Goal: Task Accomplishment & Management: Complete application form

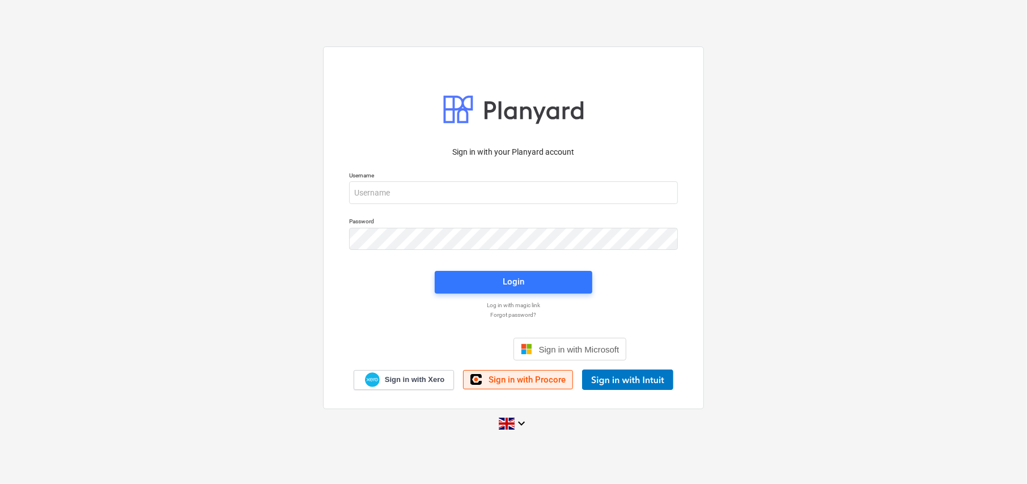
click at [495, 373] on link "Sign in with Procore" at bounding box center [518, 379] width 110 height 19
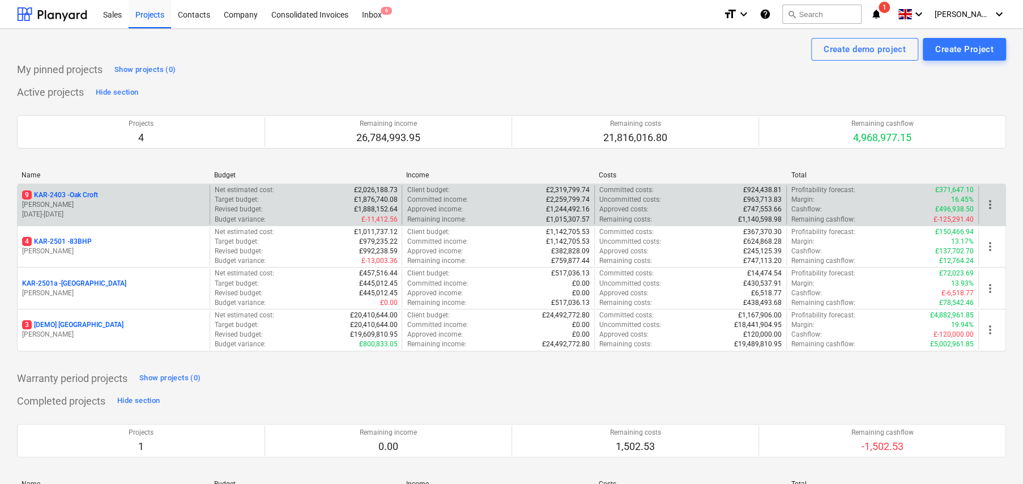
click at [87, 194] on p "9 KAR-2403 - Oak Croft" at bounding box center [60, 195] width 76 height 10
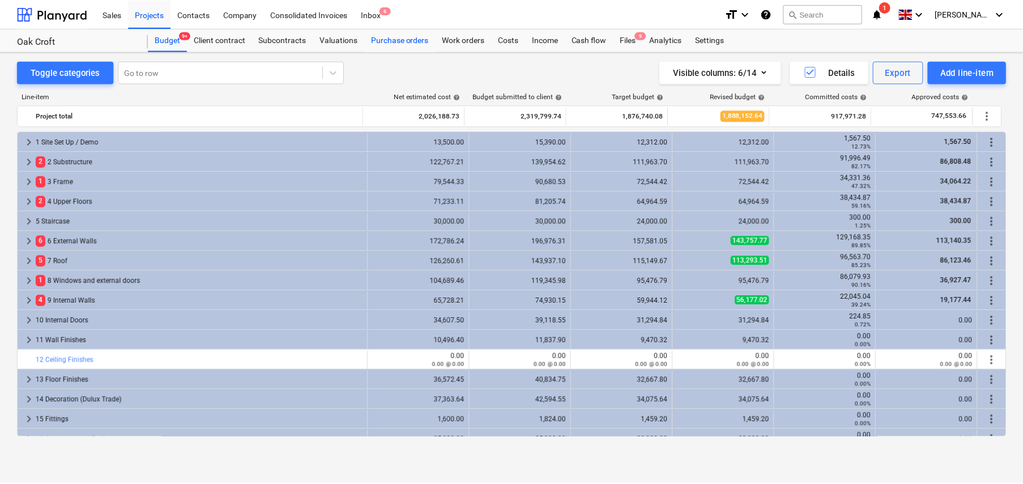
scroll to position [340, 0]
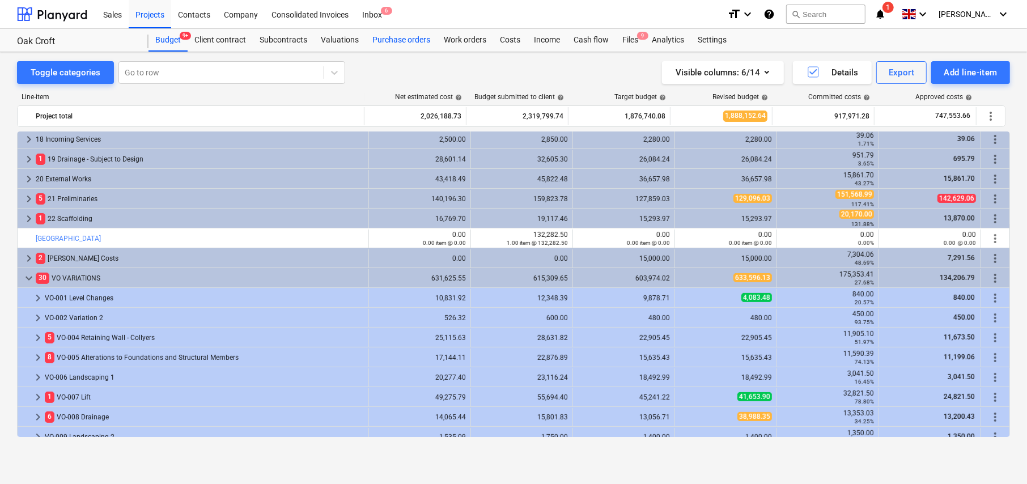
click at [410, 40] on div "Purchase orders" at bounding box center [400, 40] width 71 height 23
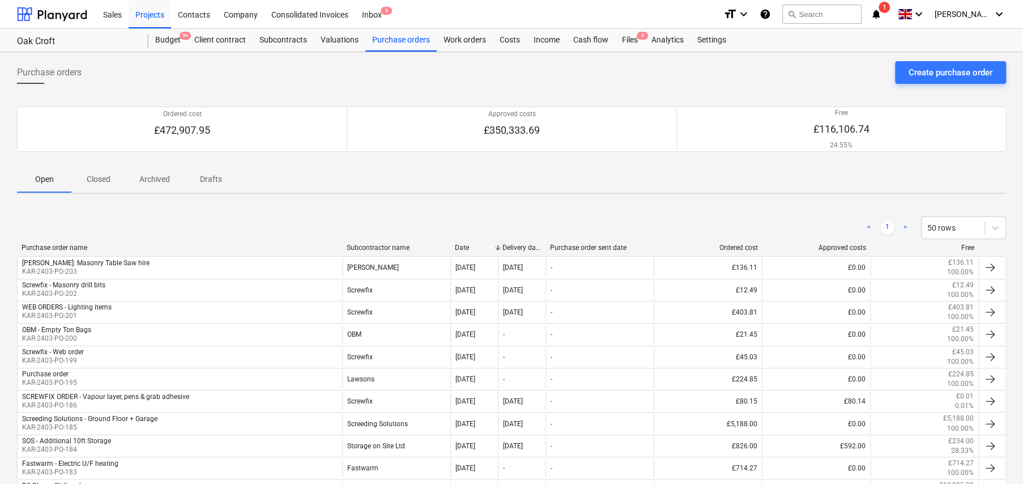
click at [209, 177] on p "Drafts" at bounding box center [210, 179] width 27 height 12
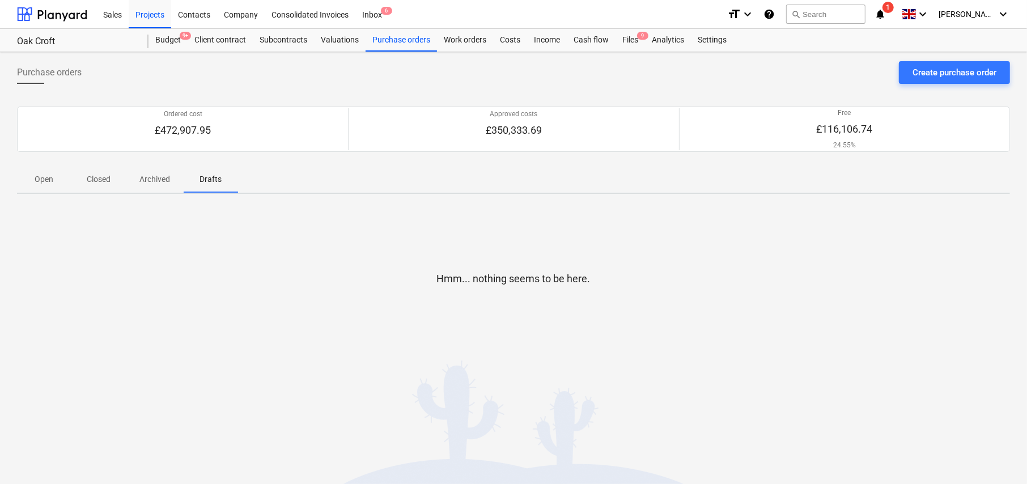
click at [47, 180] on p "Open" at bounding box center [44, 179] width 27 height 12
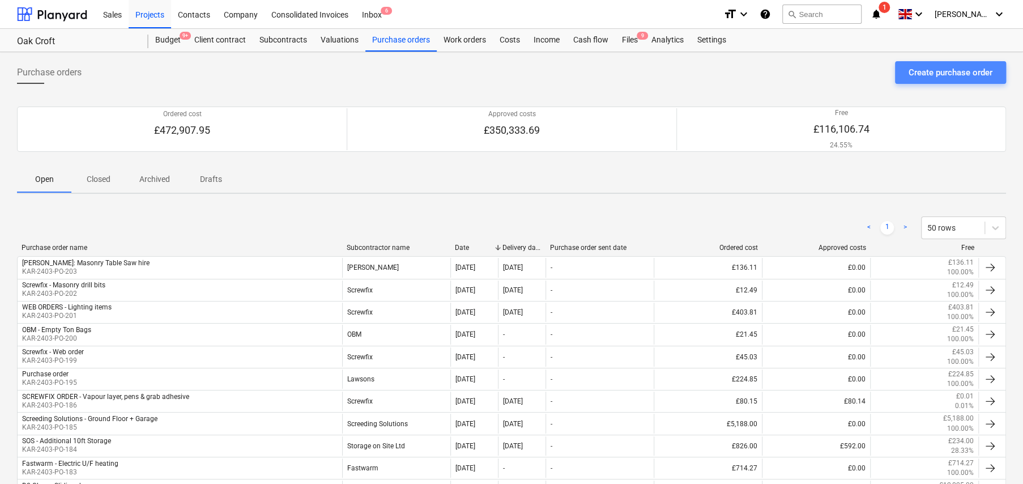
click at [934, 74] on div "Create purchase order" at bounding box center [951, 72] width 84 height 15
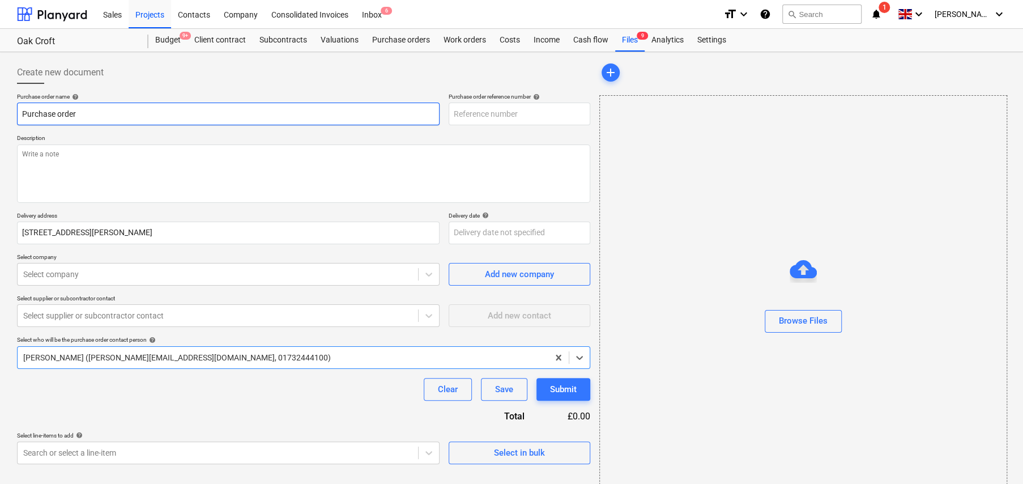
type textarea "x"
type input "KAR-2403-PO-205"
click at [86, 117] on input "Purchase order" at bounding box center [228, 114] width 423 height 23
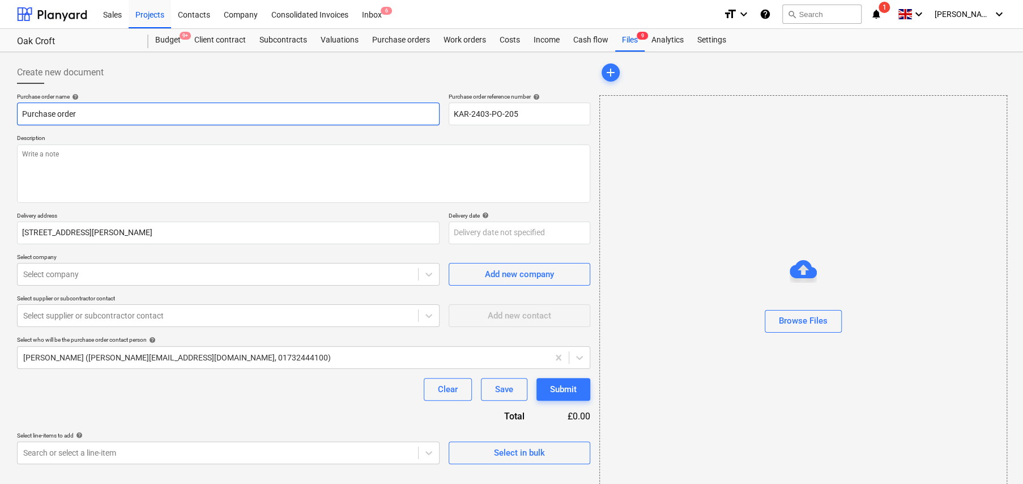
type textarea "x"
type input "E"
type textarea "x"
type input "EN"
type textarea "x"
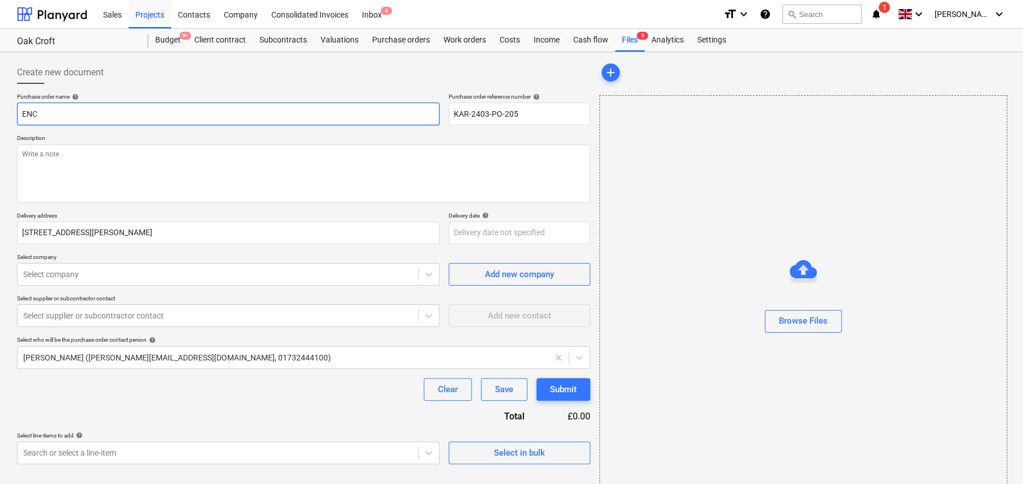
type input "ENCO"
type textarea "x"
type input "ENCON"
type textarea "x"
type input "ENCON"
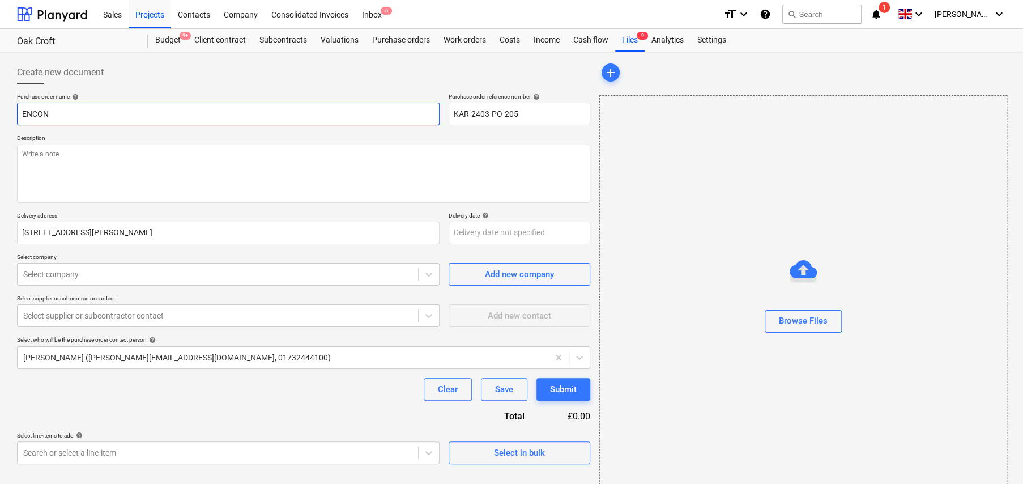
type textarea "x"
type input "ENCON -"
type textarea "x"
type input "ENCON -"
type textarea "x"
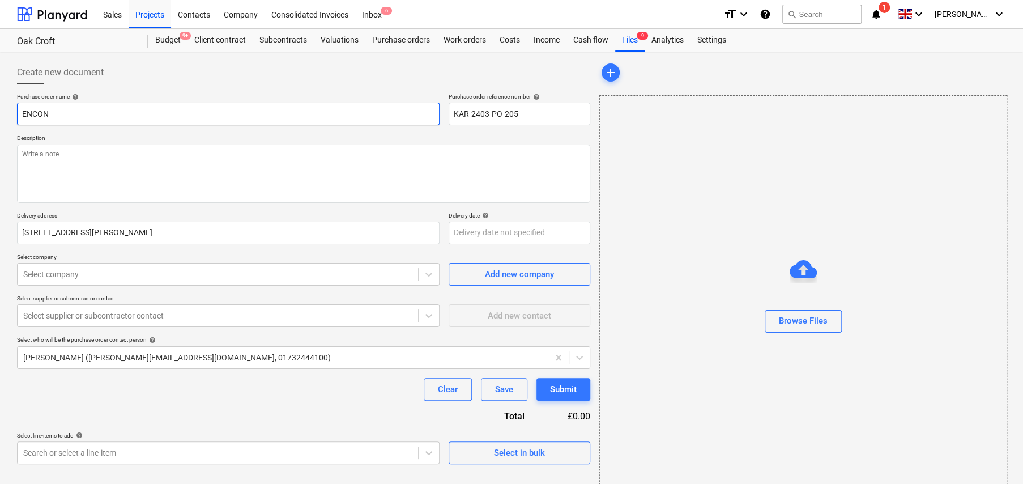
type input "ENCON - I"
type textarea "x"
type input "ENCON - In"
type textarea "x"
type input "ENCON - Ins"
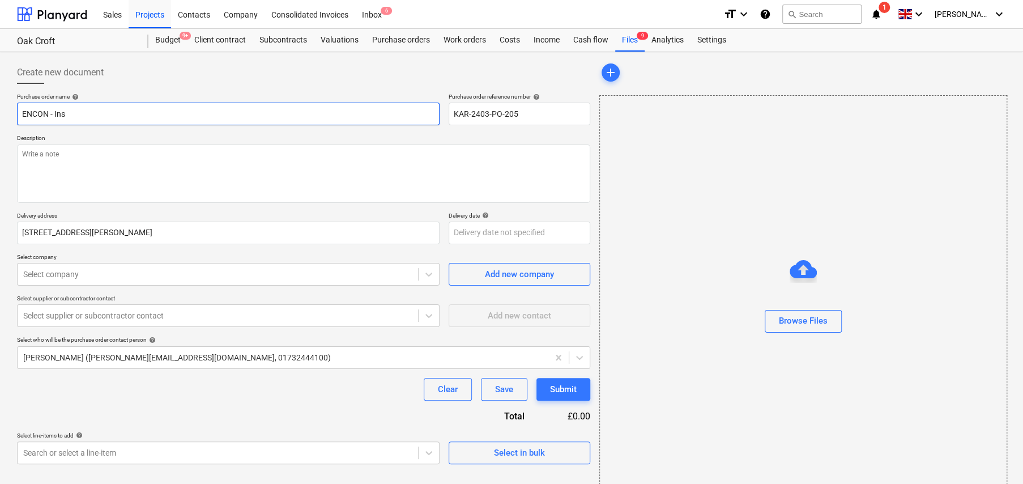
type textarea "x"
type input "ENCON - Insu"
type textarea "x"
type input "ENCON - Insul"
type textarea "x"
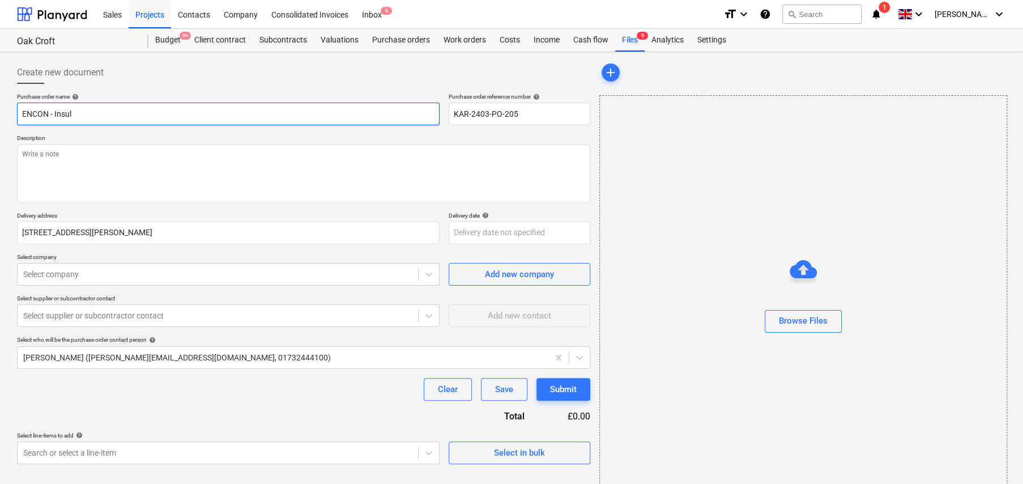
type input "ENCON - Insula"
type textarea "x"
type input "ENCON - Insulat"
type textarea "x"
type input "ENCON - Insulati"
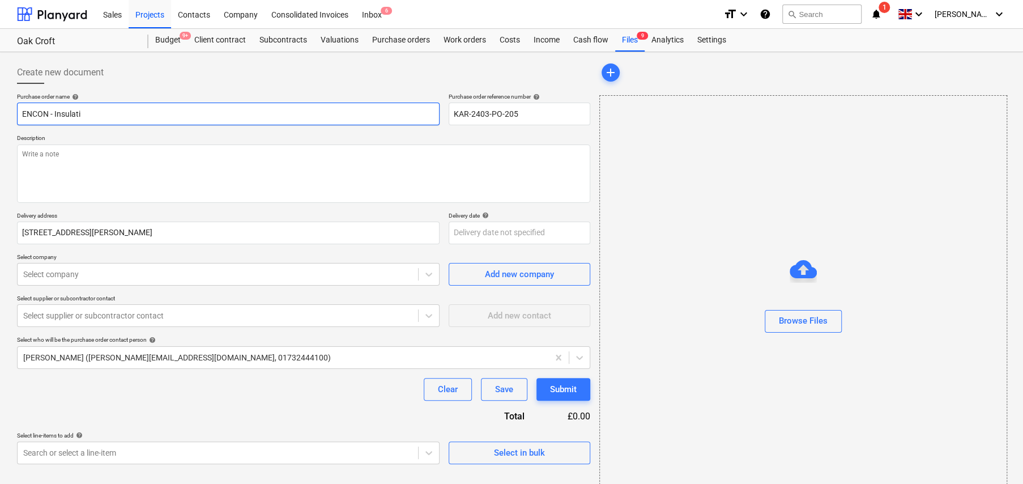
type textarea "x"
type input "ENCON - Insulatio"
type textarea "x"
type input "ENCON - Insulation"
type textarea "x"
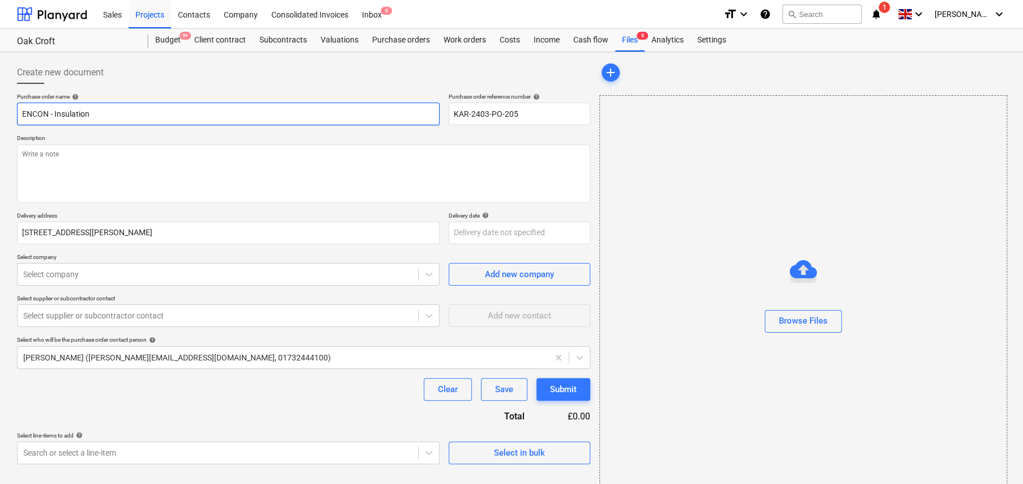
type input "ENCON - Insulation a"
type textarea "x"
type input "ENCON - Insulation an"
type textarea "x"
type input "ENCON - Insulation and"
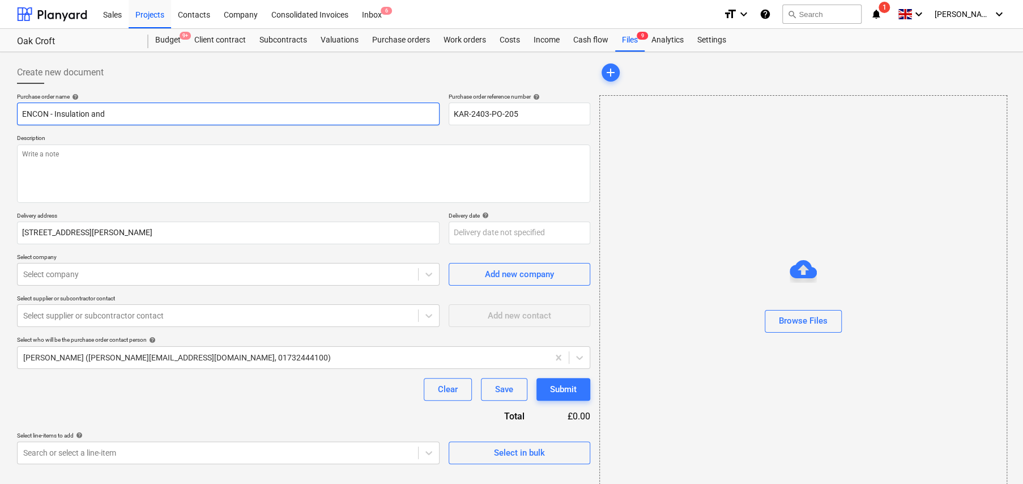
type textarea "x"
type input "ENCON - Insulation and P"
type textarea "x"
type input "ENCON - Insulation and Pl"
type textarea "x"
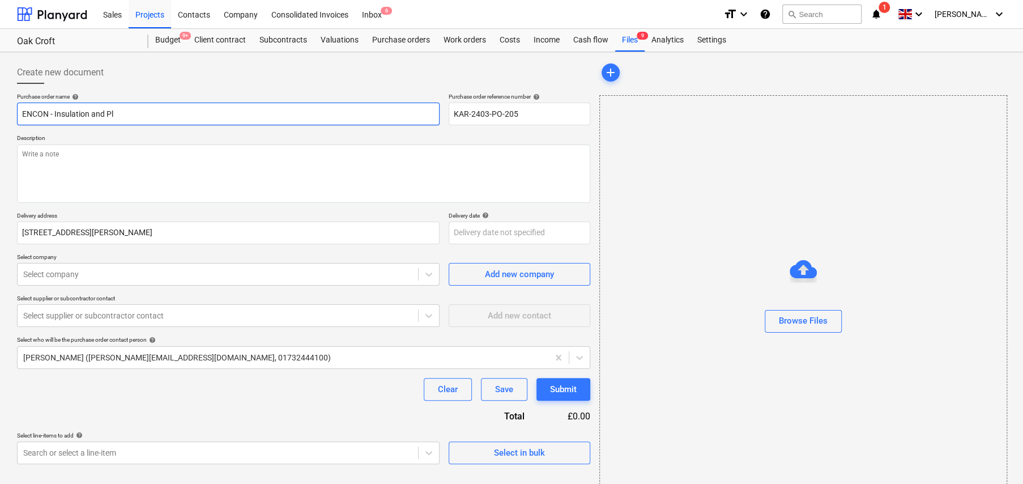
type input "ENCON - Insulation and Pla"
type textarea "x"
type input "ENCON - Insulation and Plas"
type textarea "x"
type input "ENCON - Insulation and Plast"
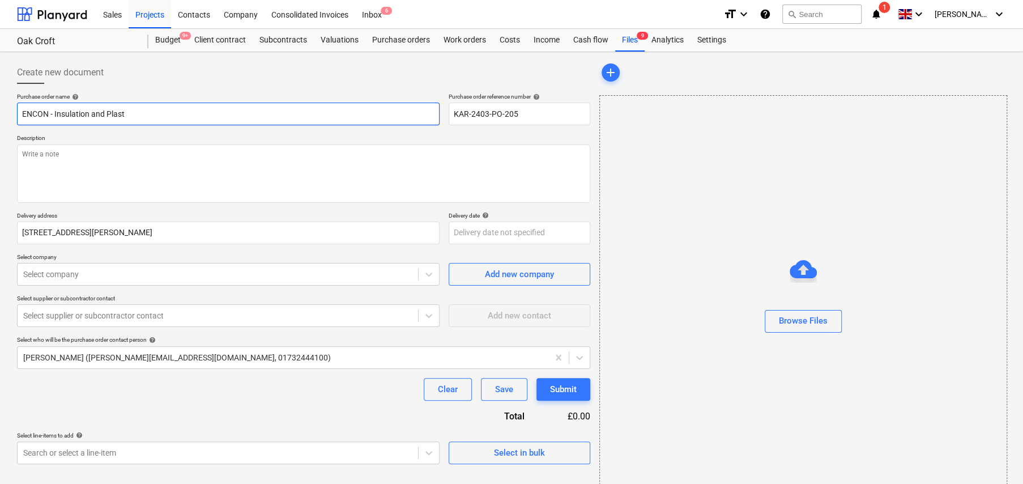
type textarea "x"
type input "ENCON - Insulation and Plaste"
type textarea "x"
type input "ENCON - Insulation and Plaster"
type textarea "x"
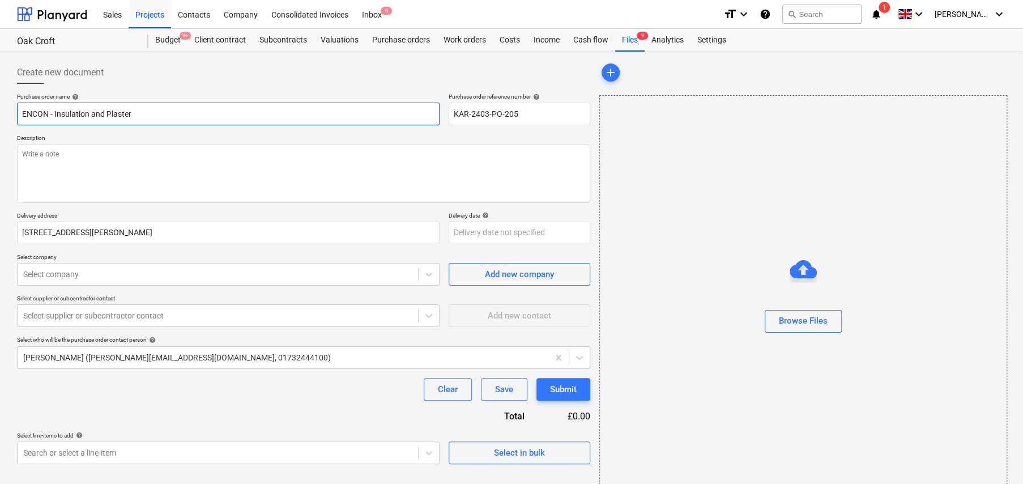
type input "ENCON - Insulation and Plaster"
type textarea "x"
type input "ENCON - Insulation and Plaster B"
type textarea "x"
type input "ENCON - Insulation and Plaster Boa"
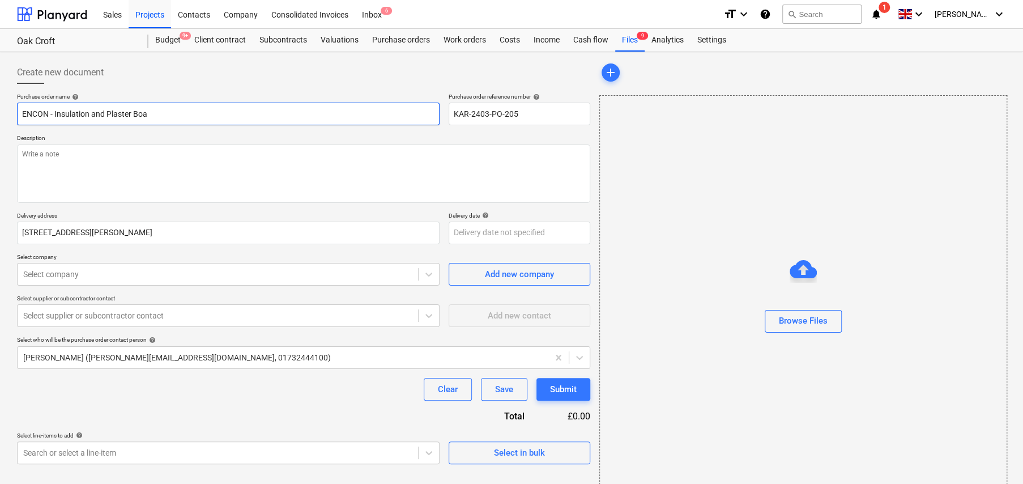
type textarea "x"
type input "ENCON - Insulation and Plaster Boar"
type textarea "x"
type input "ENCON - Insulation and Plaster Board"
type textarea "x"
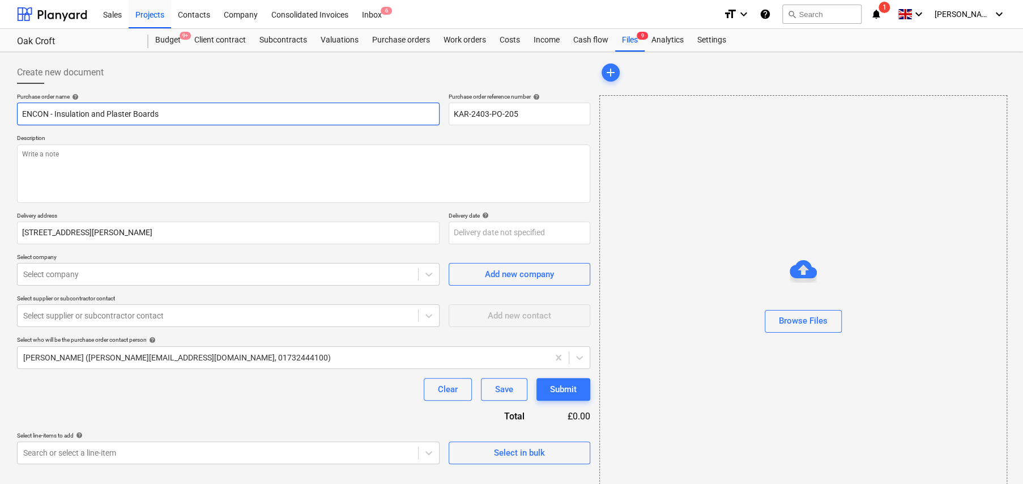
type input "ENCON - Insulation and Plaster Boards"
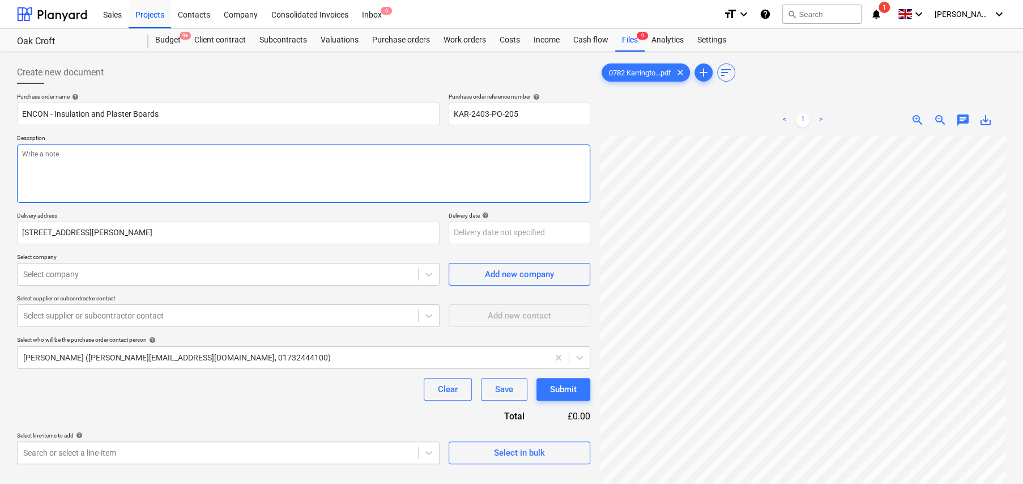
click at [254, 177] on textarea at bounding box center [303, 173] width 573 height 58
type textarea "x"
type textarea "F"
type textarea "x"
type textarea "Fo"
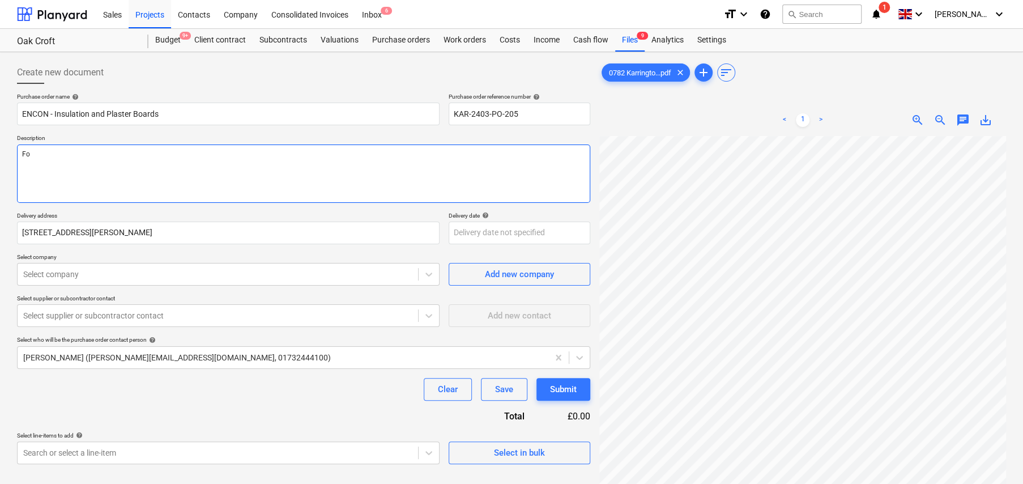
type textarea "x"
type textarea "For"
type textarea "x"
type textarea "For"
type textarea "x"
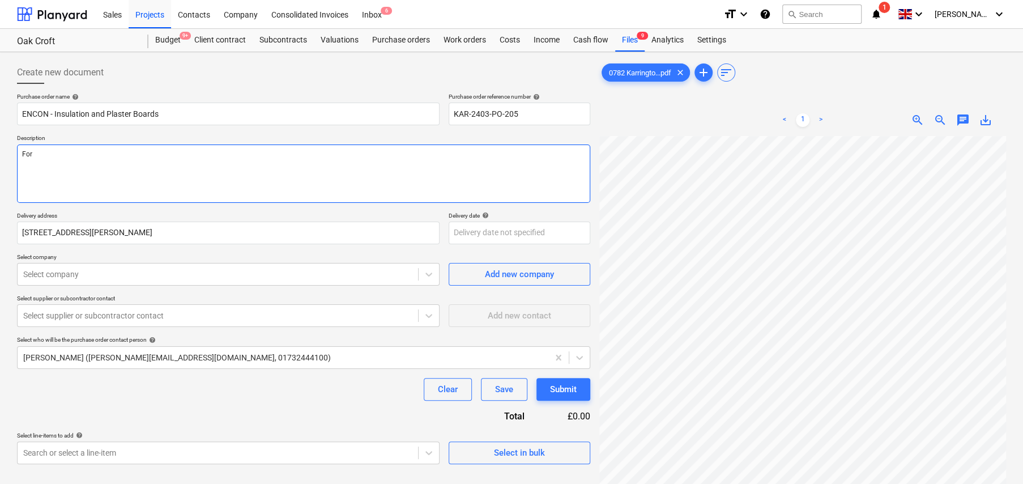
type textarea "For d"
type textarea "x"
type textarea "For de"
type textarea "x"
type textarea "For del"
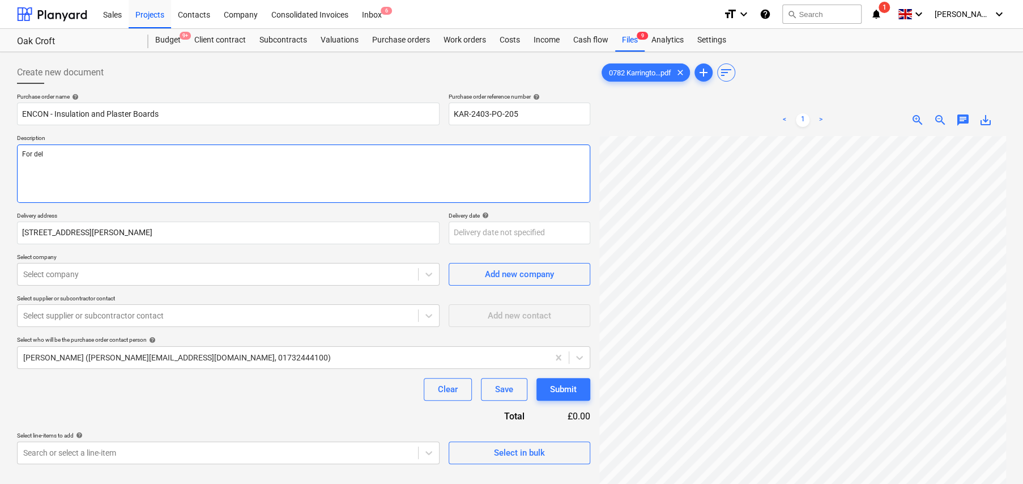
type textarea "x"
type textarea "For deli"
type textarea "x"
type textarea "For deliv"
type textarea "x"
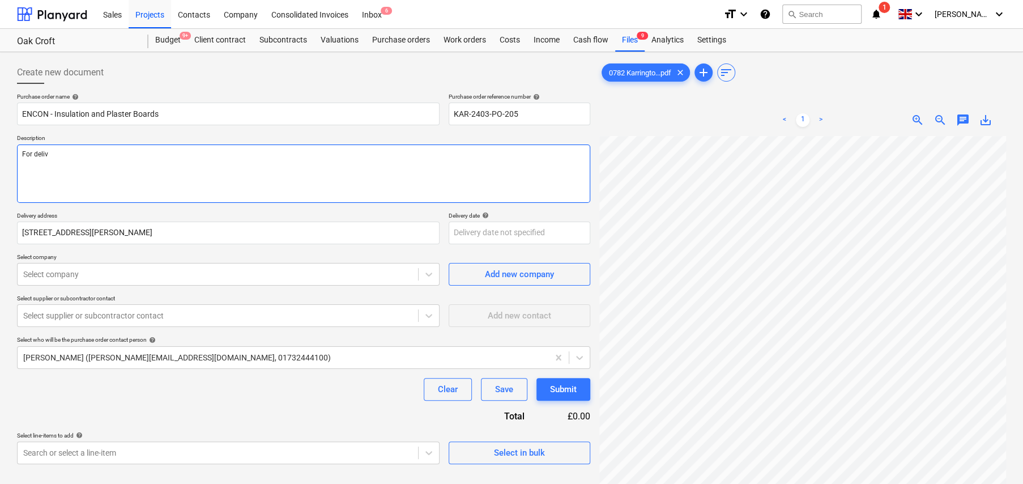
type textarea "For delive"
type textarea "x"
type textarea "For deliver"
type textarea "x"
type textarea "For delivery"
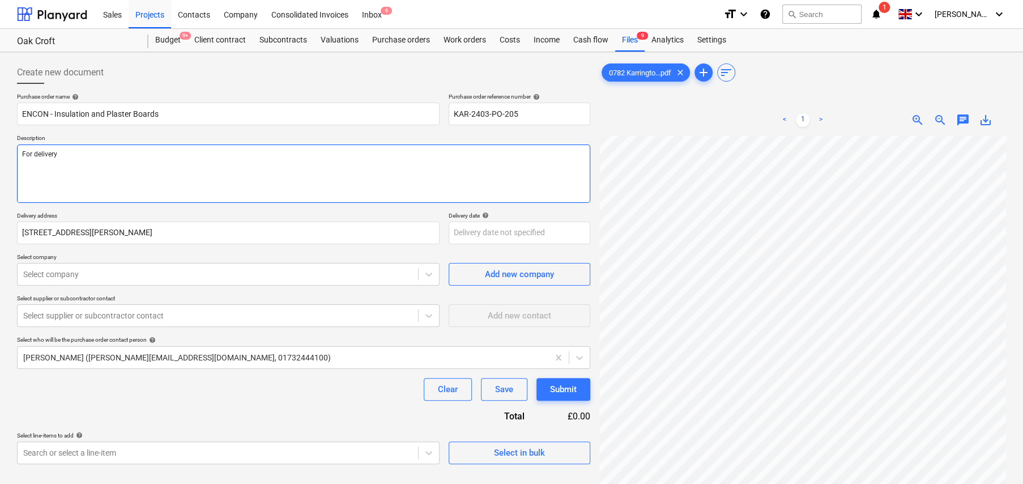
type textarea "x"
type textarea "For delivery"
type textarea "x"
type textarea "For delivery t"
type textarea "x"
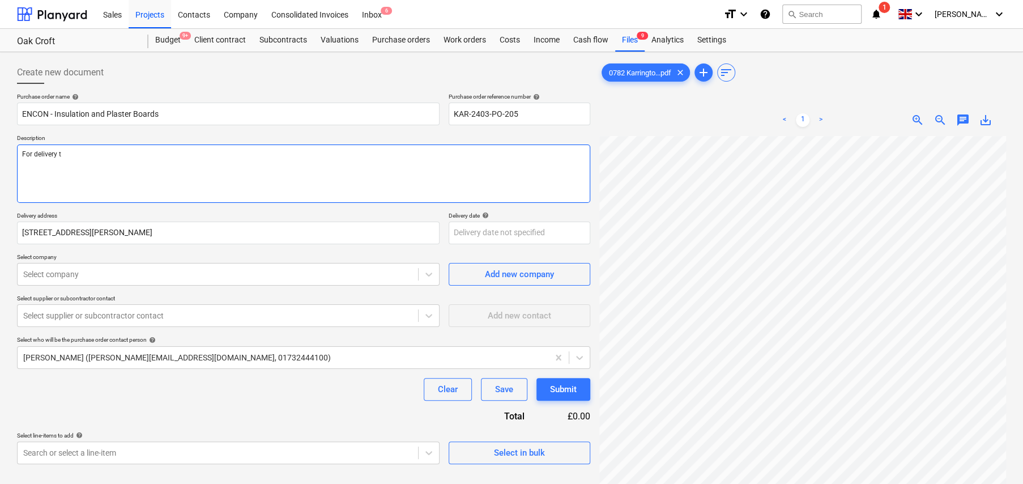
type textarea "For delivery to"
type textarea "x"
type textarea "For delivery to"
type textarea "x"
type textarea "For delivery to s"
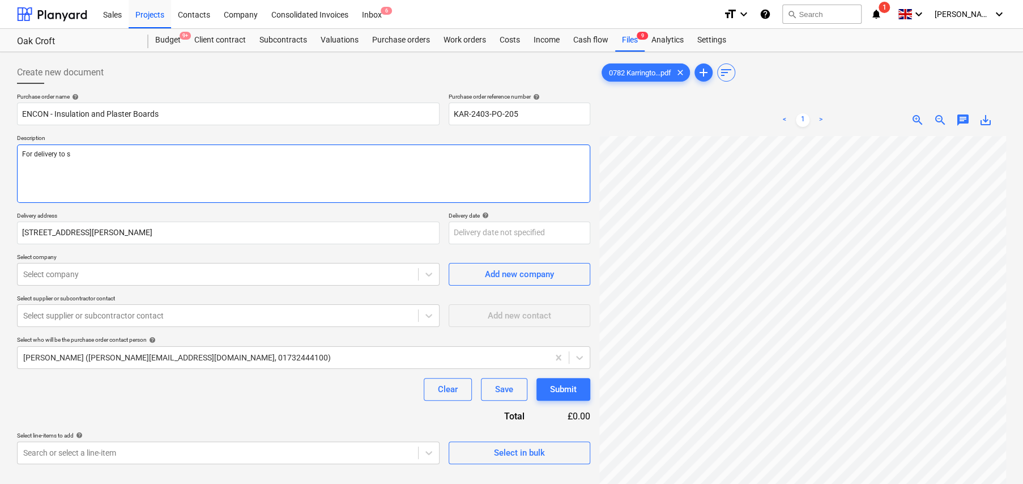
type textarea "x"
type textarea "For delivery to si"
type textarea "x"
type textarea "For delivery to sit"
type textarea "x"
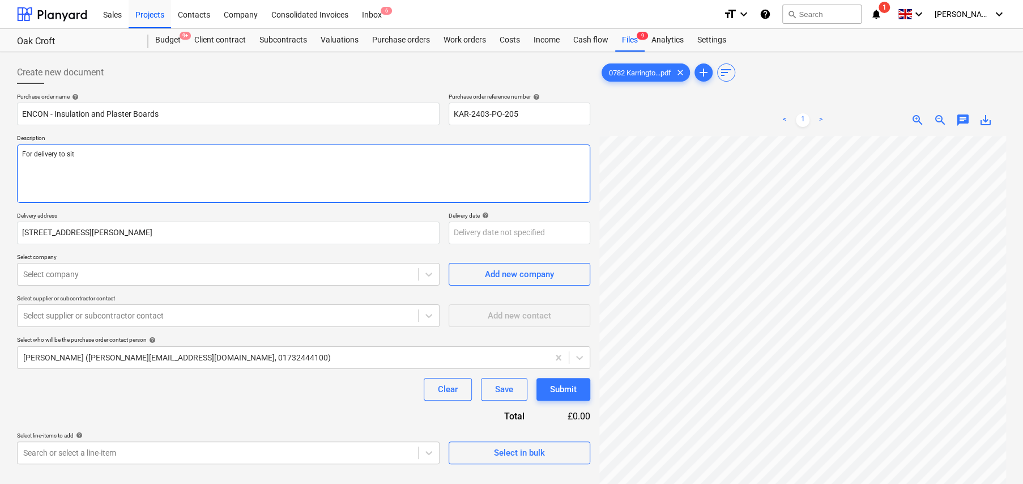
type textarea "For delivery to site"
type textarea "x"
type textarea "For delivery to site"
type textarea "x"
type textarea "For delivery to site b"
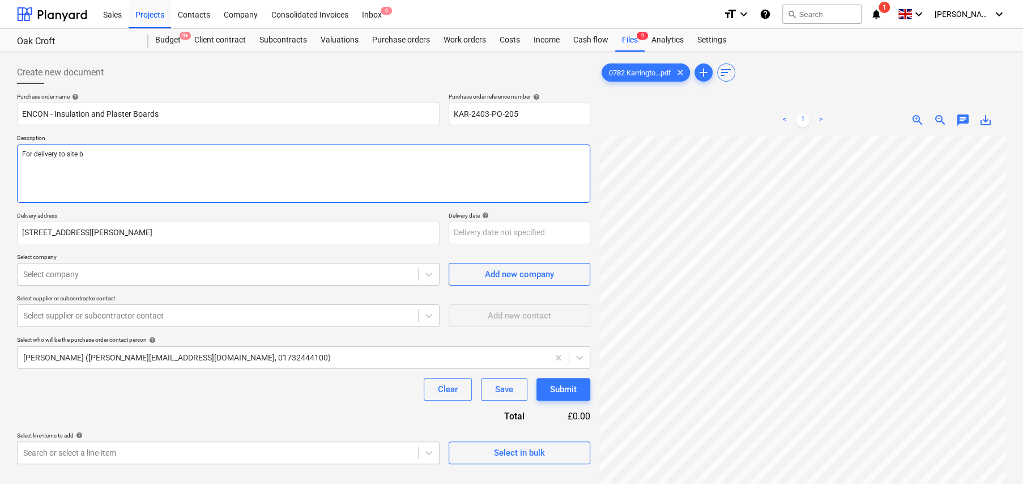
type textarea "x"
type textarea "For delivery to site by"
type textarea "x"
type textarea "For delivery to site by"
click at [285, 165] on textarea "For delivery to site by" at bounding box center [303, 173] width 573 height 58
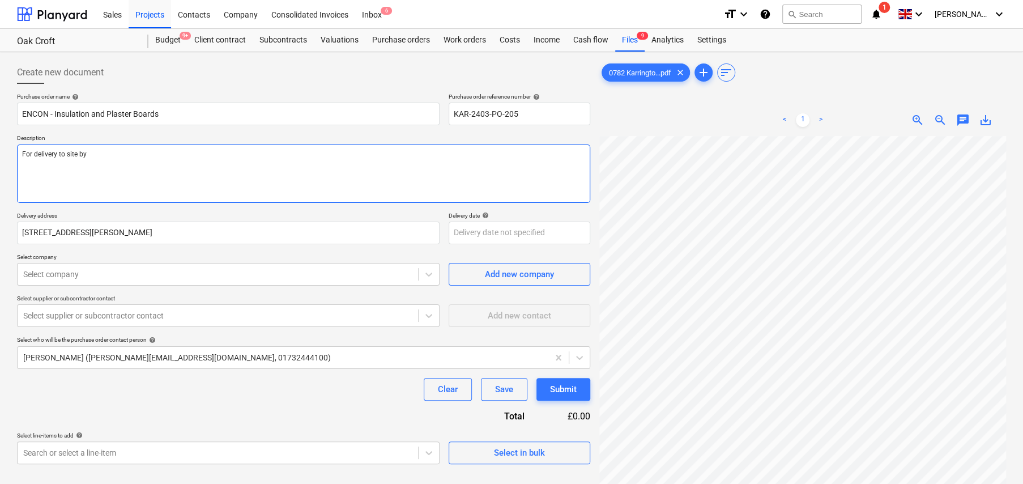
type textarea "x"
type textarea "For delivery to site by 2"
type textarea "x"
type textarea "For delivery to site by 22"
type textarea "x"
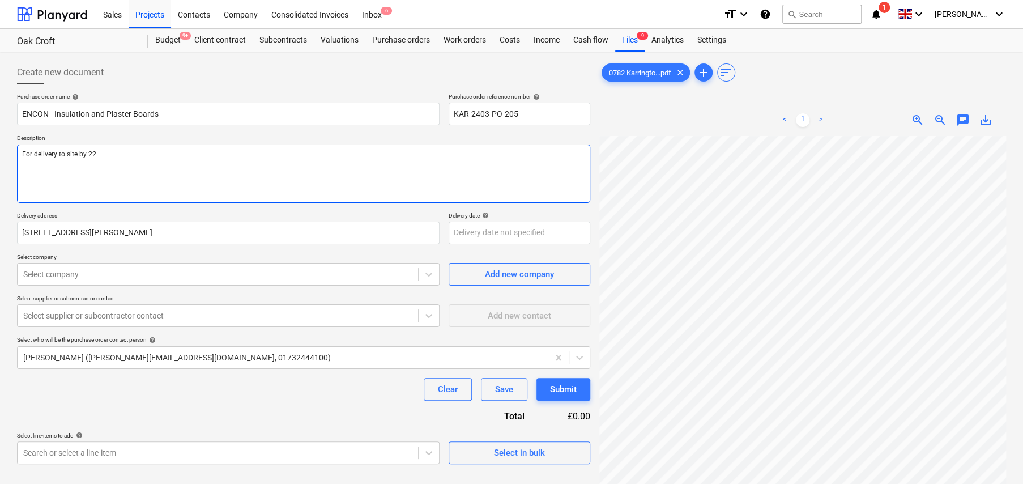
type textarea "For delivery to site by 22n"
type textarea "x"
type textarea "For delivery to site by 22nd"
type textarea "x"
type textarea "For delivery to site by 22nd"
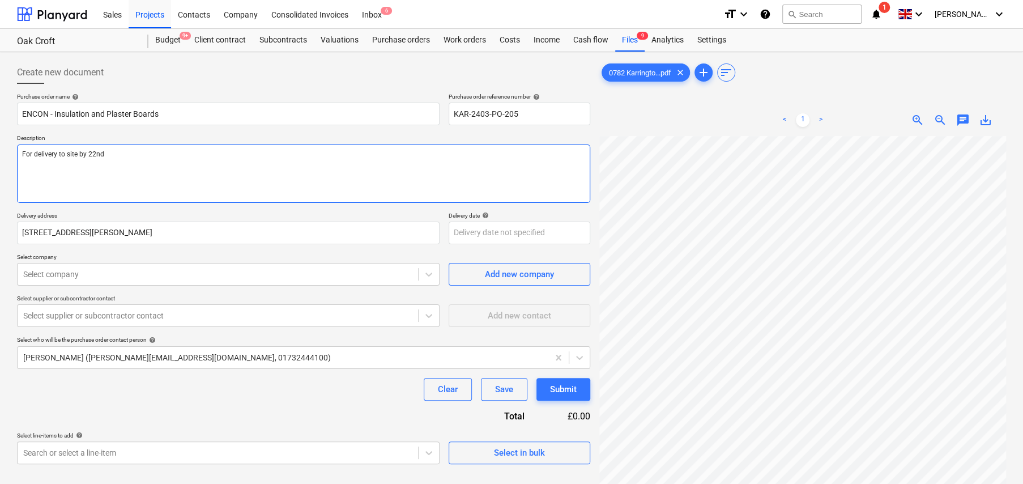
type textarea "x"
type textarea "For delivery to site by 22nd S"
type textarea "x"
type textarea "For delivery to site by 22nd Se"
type textarea "x"
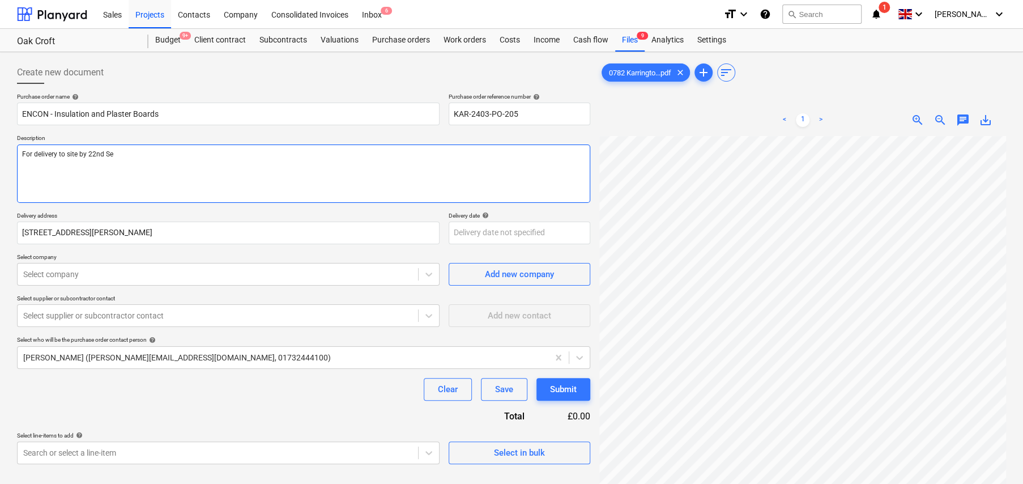
type textarea "For delivery to site by 22nd Sep"
type textarea "x"
type textarea "For delivery to site by 22nd Sept"
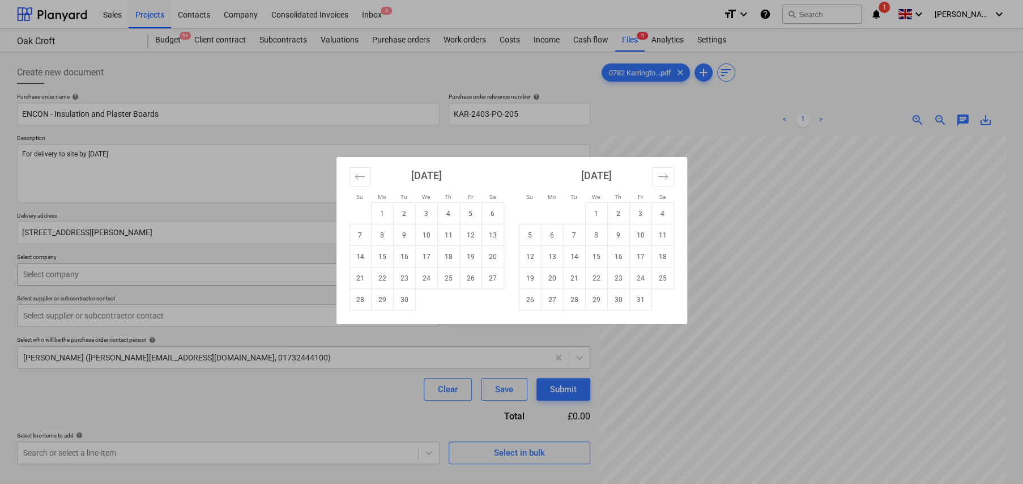
click at [384, 280] on td "22" at bounding box center [382, 278] width 22 height 22
type textarea "x"
type input "22 Sep 2025"
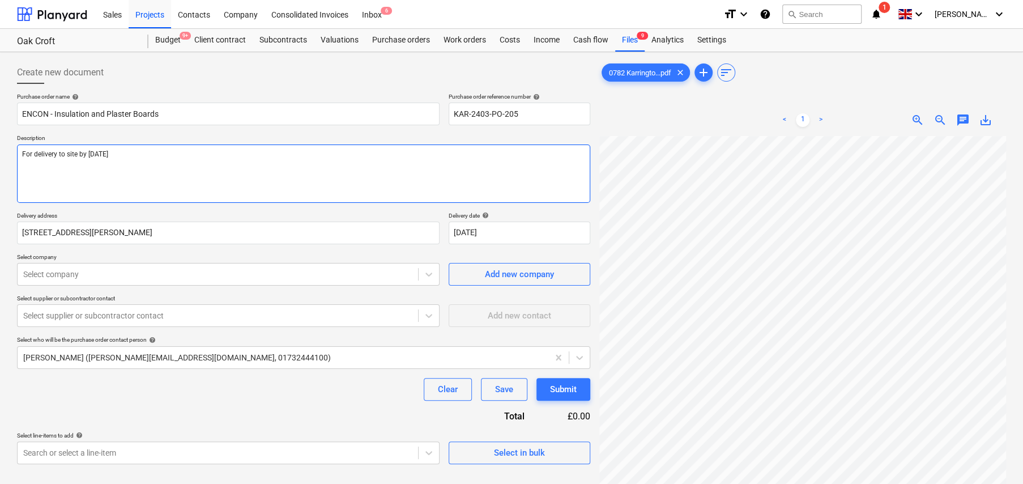
click at [169, 161] on textarea "For delivery to site by 22nd Sept" at bounding box center [303, 173] width 573 height 58
type textarea "x"
type textarea "For delivery to site by 22nd Sept."
type textarea "x"
type textarea "For delivery to site by 22nd Sept."
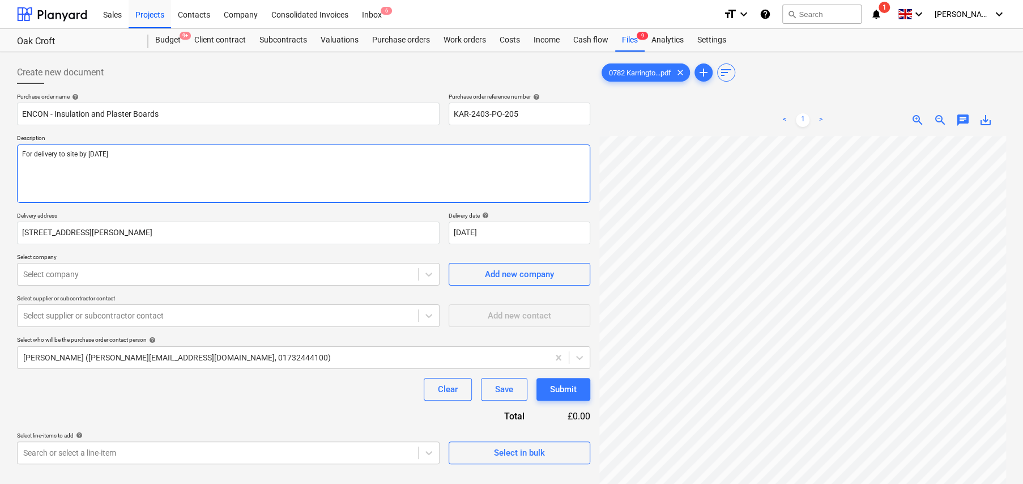
type textarea "x"
type textarea "For delivery to site by 22nd Sept."
type textarea "x"
type textarea "For delivery to site by 22nd Sept. Si"
type textarea "x"
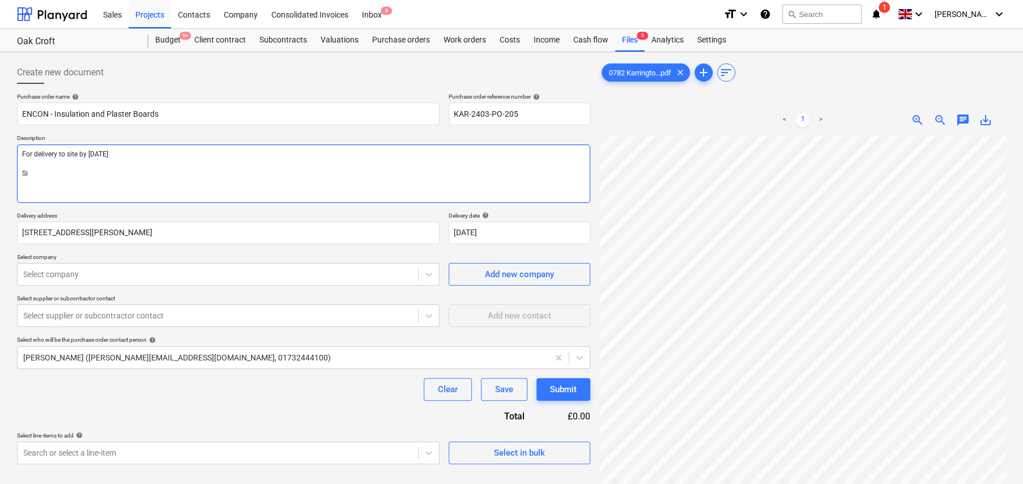
type textarea "For delivery to site by 22nd Sept. Sit"
type textarea "x"
type textarea "For delivery to site by 22nd Sept. Site"
type textarea "x"
type textarea "For delivery to site by 22nd Sept. Site"
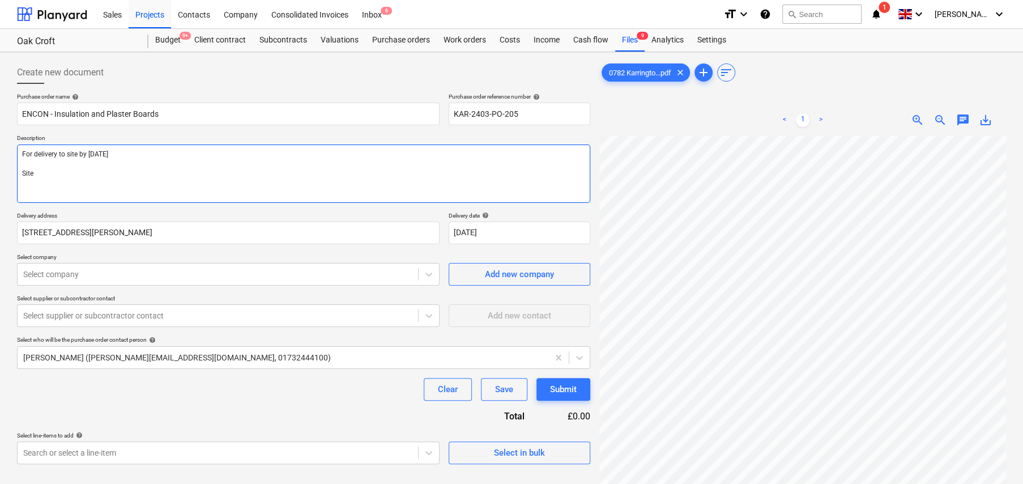
type textarea "x"
type textarea "For delivery to site by 22nd Sept. Site CO"
type textarea "x"
type textarea "For delivery to site by 22nd Sept. Site COn"
type textarea "x"
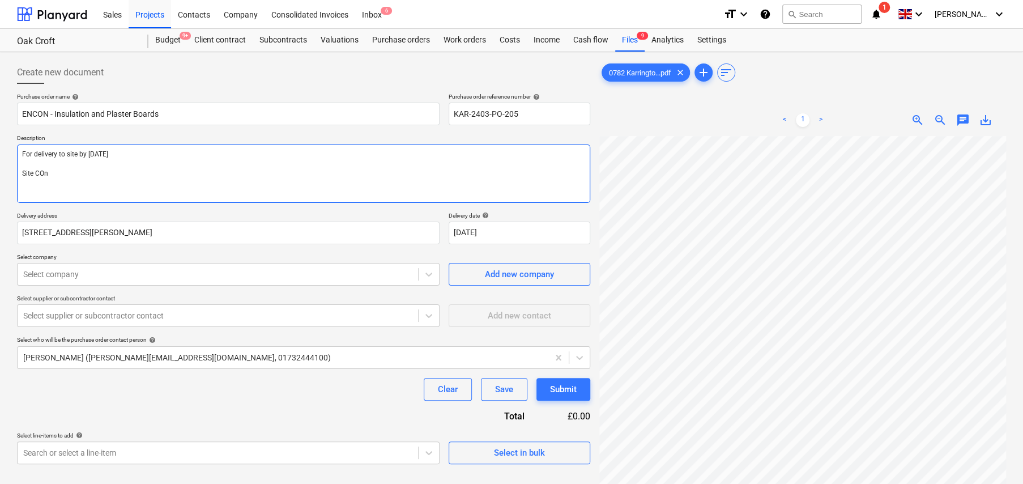
type textarea "For delivery to site by 22nd Sept. Site COnt"
type textarea "x"
type textarea "For delivery to site by 22nd Sept. Site COnta"
type textarea "x"
type textarea "For delivery to site by 22nd Sept. Site COntac"
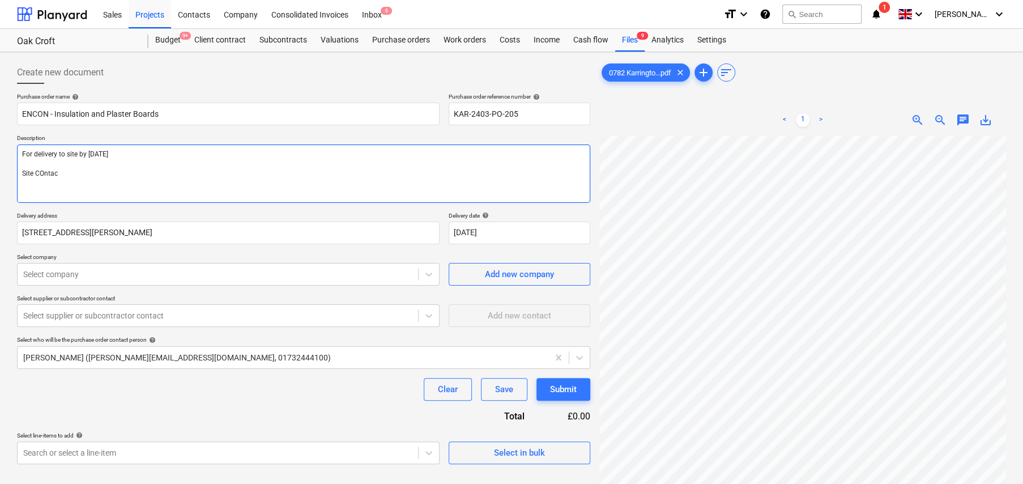
type textarea "x"
type textarea "For delivery to site by 22nd Sept. Site COntact"
type textarea "x"
type textarea "For delivery to site by 22nd Sept. Site COntact:"
type textarea "x"
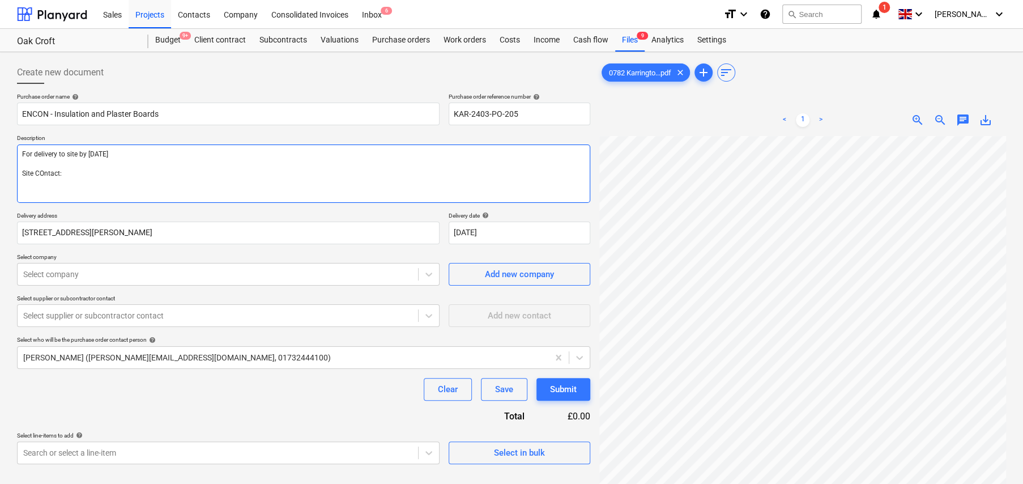
type textarea "For delivery to site by 22nd Sept. Site COntact:"
type textarea "x"
type textarea "For delivery to site by 22nd Sept. Site COntact: K"
type textarea "x"
type textarea "For delivery to site by 22nd Sept. Site COntact: Kr"
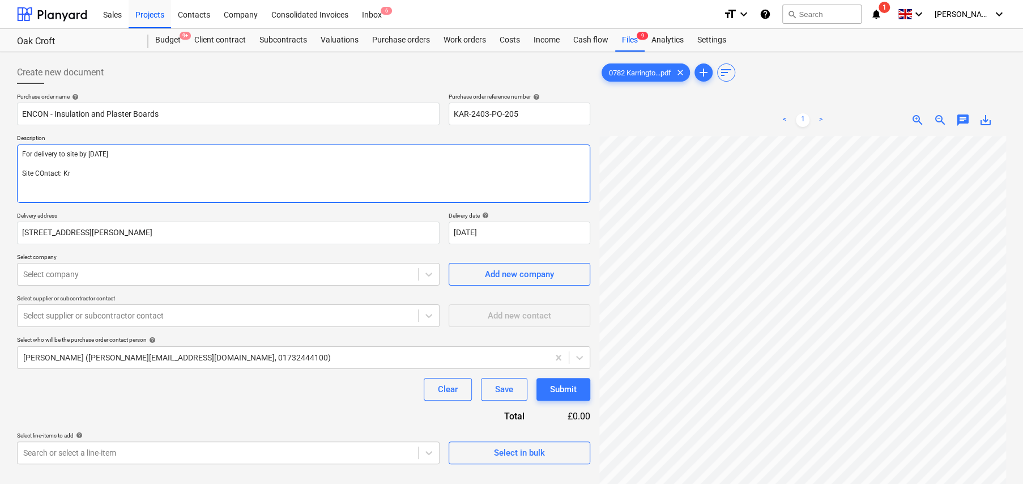
type textarea "x"
type textarea "For delivery to site by 22nd Sept. Site COntact: Kri"
type textarea "x"
type textarea "For delivery to site by 22nd Sept. Site COntact: Kris"
type textarea "x"
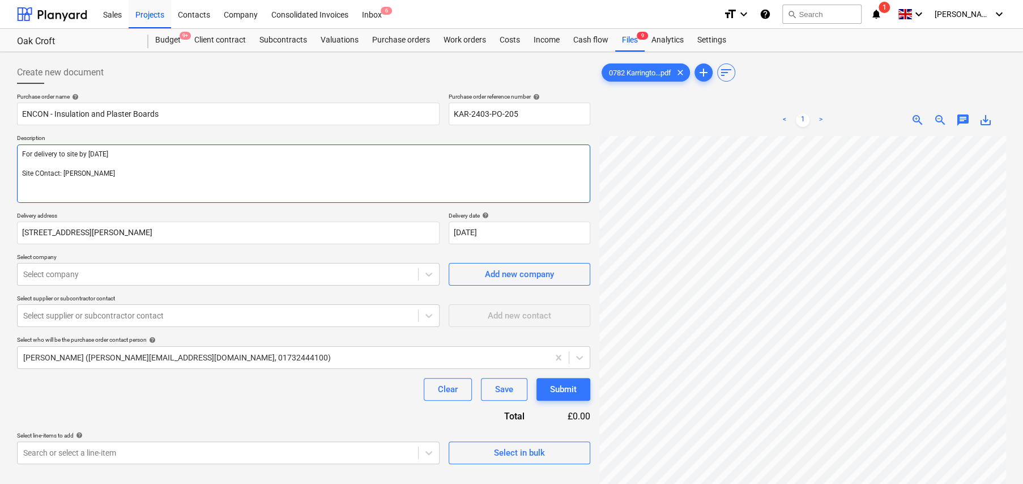
type textarea "For delivery to site by 22nd Sept. Site COntact: Kris"
type textarea "x"
type textarea "For delivery to site by 22nd Sept. Site COntact: Kris 0"
type textarea "x"
type textarea "For delivery to site by 22nd Sept. Site COntact: Kris 07"
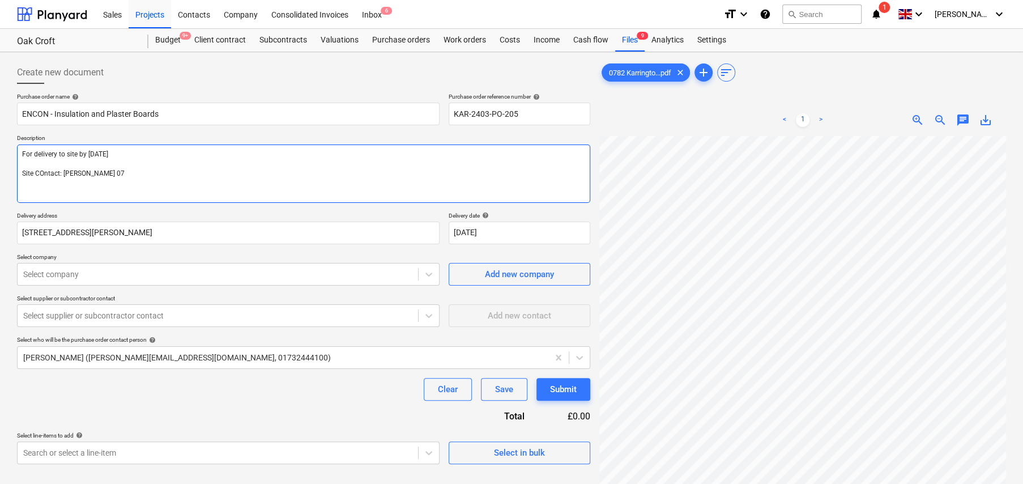
type textarea "x"
type textarea "For delivery to site by 22nd Sept. Site COntact: Kris 077"
type textarea "x"
type textarea "For delivery to site by 22nd Sept. Site COntact: Kris 0776"
type textarea "x"
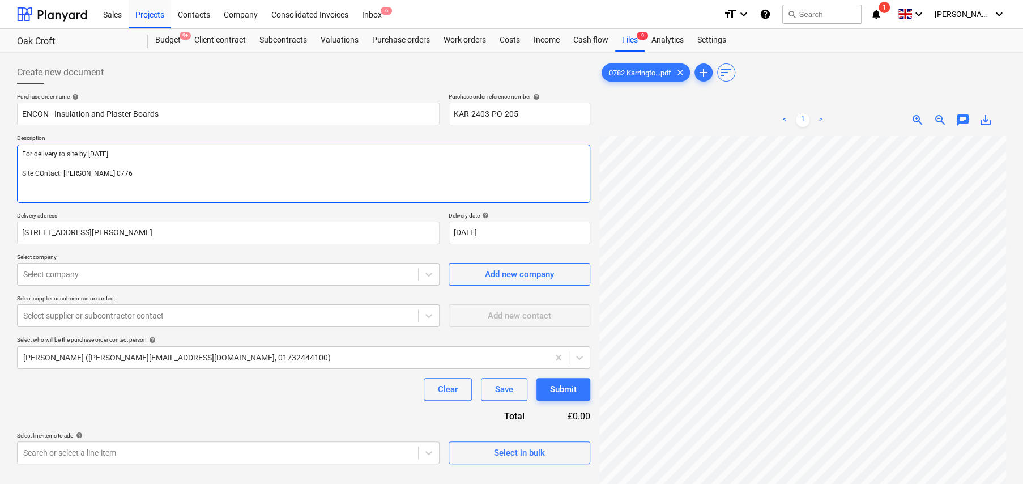
type textarea "For delivery to site by 22nd Sept. Site COntact: Kris 07762"
type textarea "x"
type textarea "For delivery to site by 22nd Sept. Site COntact: Kris 07762"
type textarea "x"
type textarea "For delivery to site by 22nd Sept. Site COntact: Kris 07762 0"
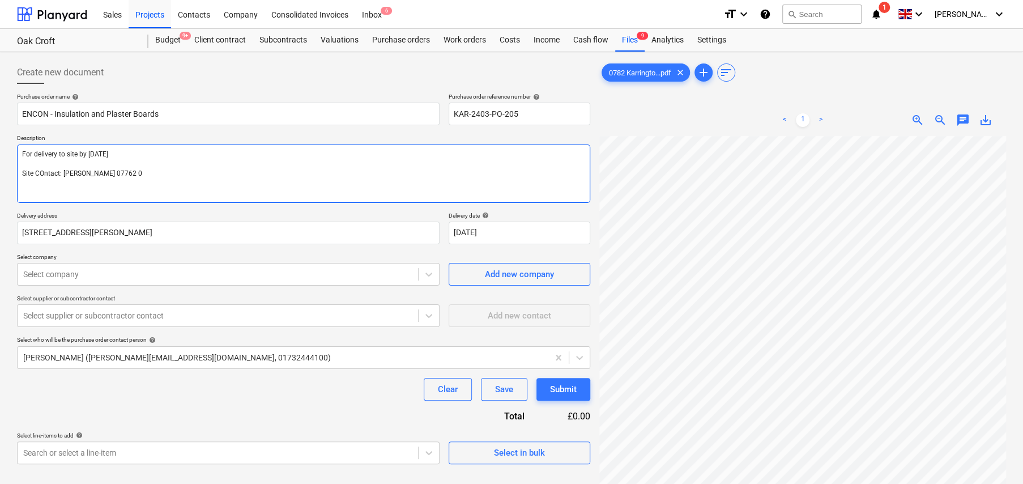
type textarea "x"
type textarea "For delivery to site by 22nd Sept. Site COntact: Kris 07762 08"
type textarea "x"
type textarea "For delivery to site by 22nd Sept. Site COntact: Kris 07762 087"
type textarea "x"
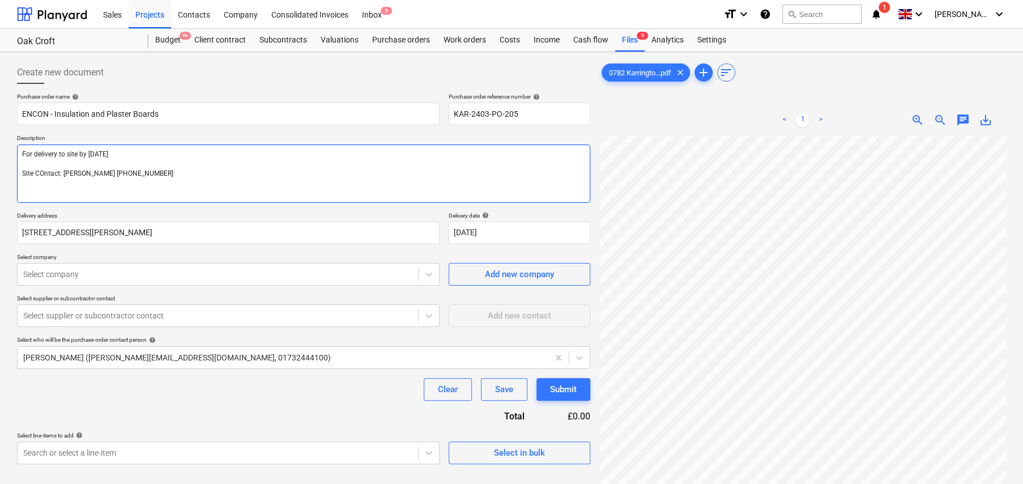
type textarea "For delivery to site by 22nd Sept. Site COntact: Kris 07762 0872"
type textarea "x"
type textarea "For delivery to site by 22nd Sept. Site COntact: Kris 07762 08727"
type textarea "x"
type textarea "For delivery to site by 22nd Sept. Site COntact: Kris 07762 087275"
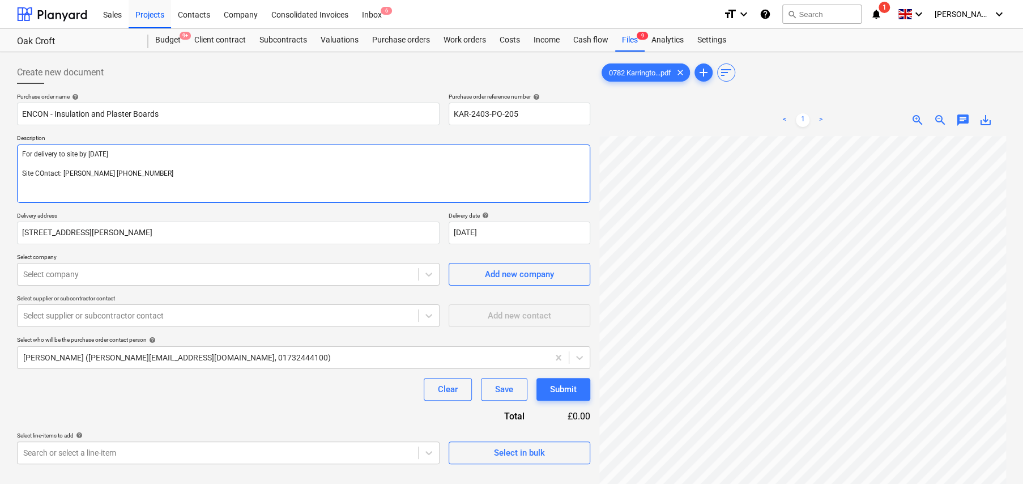
click at [45, 174] on textarea "For delivery to site by 22nd Sept. Site COntact: Kris 07762 087275" at bounding box center [303, 173] width 573 height 58
click at [185, 177] on textarea "For delivery to site by 22nd Sept. Site Contact: Kris 07762 087275" at bounding box center [303, 173] width 573 height 58
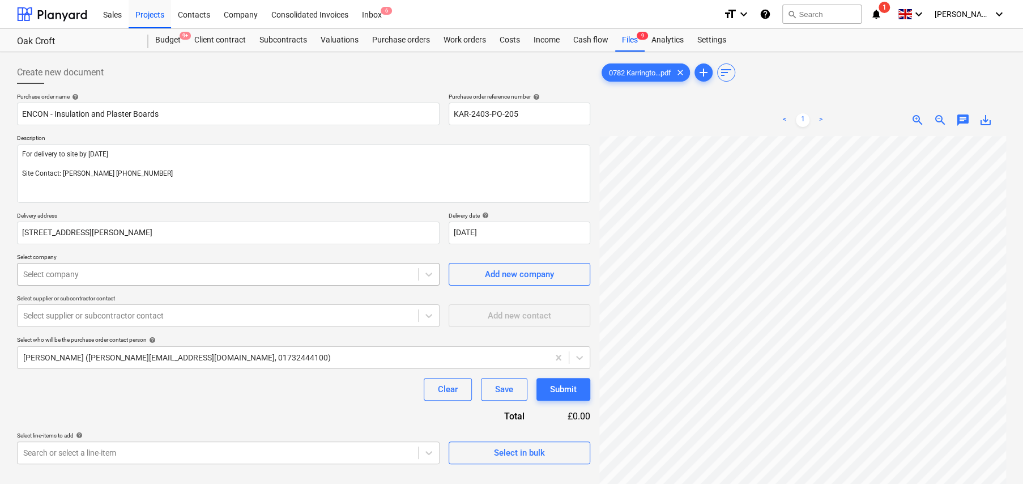
click at [121, 271] on div at bounding box center [217, 274] width 389 height 11
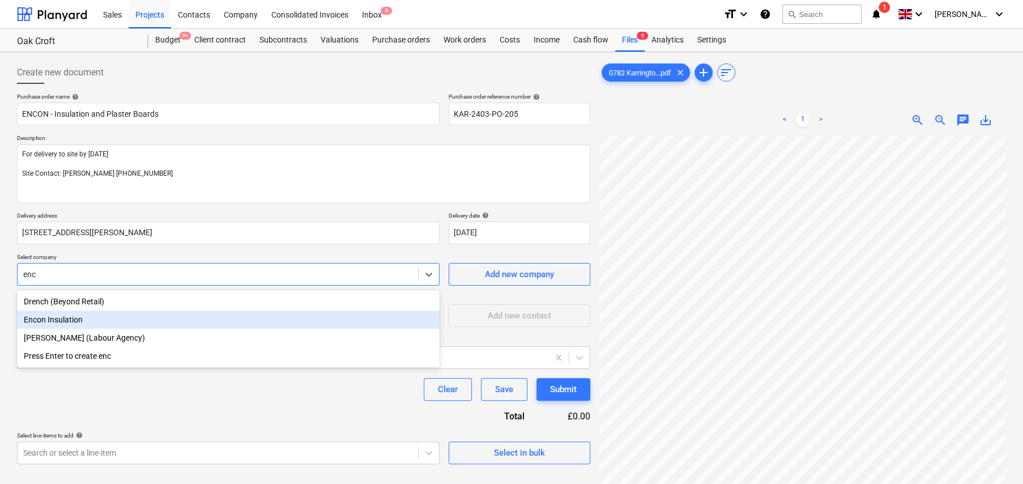
click at [78, 309] on div "Drench (Beyond Retail)" at bounding box center [228, 301] width 423 height 18
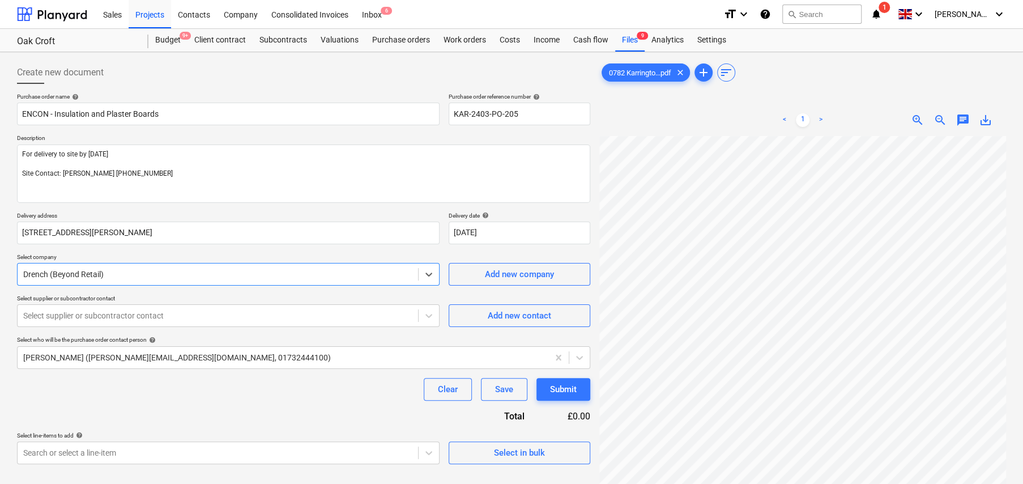
click at [95, 269] on div at bounding box center [217, 274] width 389 height 11
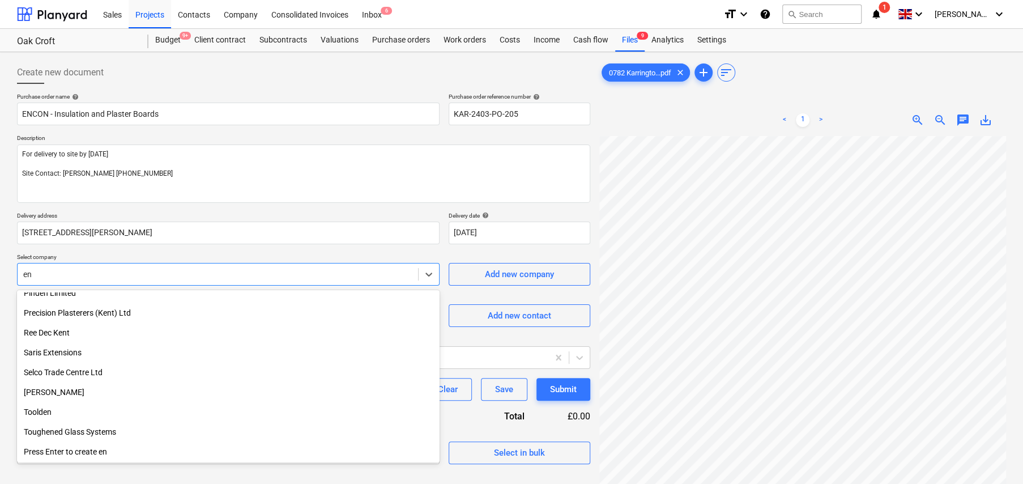
scroll to position [722, 0]
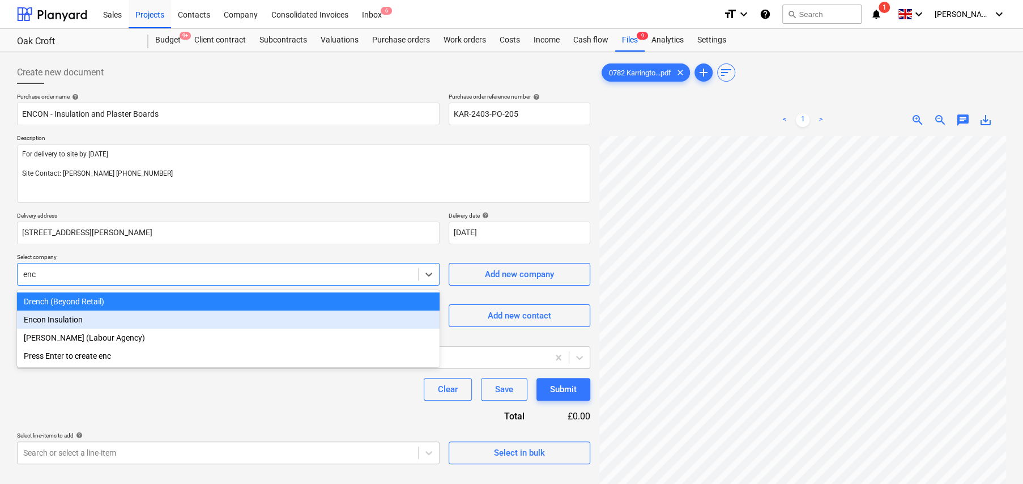
click at [57, 317] on div "Encon Insulation" at bounding box center [228, 319] width 423 height 18
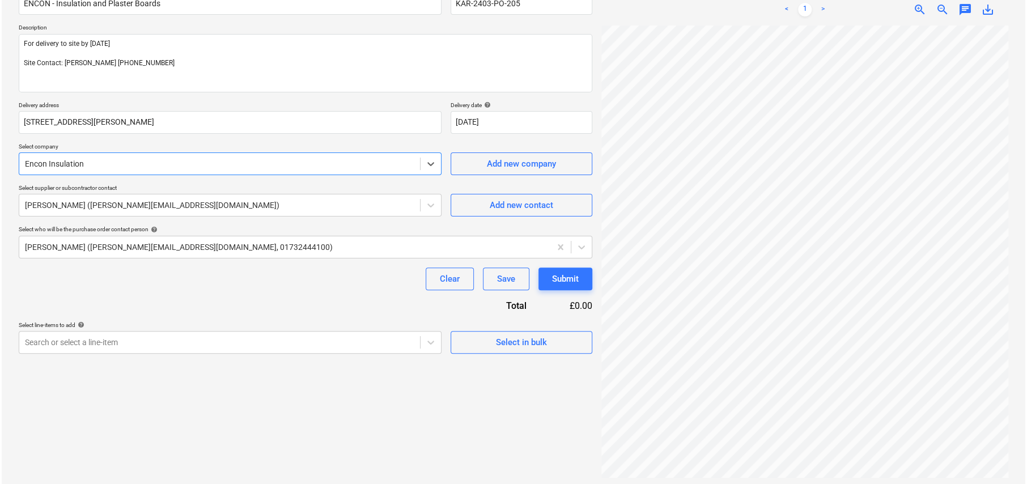
scroll to position [113, 0]
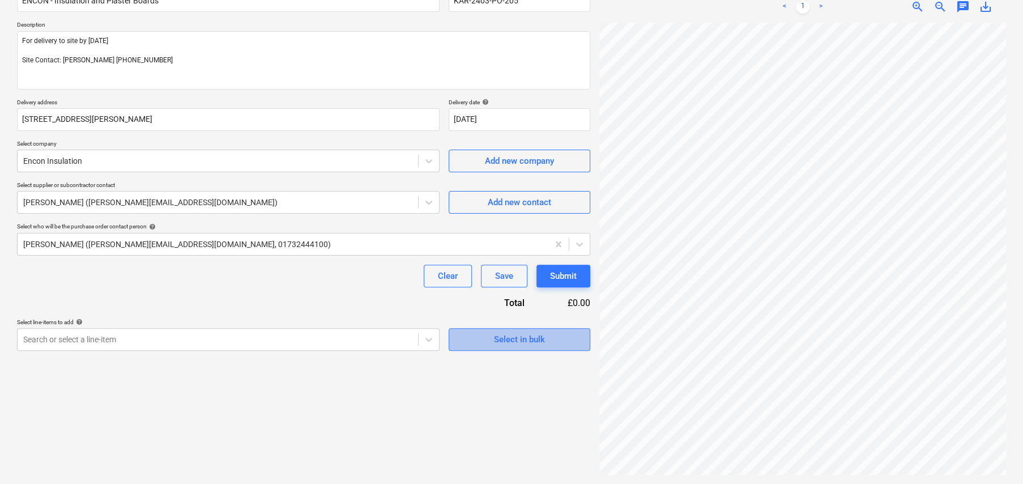
click at [555, 341] on span "Select in bulk" at bounding box center [519, 339] width 113 height 15
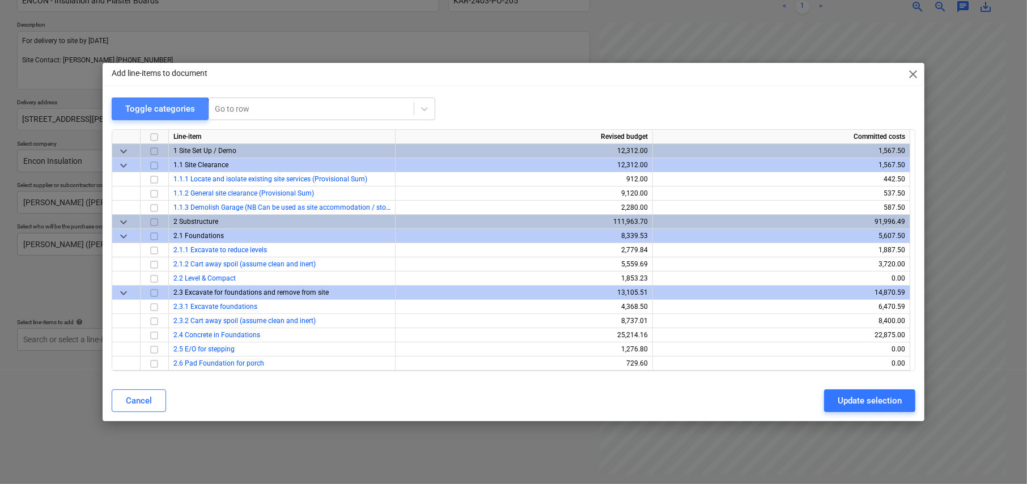
click at [145, 112] on div "Toggle categories" at bounding box center [160, 108] width 70 height 15
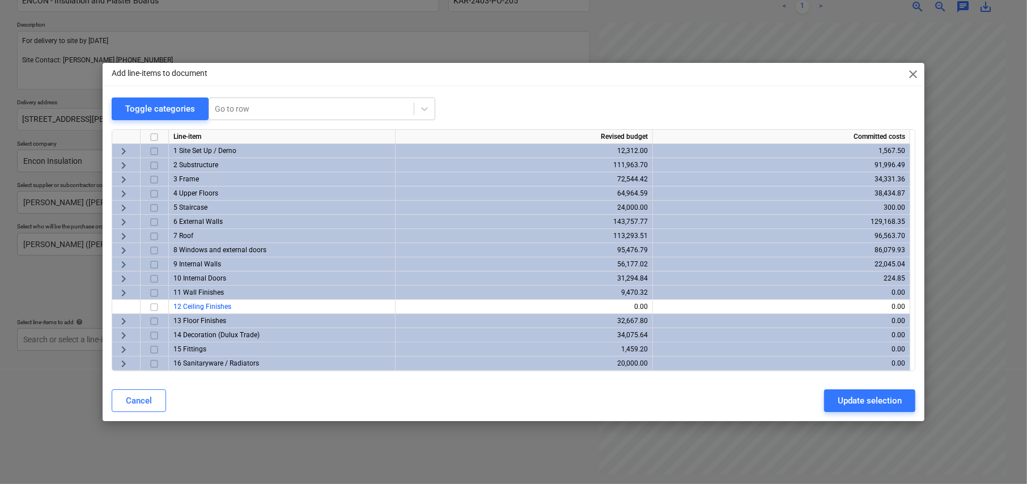
click at [120, 190] on span "keyboard_arrow_right" at bounding box center [124, 194] width 14 height 14
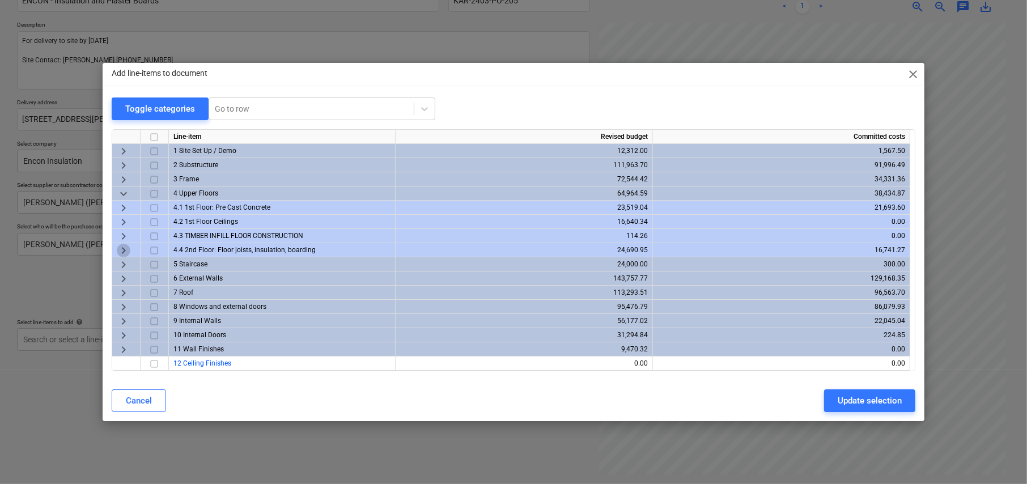
click at [123, 249] on span "keyboard_arrow_right" at bounding box center [124, 251] width 14 height 14
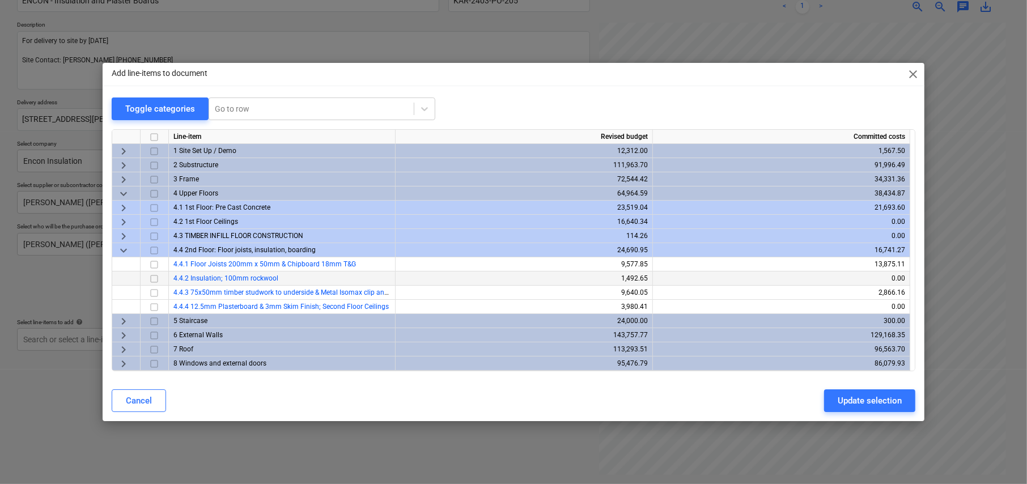
click at [153, 276] on input "checkbox" at bounding box center [154, 279] width 14 height 14
click at [154, 307] on input "checkbox" at bounding box center [154, 307] width 14 height 14
click at [122, 219] on span "keyboard_arrow_right" at bounding box center [124, 222] width 14 height 14
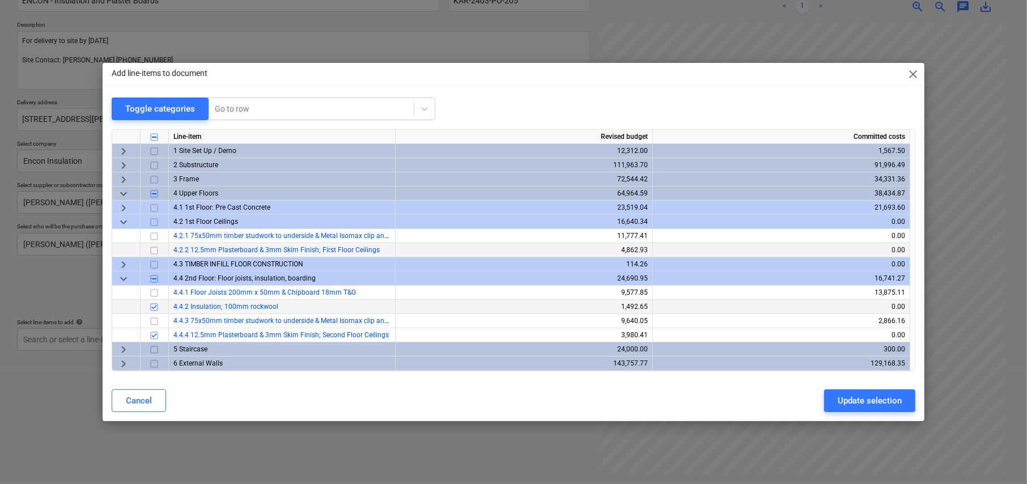
click at [124, 205] on span "keyboard_arrow_right" at bounding box center [124, 208] width 14 height 14
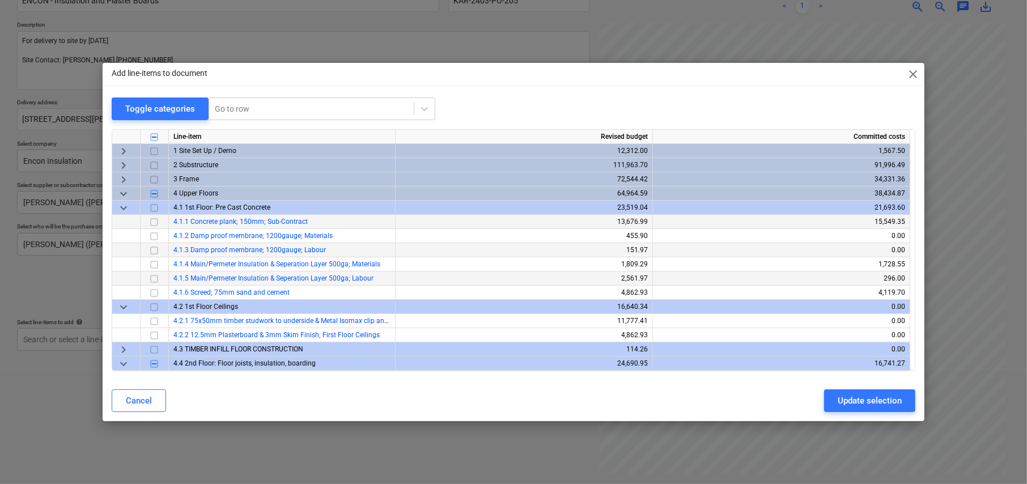
click at [121, 206] on span "keyboard_arrow_down" at bounding box center [124, 208] width 14 height 14
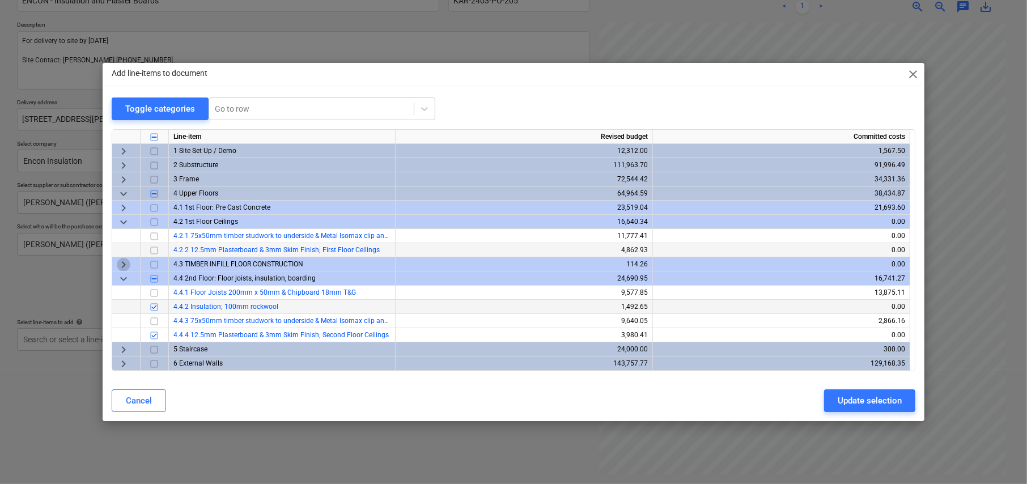
click at [124, 262] on span "keyboard_arrow_right" at bounding box center [124, 265] width 14 height 14
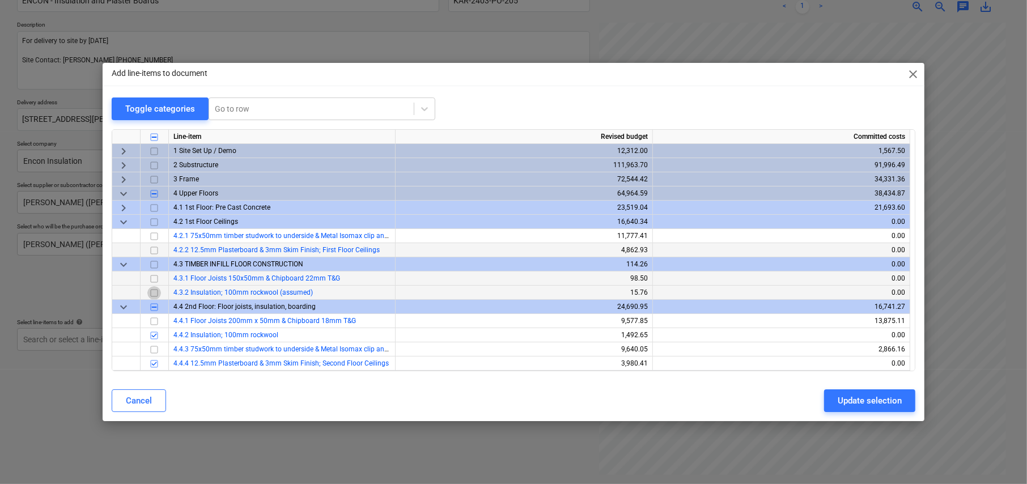
click at [154, 293] on input "checkbox" at bounding box center [154, 293] width 14 height 14
click at [152, 250] on input "checkbox" at bounding box center [154, 251] width 14 height 14
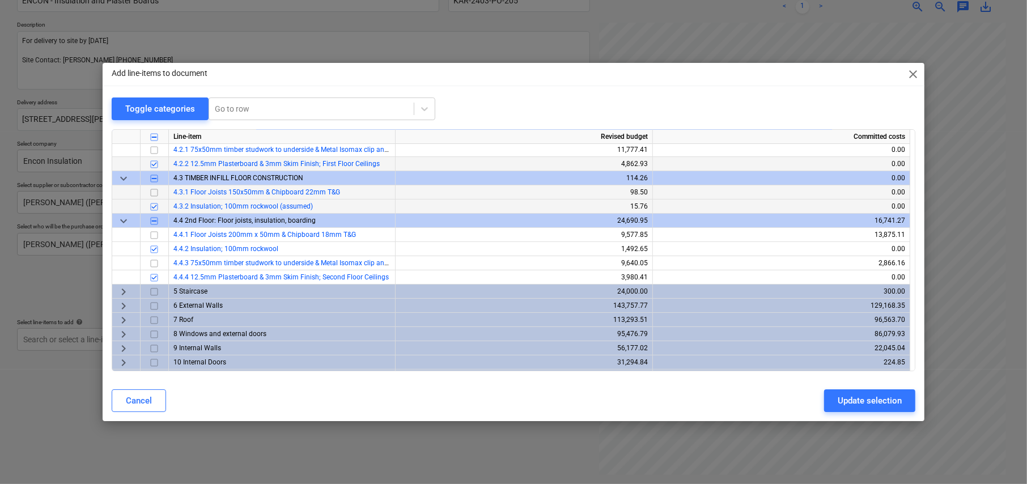
scroll to position [227, 0]
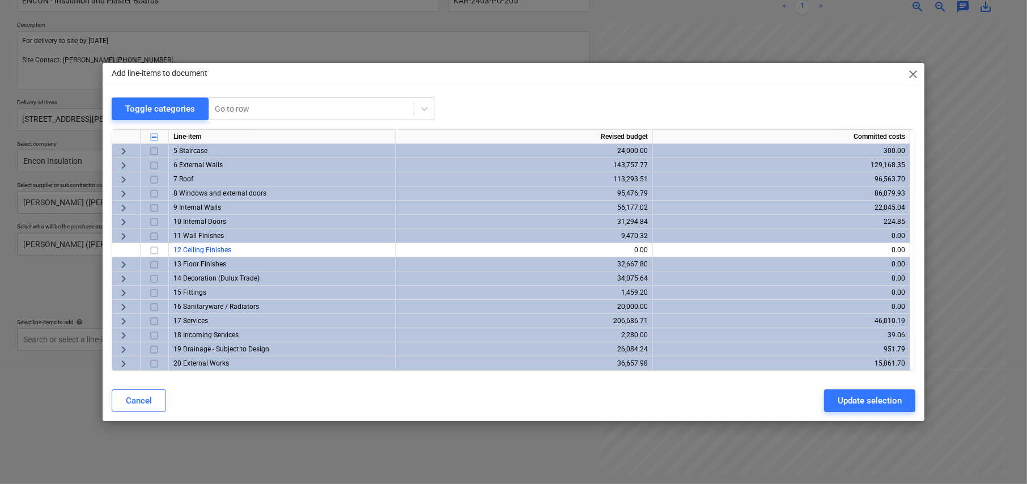
click at [122, 204] on span "keyboard_arrow_right" at bounding box center [124, 208] width 14 height 14
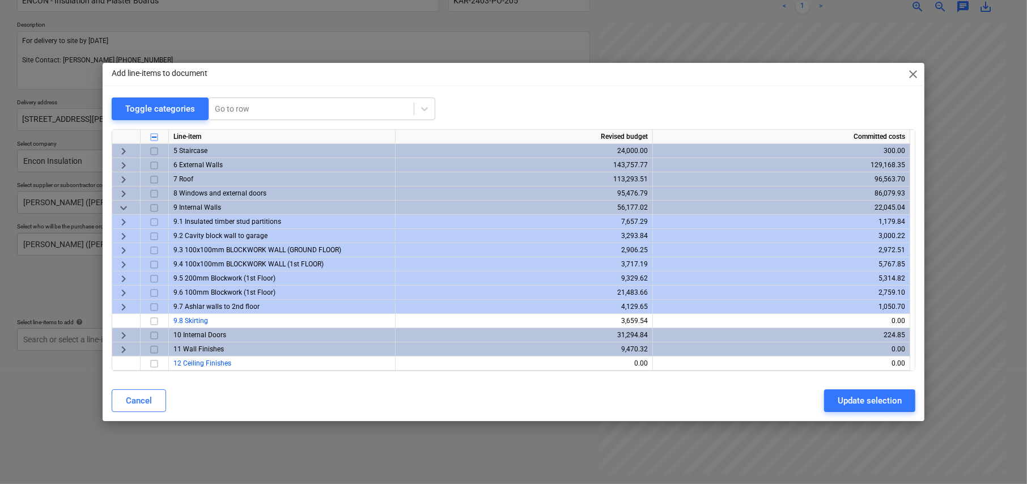
click at [118, 218] on span "keyboard_arrow_right" at bounding box center [124, 222] width 14 height 14
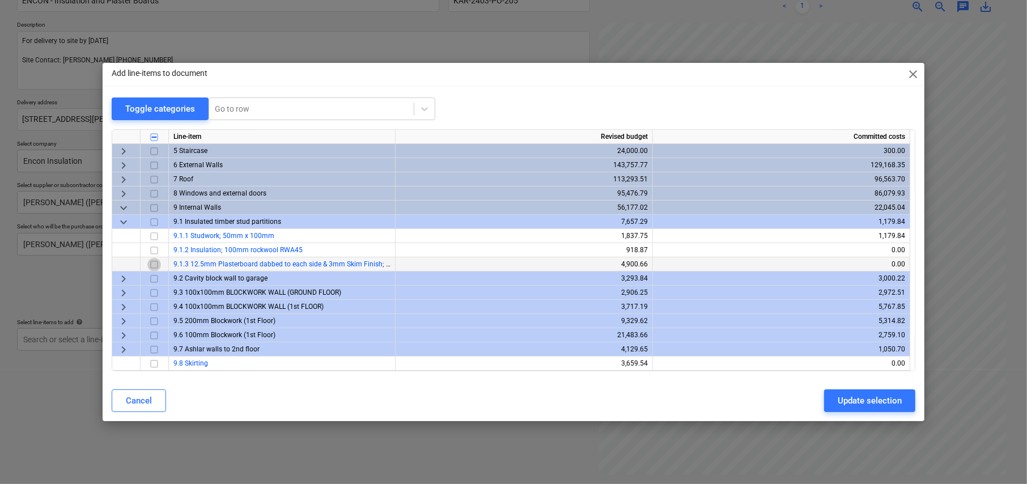
click at [155, 262] on input "checkbox" at bounding box center [154, 265] width 14 height 14
click at [123, 287] on span "keyboard_arrow_right" at bounding box center [124, 293] width 14 height 14
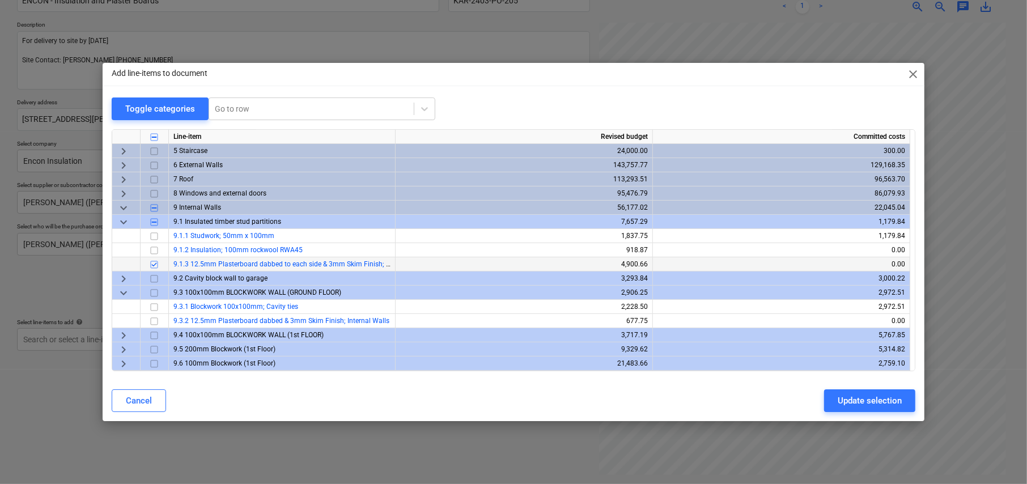
click at [122, 292] on span "keyboard_arrow_down" at bounding box center [124, 293] width 14 height 14
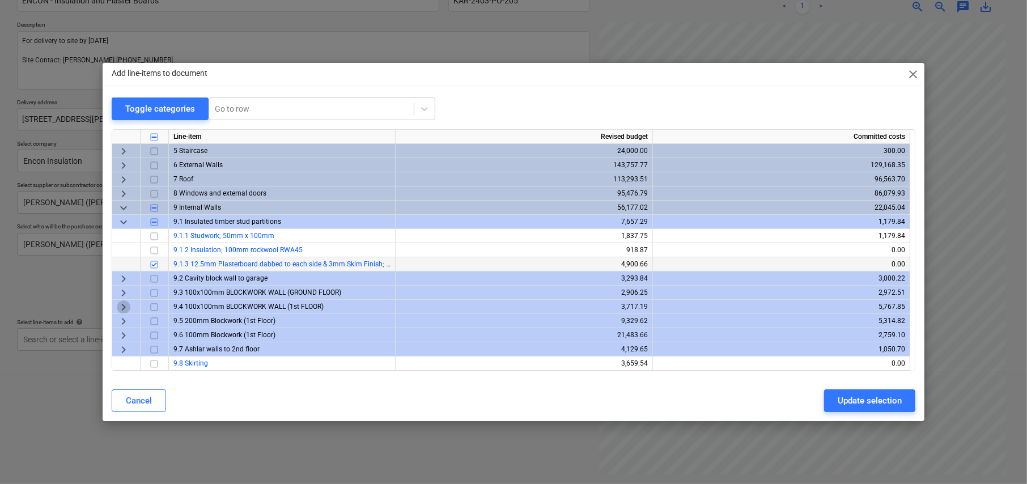
click at [122, 302] on span "keyboard_arrow_right" at bounding box center [124, 307] width 14 height 14
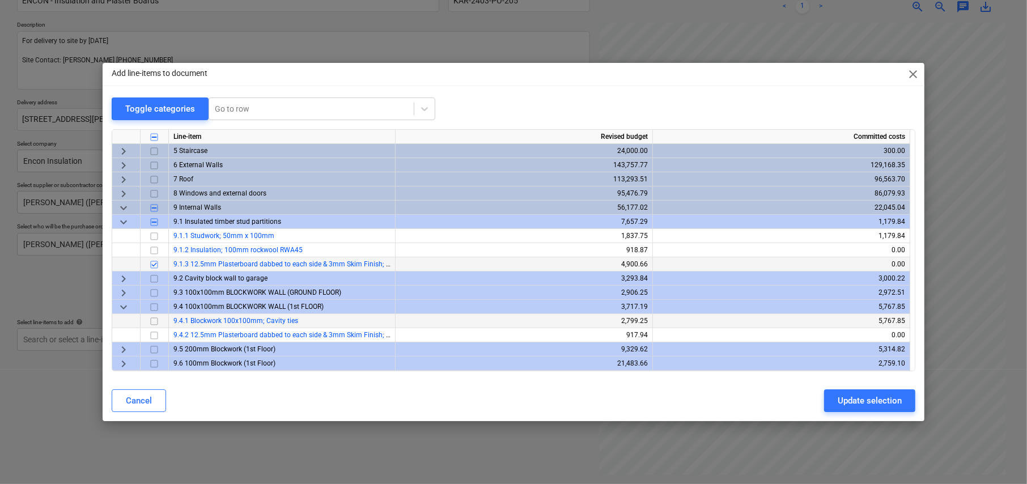
click at [154, 321] on input "checkbox" at bounding box center [154, 321] width 14 height 14
click at [153, 331] on input "checkbox" at bounding box center [154, 336] width 14 height 14
click at [153, 320] on input "checkbox" at bounding box center [154, 321] width 14 height 14
click at [122, 347] on span "keyboard_arrow_right" at bounding box center [124, 350] width 14 height 14
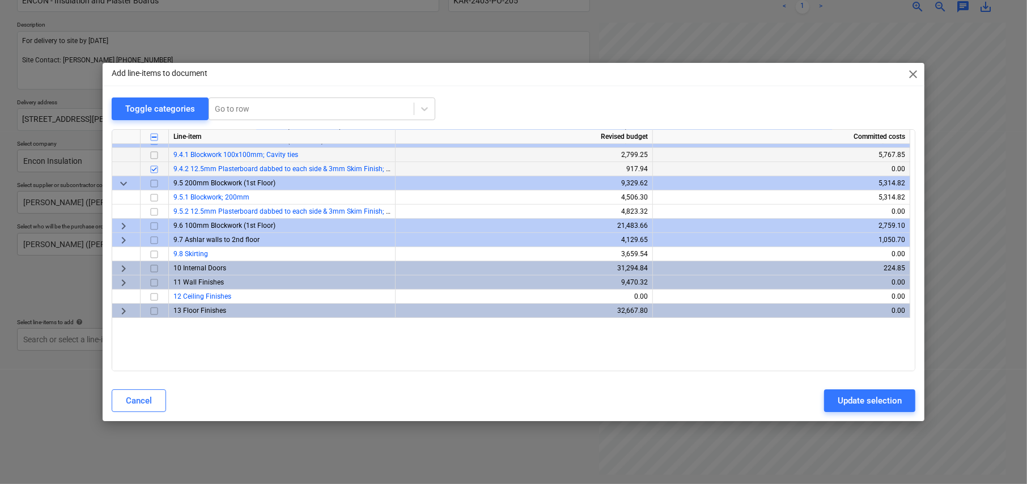
scroll to position [397, 0]
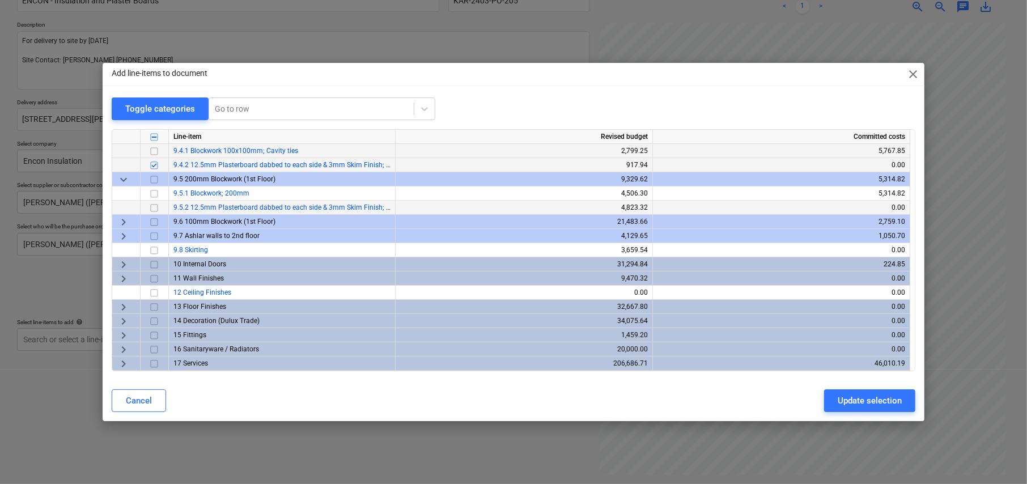
click at [153, 208] on input "checkbox" at bounding box center [154, 208] width 14 height 14
click at [122, 220] on span "keyboard_arrow_right" at bounding box center [124, 222] width 14 height 14
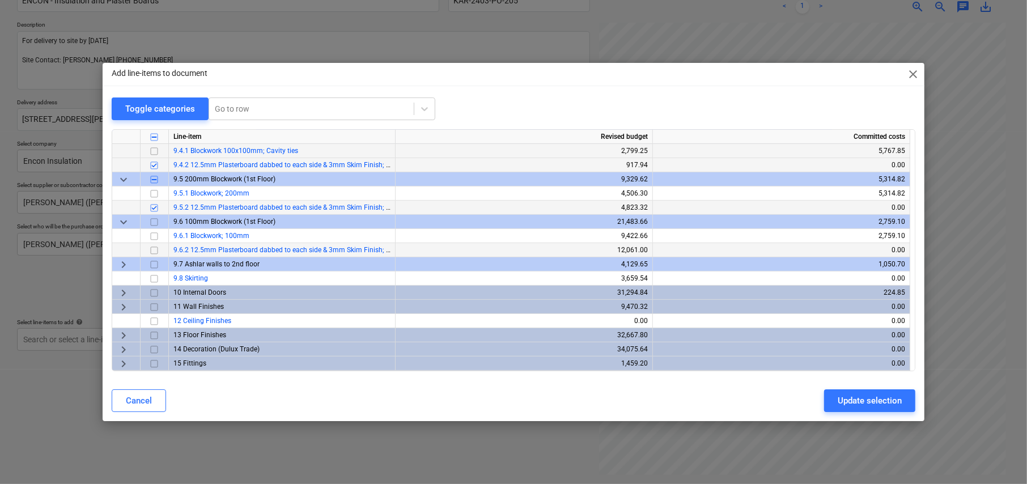
click at [154, 249] on input "checkbox" at bounding box center [154, 251] width 14 height 14
click at [122, 262] on span "keyboard_arrow_right" at bounding box center [124, 265] width 14 height 14
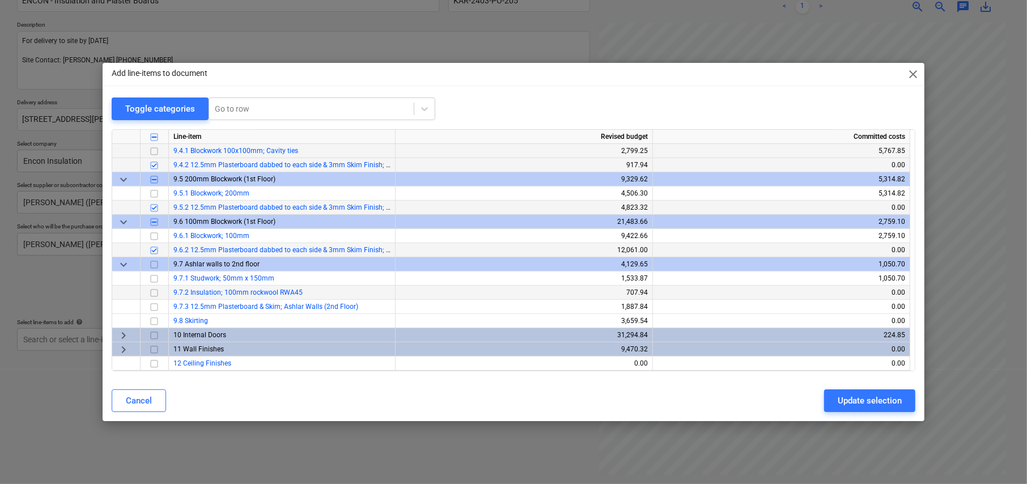
click at [154, 291] on input "checkbox" at bounding box center [154, 293] width 14 height 14
click at [155, 304] on input "checkbox" at bounding box center [154, 307] width 14 height 14
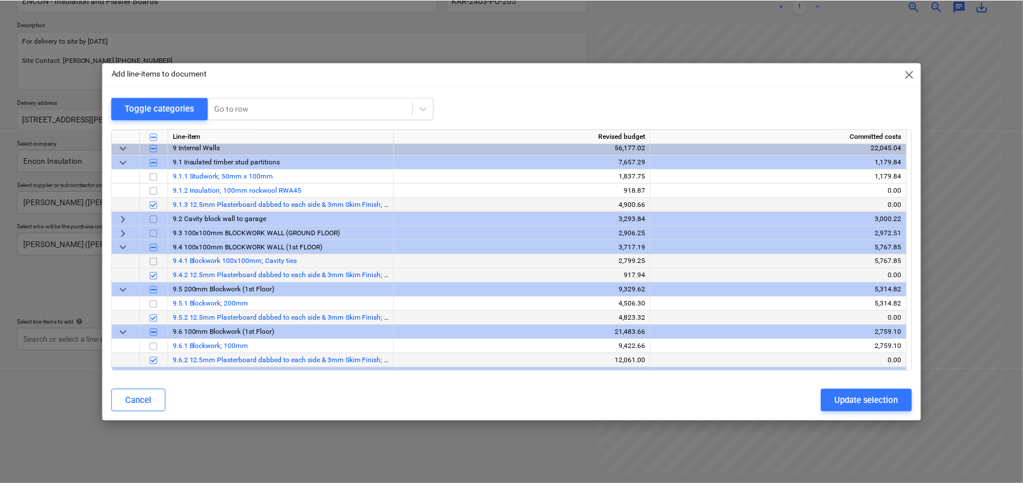
scroll to position [283, 0]
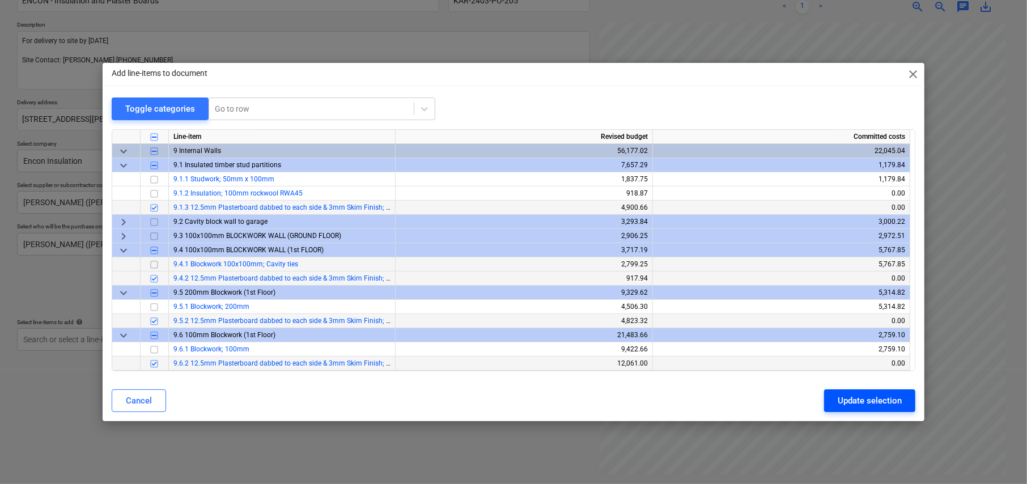
click at [887, 404] on div "Update selection" at bounding box center [869, 400] width 64 height 15
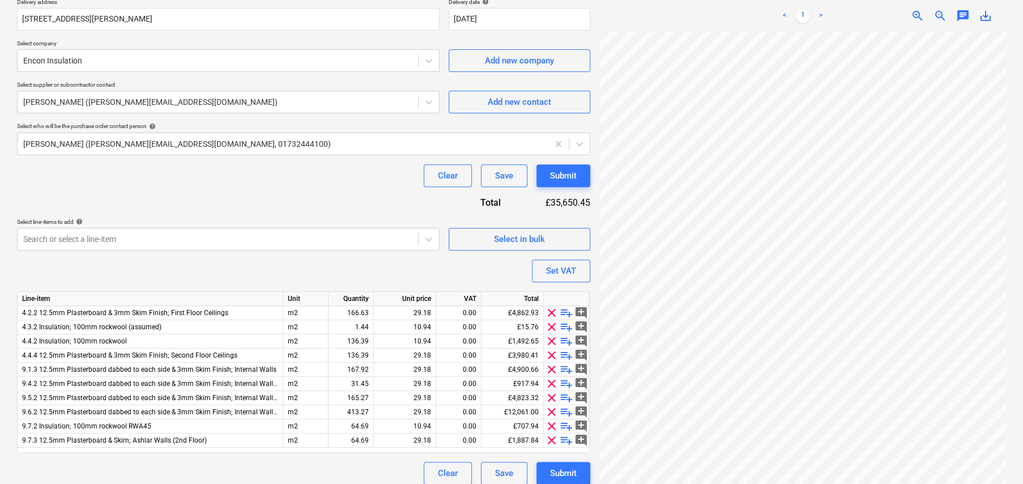
scroll to position [223, 0]
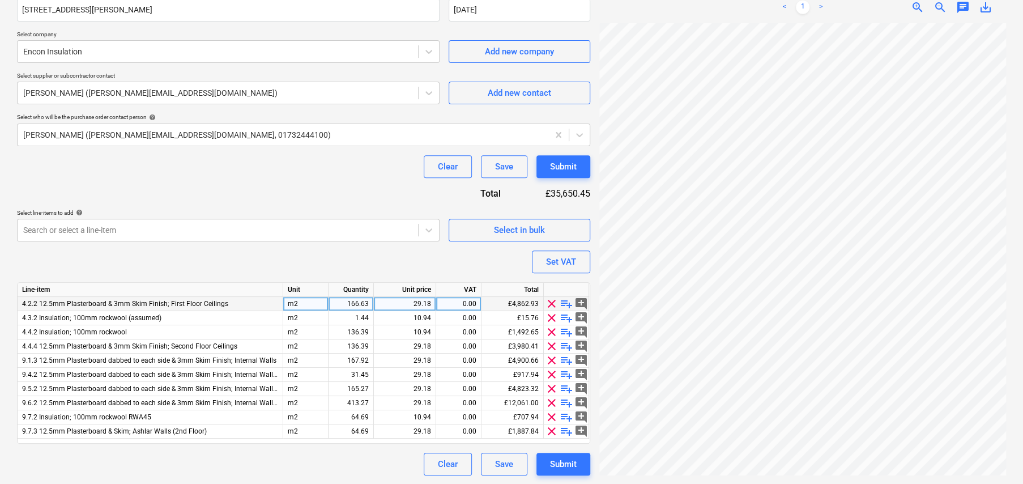
click at [565, 302] on span "playlist_add" at bounding box center [567, 304] width 14 height 14
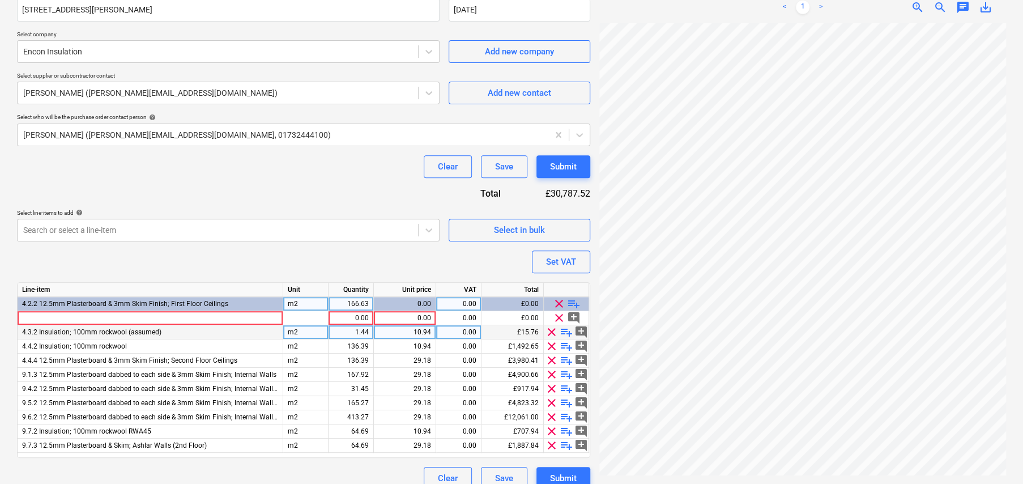
click at [563, 330] on span "playlist_add" at bounding box center [567, 332] width 14 height 14
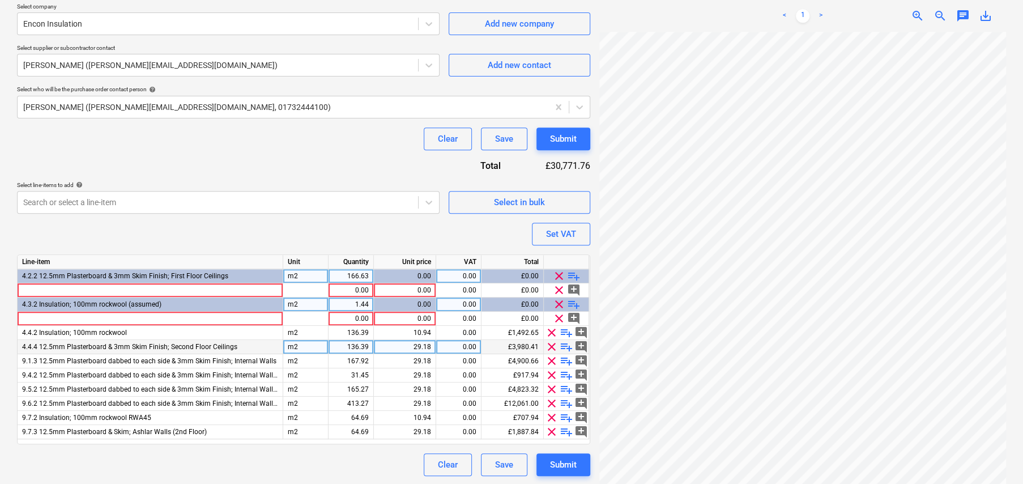
scroll to position [251, 0]
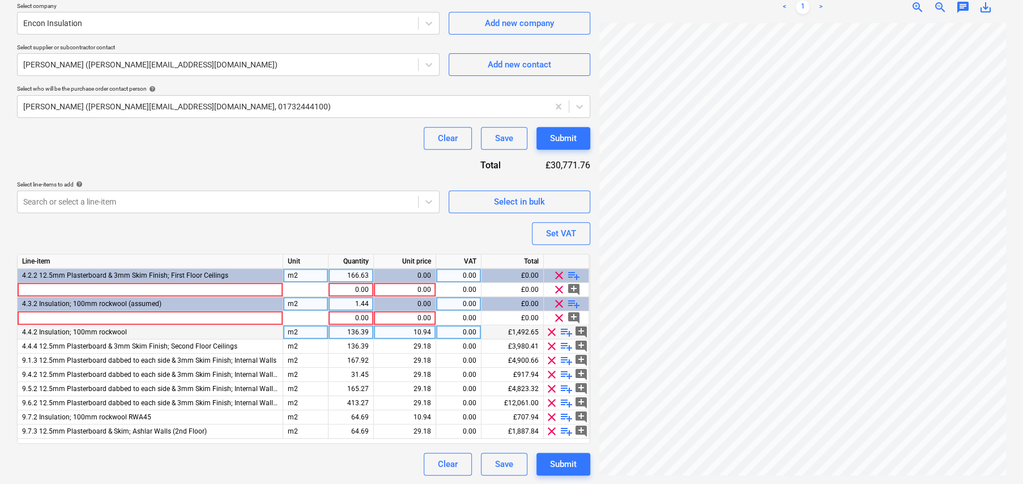
click at [569, 329] on span "playlist_add" at bounding box center [567, 332] width 14 height 14
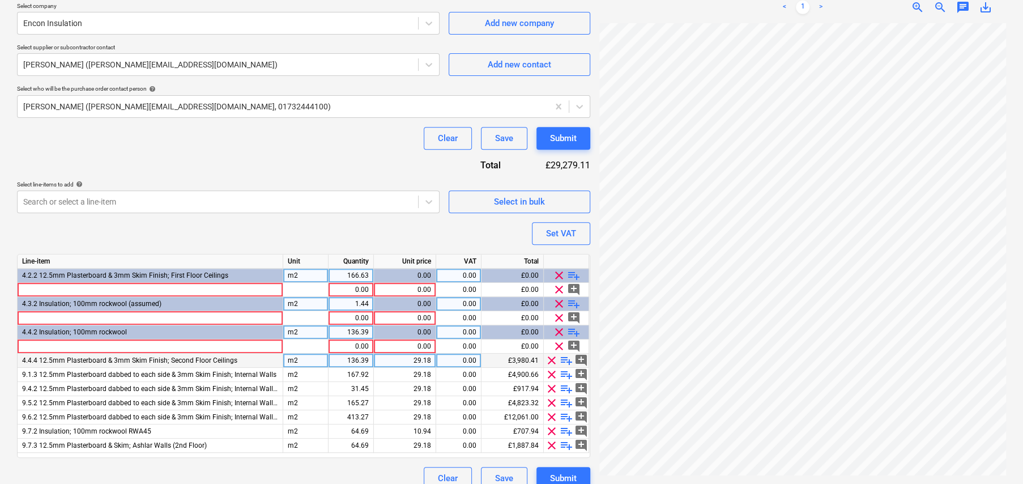
click at [567, 356] on span "playlist_add" at bounding box center [567, 361] width 14 height 14
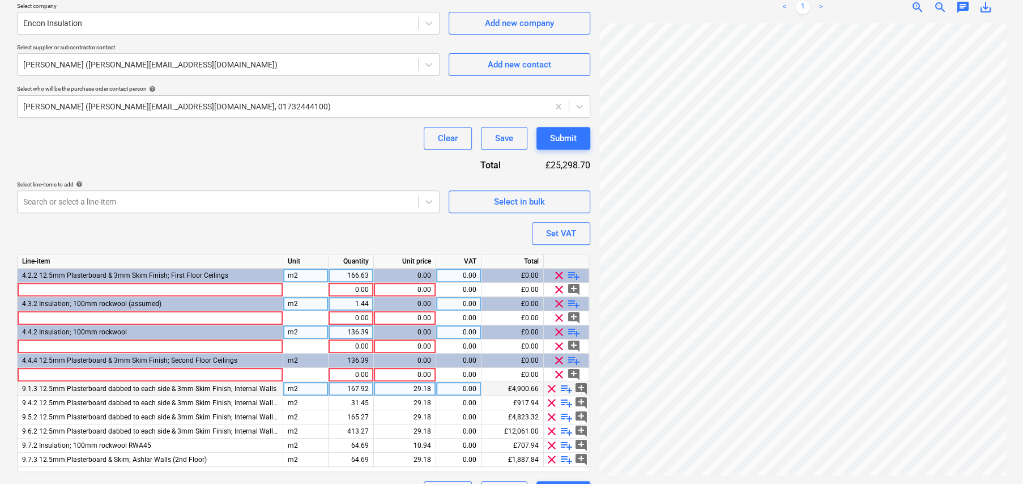
click at [567, 386] on span "playlist_add" at bounding box center [567, 389] width 14 height 14
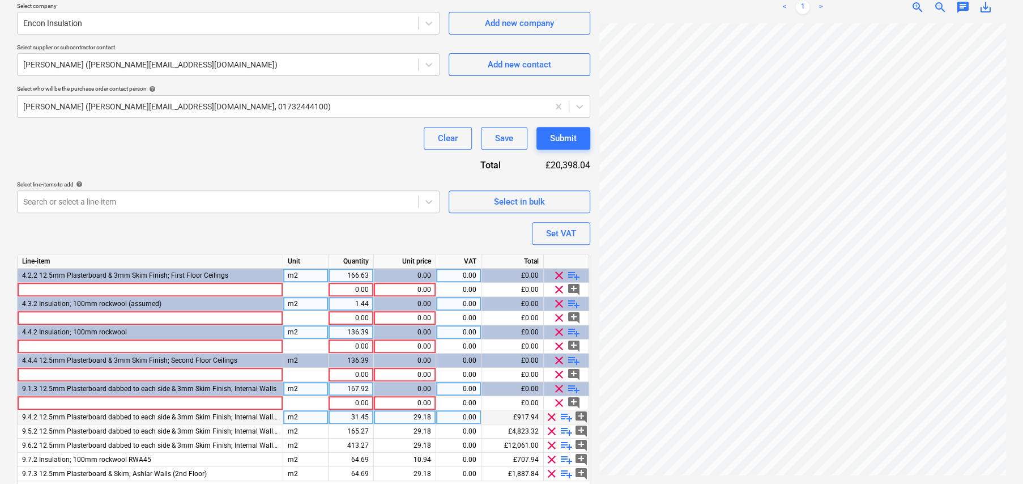
click at [570, 415] on span "playlist_add" at bounding box center [567, 417] width 14 height 14
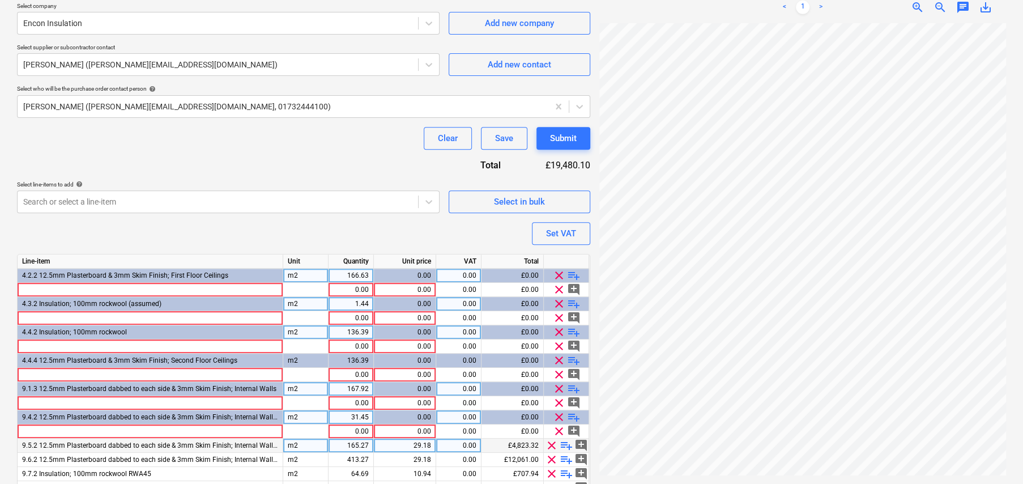
click at [569, 444] on span "playlist_add" at bounding box center [567, 446] width 14 height 14
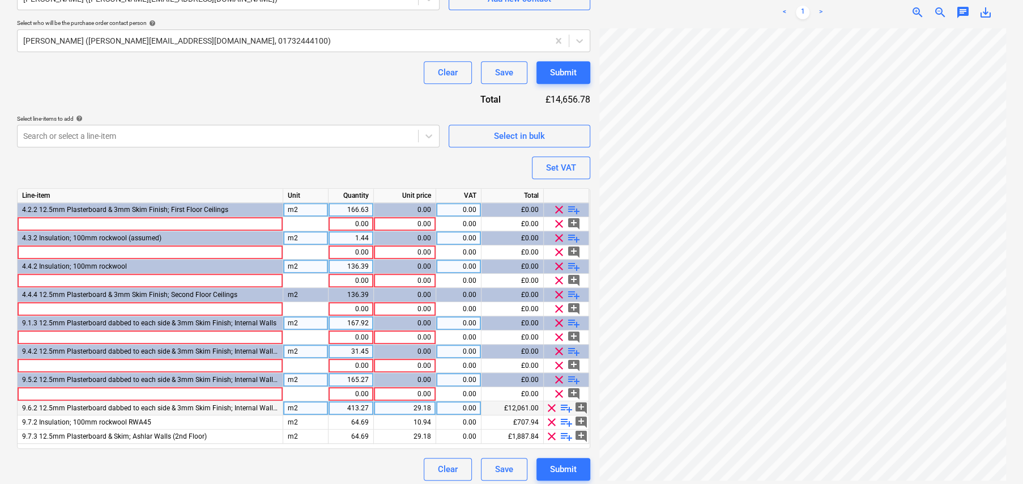
scroll to position [322, 0]
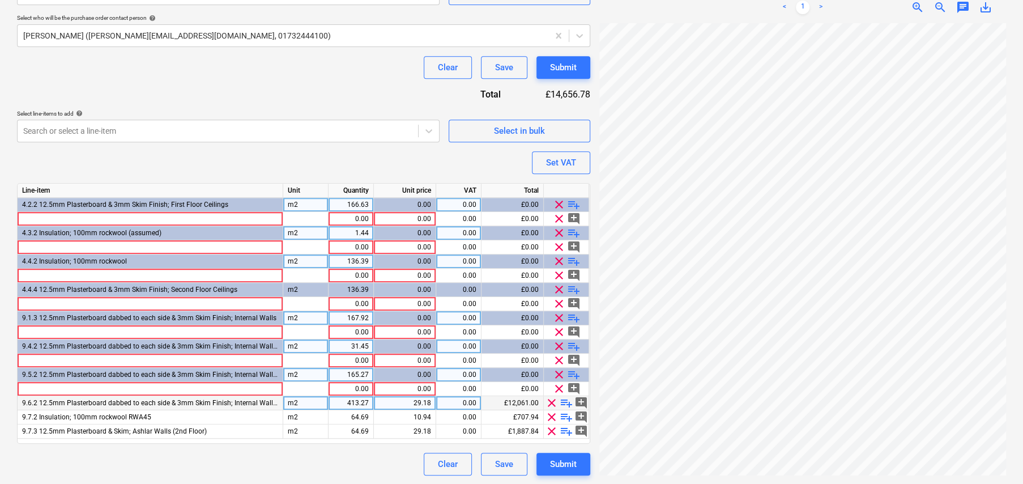
click at [566, 401] on span "playlist_add" at bounding box center [567, 403] width 14 height 14
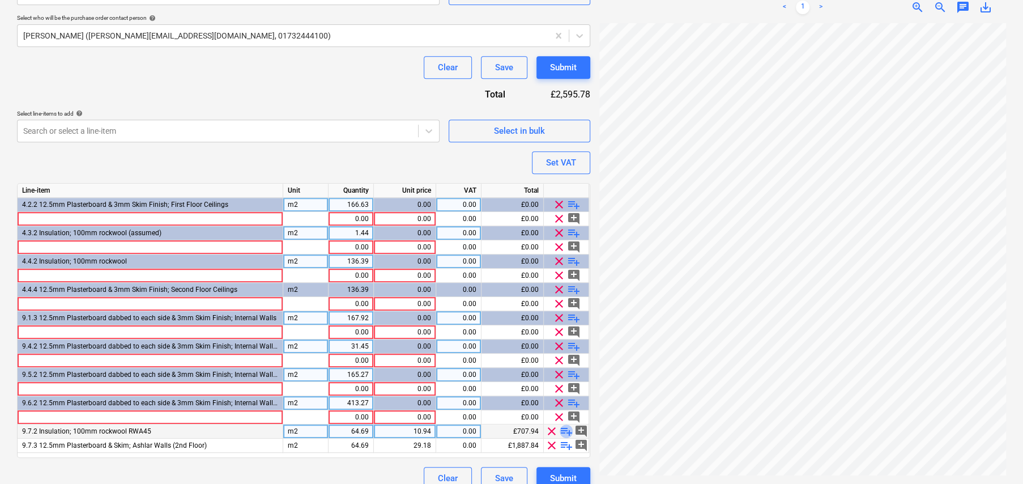
click at [568, 432] on span "playlist_add" at bounding box center [567, 431] width 14 height 14
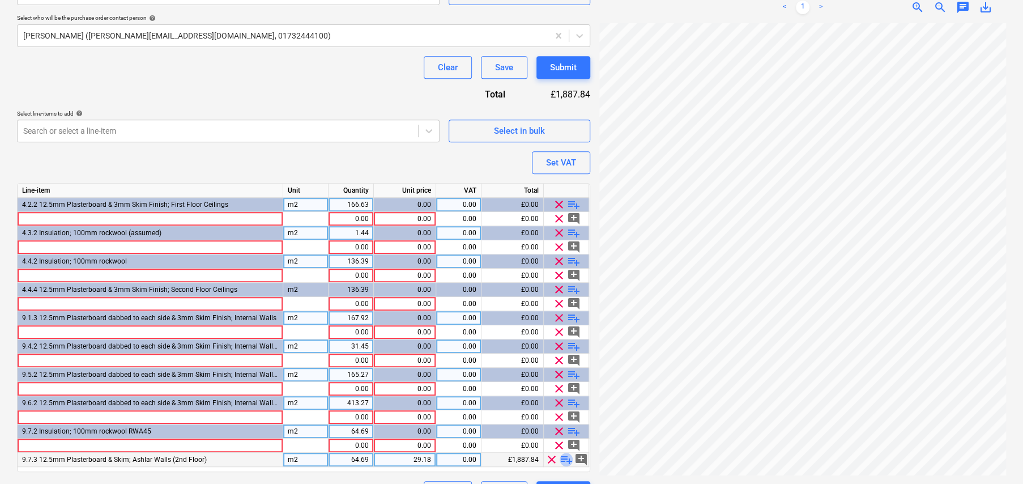
click at [567, 455] on span "playlist_add" at bounding box center [567, 460] width 14 height 14
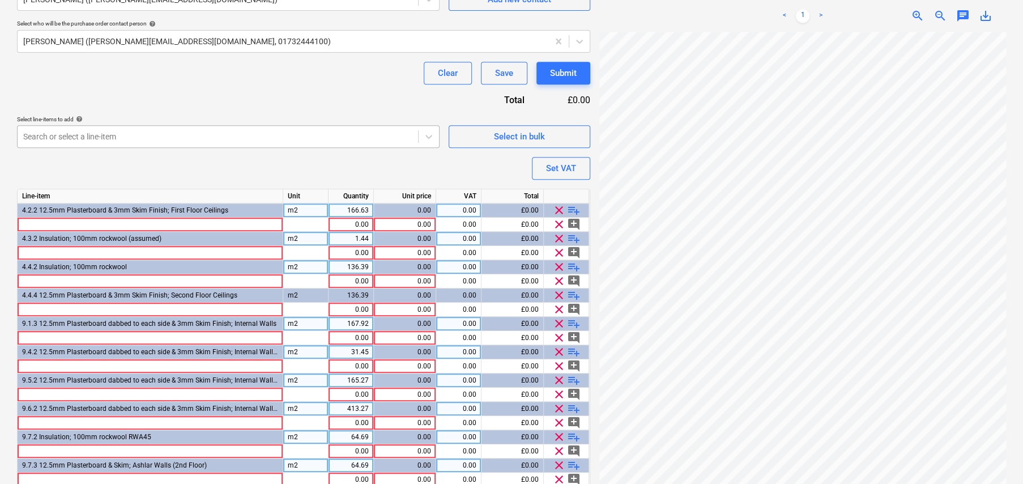
scroll to position [340, 0]
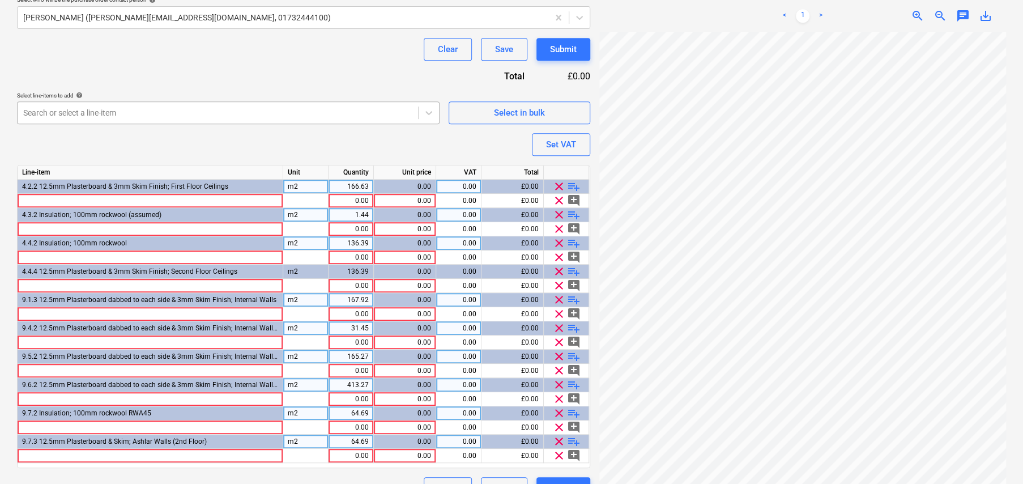
click at [116, 110] on div at bounding box center [217, 112] width 389 height 11
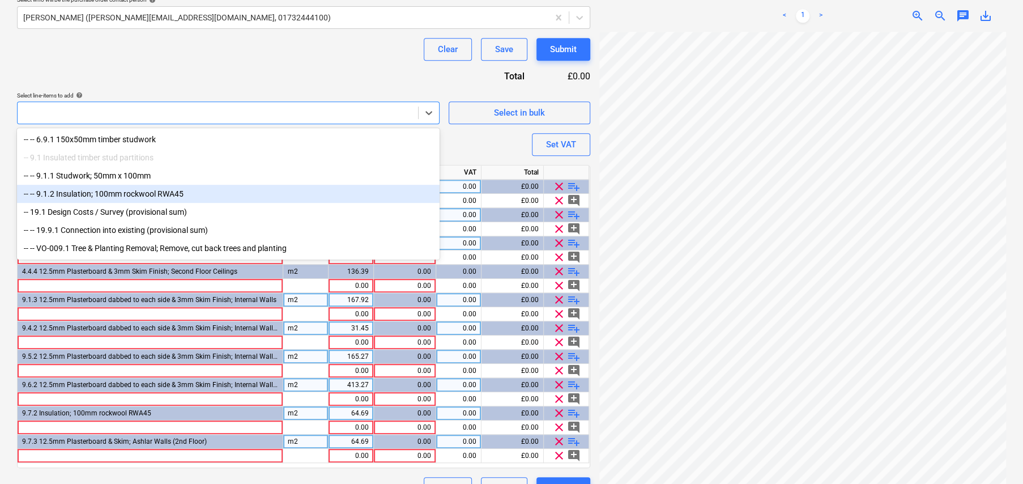
click at [130, 64] on div "Purchase order name help ENCON - Insulation and Plaster Boards Purchase order r…" at bounding box center [303, 126] width 573 height 747
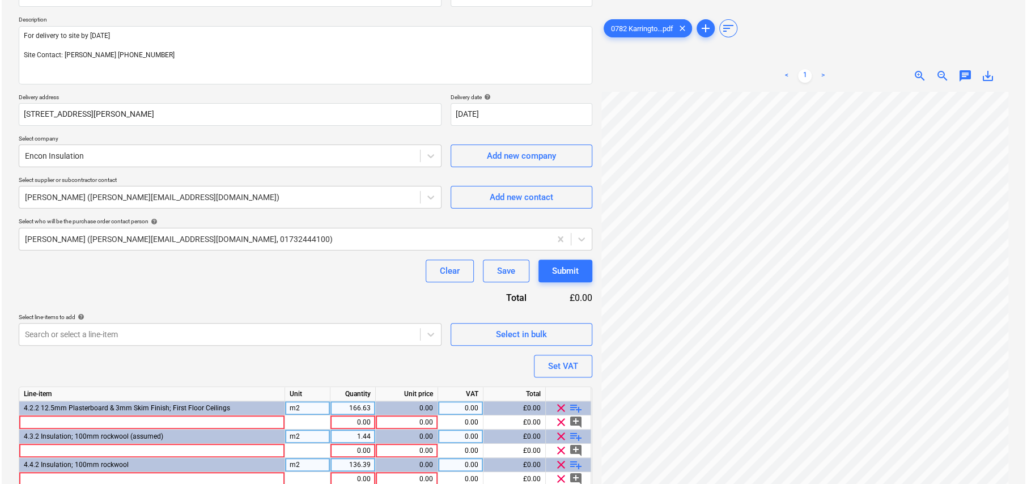
scroll to position [113, 0]
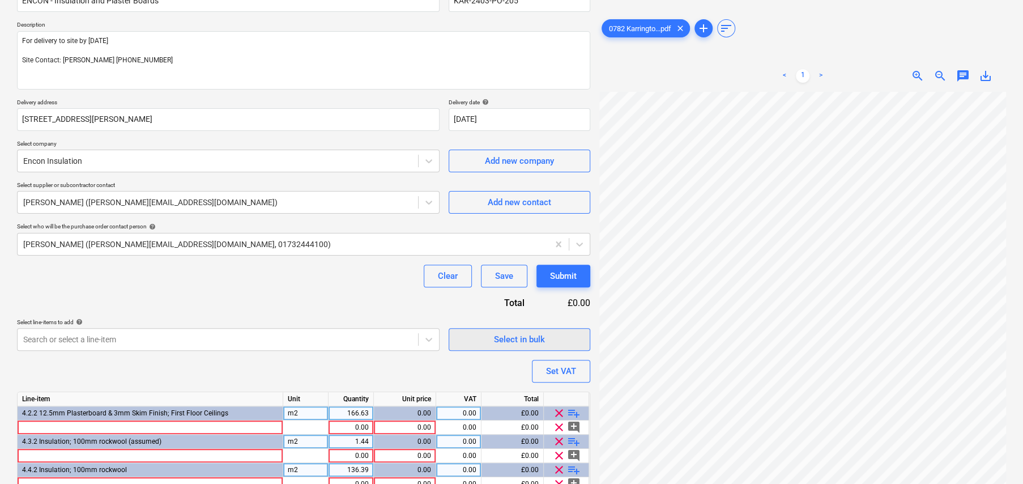
click at [529, 337] on div "Select in bulk" at bounding box center [519, 339] width 51 height 15
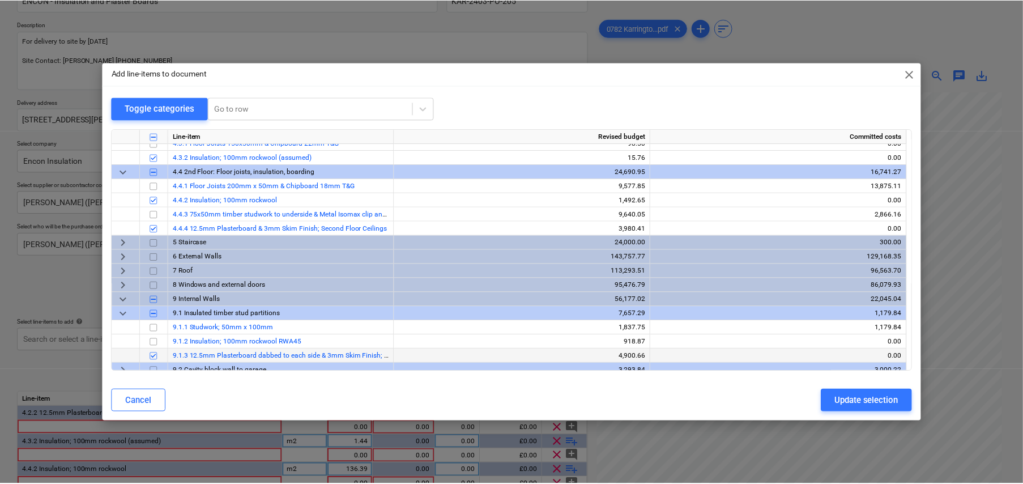
scroll to position [227, 0]
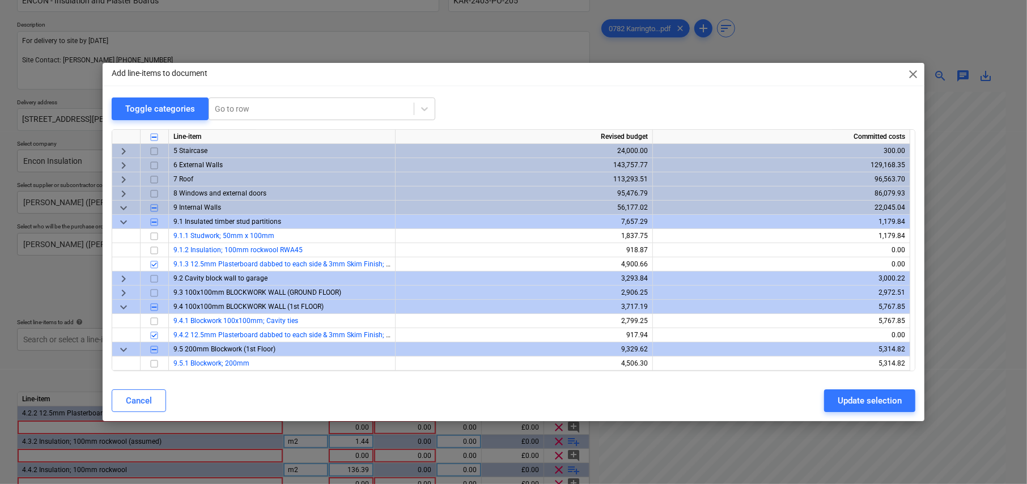
click at [124, 176] on span "keyboard_arrow_right" at bounding box center [124, 180] width 14 height 14
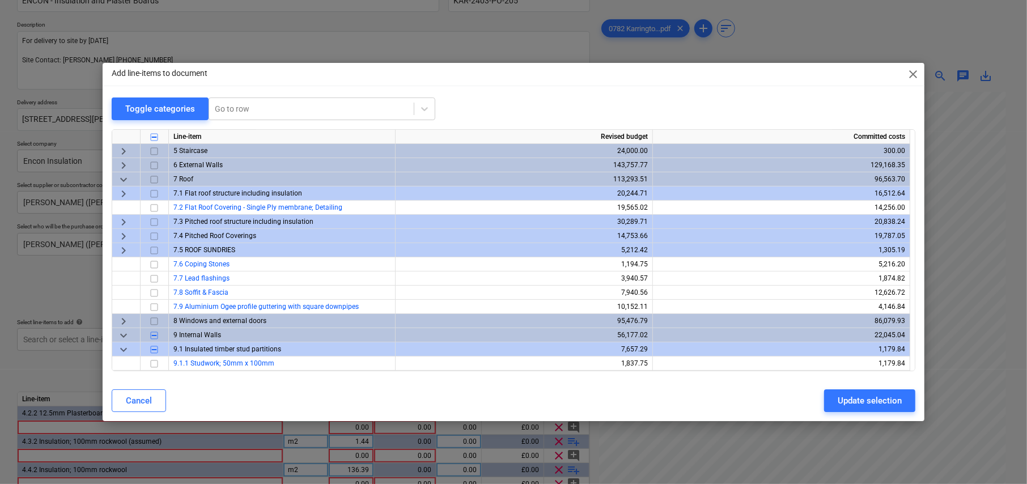
click at [126, 219] on span "keyboard_arrow_right" at bounding box center [124, 222] width 14 height 14
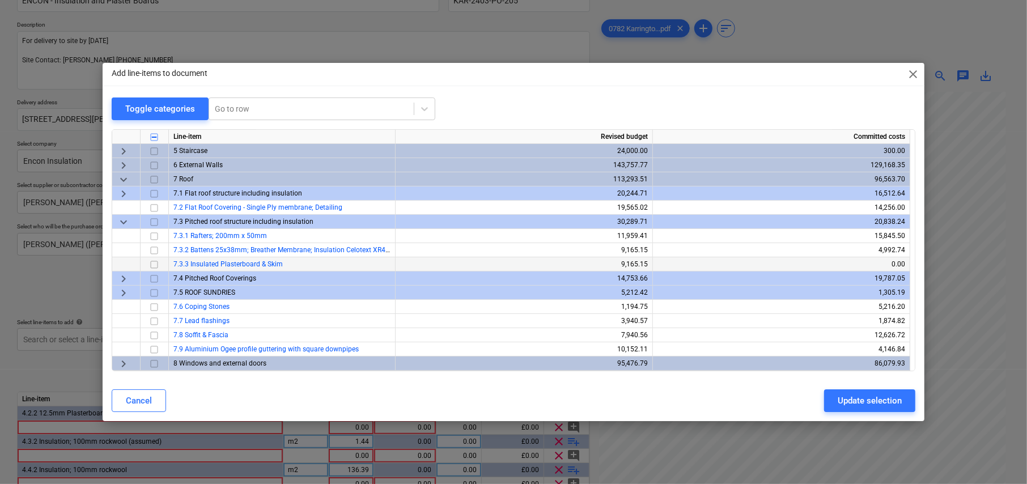
click at [154, 263] on input "checkbox" at bounding box center [154, 265] width 14 height 14
click at [880, 401] on div "Update selection" at bounding box center [869, 400] width 64 height 15
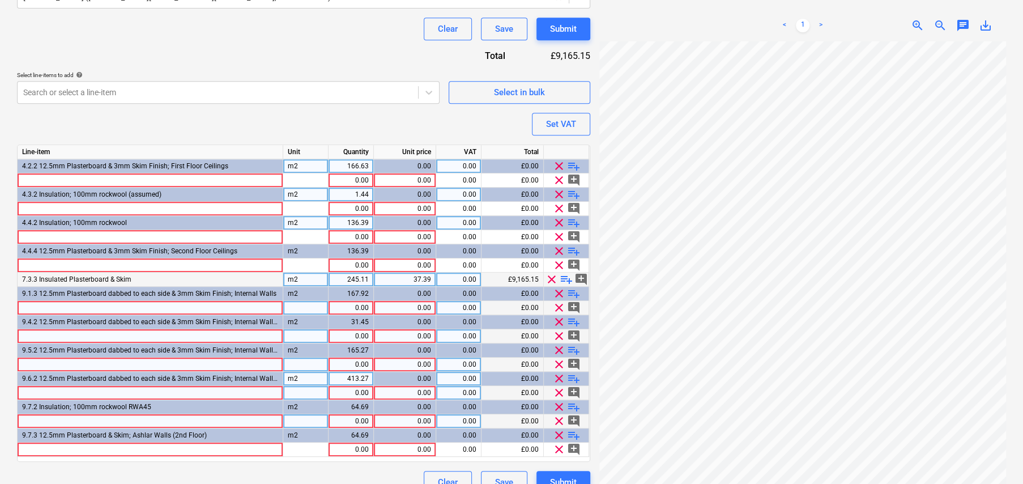
scroll to position [378, 0]
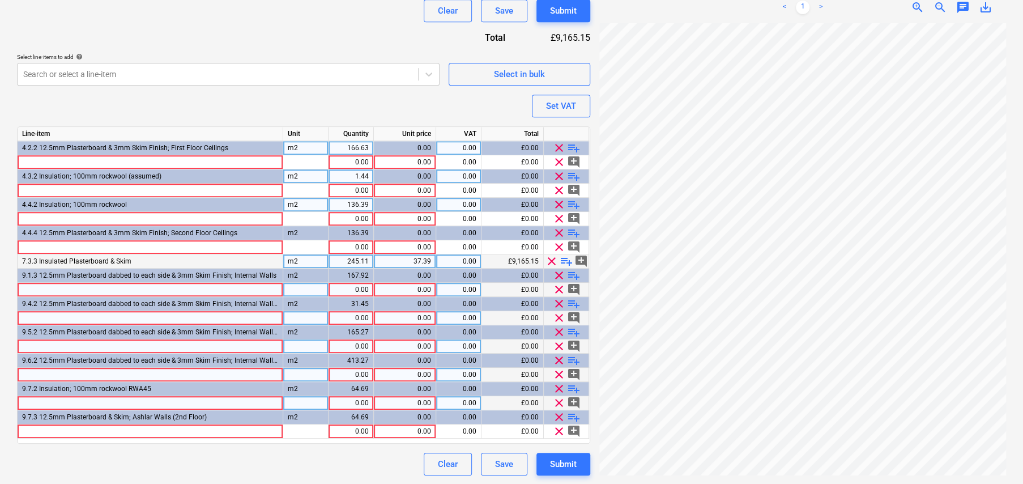
click at [567, 261] on span "playlist_add" at bounding box center [567, 261] width 14 height 14
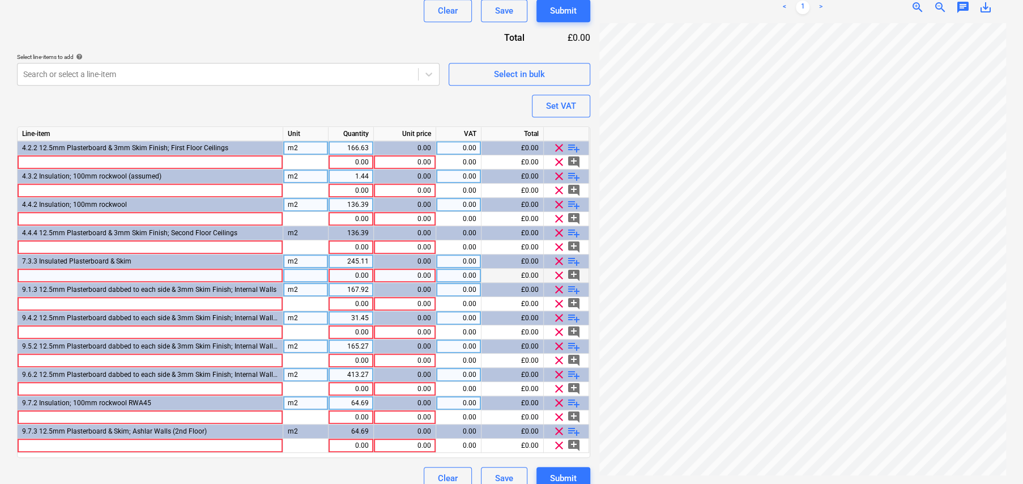
click at [125, 271] on div at bounding box center [151, 276] width 266 height 14
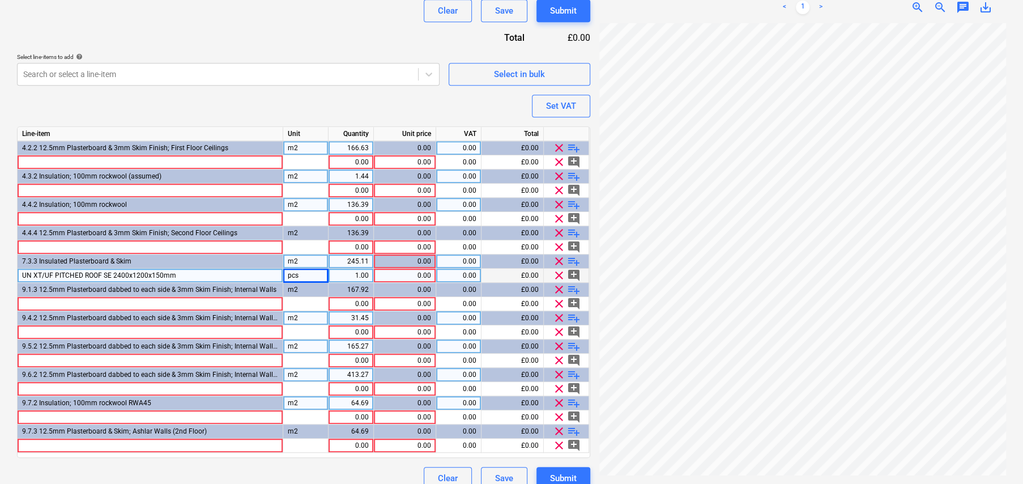
click at [310, 274] on div "pcs" at bounding box center [305, 276] width 45 height 14
click at [368, 274] on div "1.00" at bounding box center [351, 276] width 36 height 14
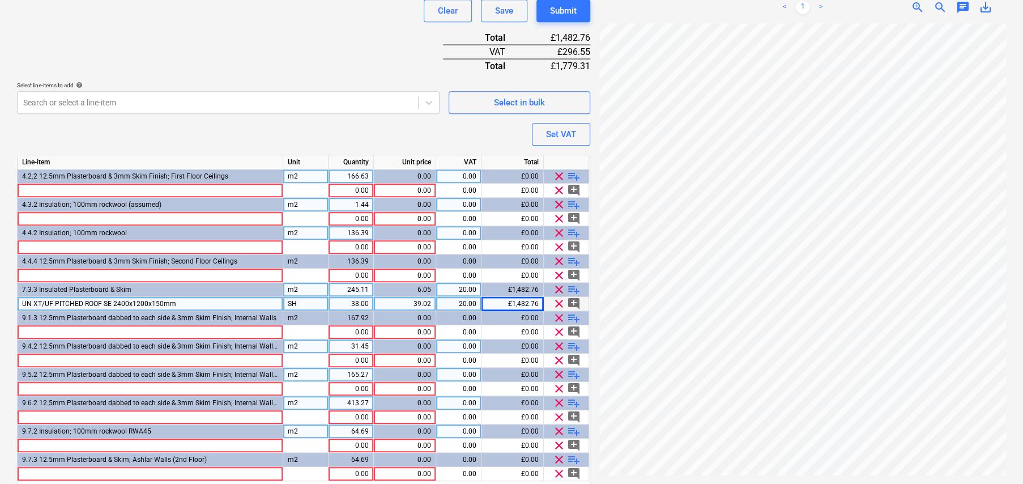
click at [576, 287] on span "playlist_add" at bounding box center [574, 290] width 14 height 14
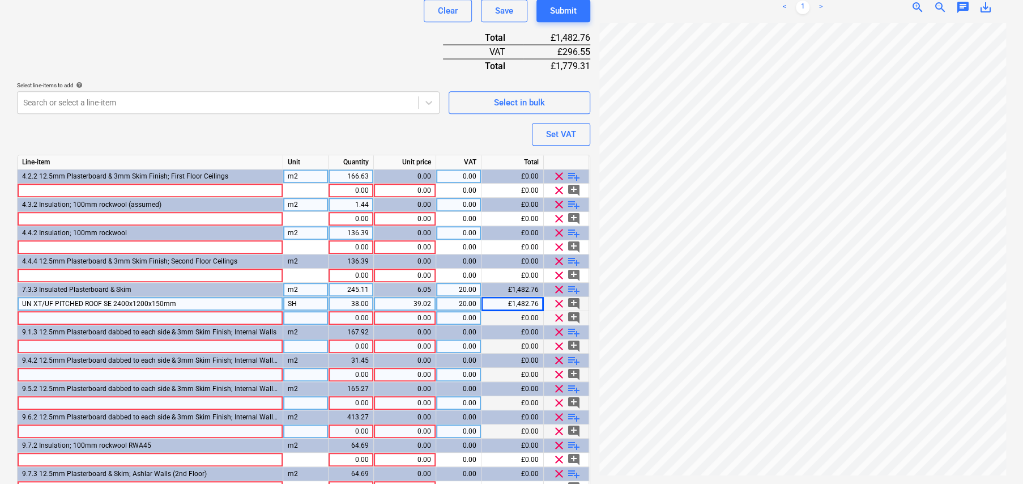
click at [165, 315] on div at bounding box center [151, 318] width 266 height 14
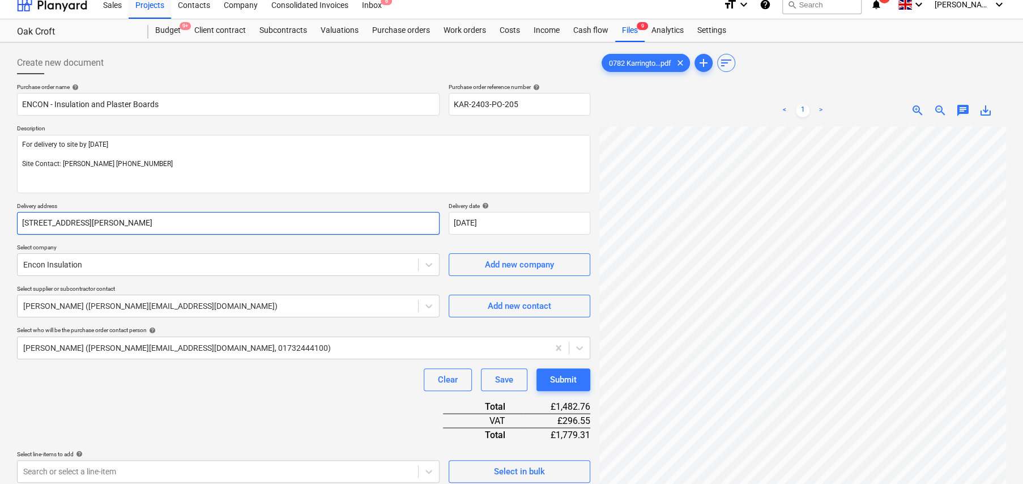
scroll to position [0, 0]
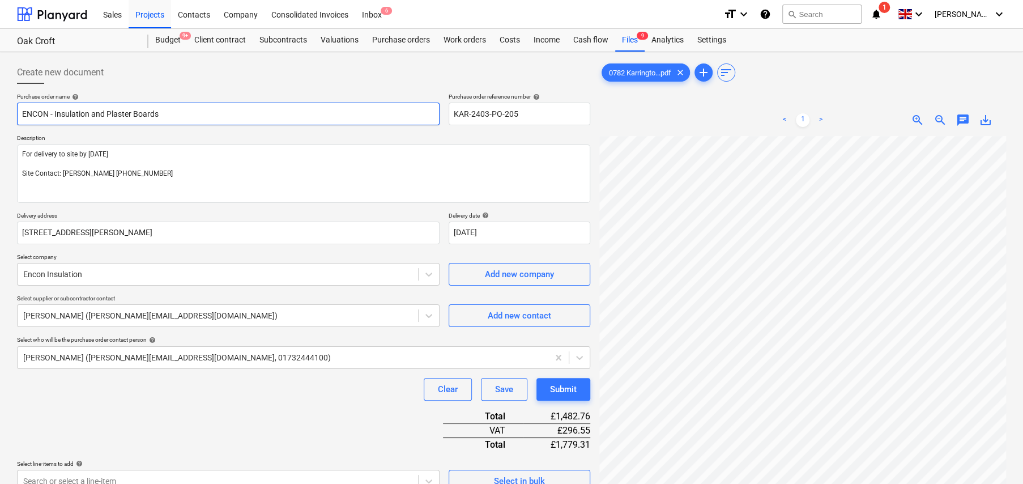
click at [205, 112] on input "ENCON - Insulation and Plaster Boards" at bounding box center [228, 114] width 423 height 23
click at [203, 110] on input "ENCON - Insulation and Plaster Boards" at bounding box center [228, 114] width 423 height 23
click at [186, 112] on input "ENCON - Insulation and Plaster Boards (1st & "nd Floors)" at bounding box center [228, 114] width 423 height 23
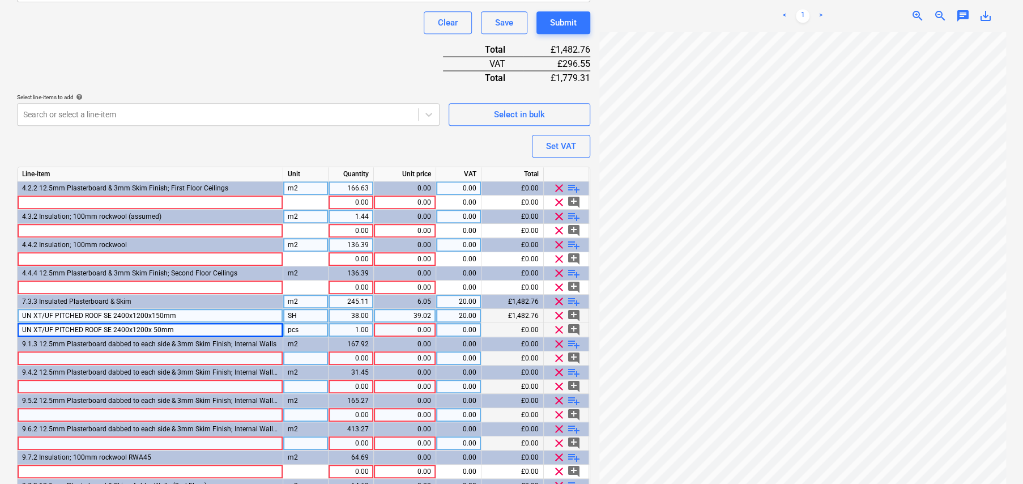
scroll to position [397, 0]
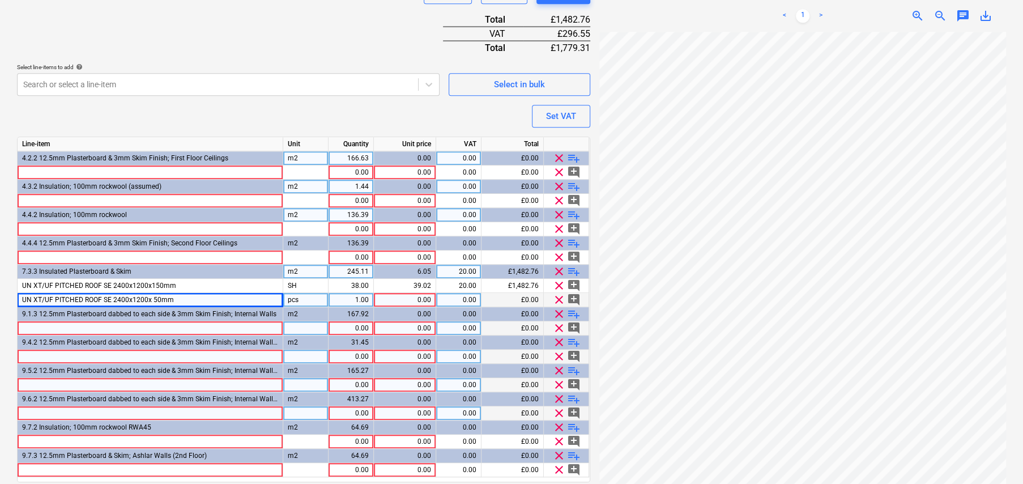
click at [299, 296] on div "pcs" at bounding box center [305, 300] width 45 height 14
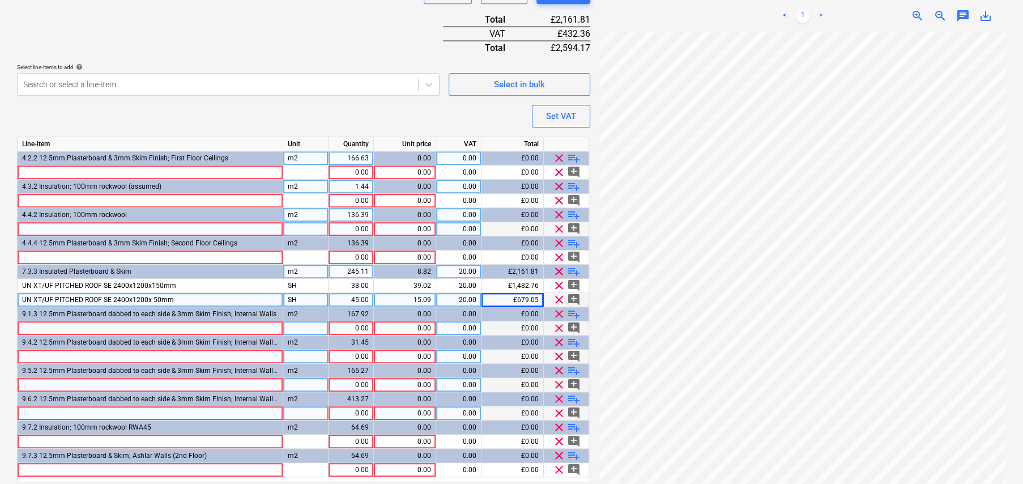
click at [128, 224] on div at bounding box center [151, 229] width 266 height 14
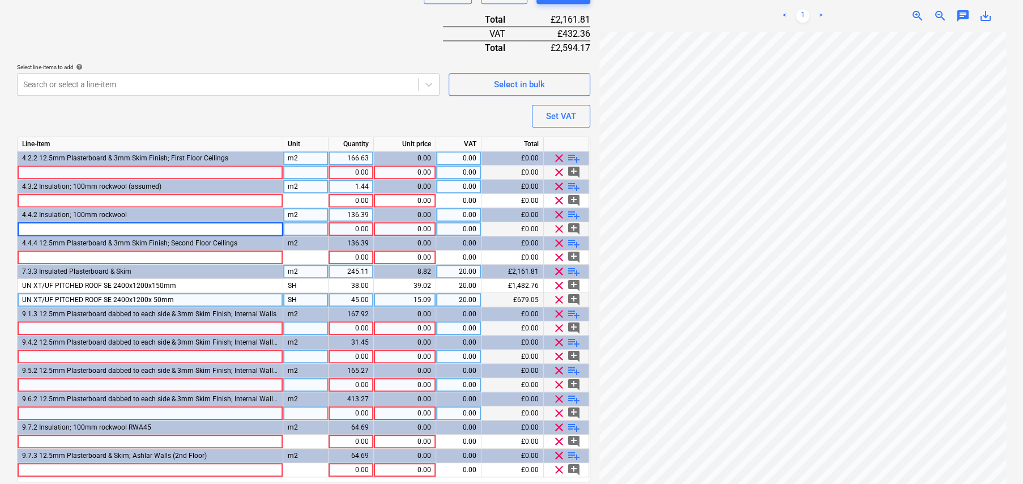
click at [121, 166] on div at bounding box center [151, 172] width 266 height 14
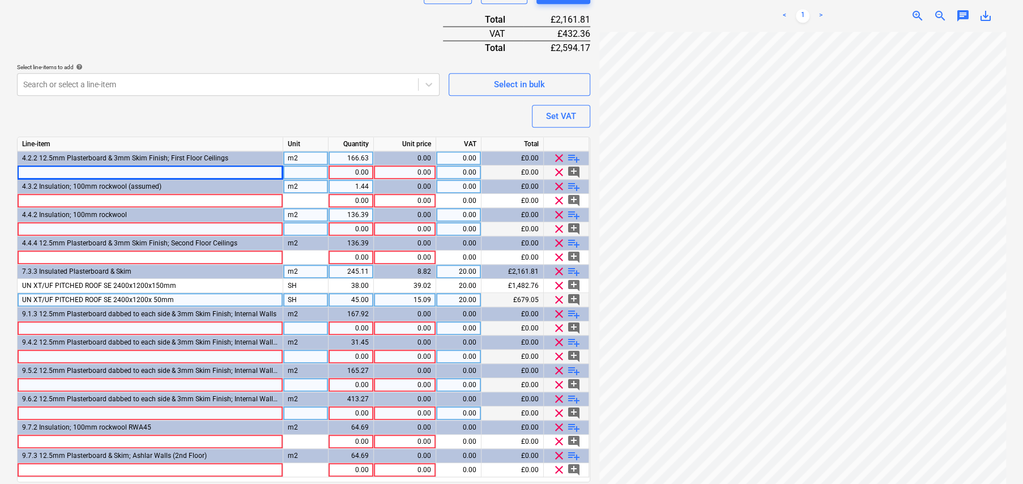
click at [63, 167] on div at bounding box center [151, 172] width 266 height 14
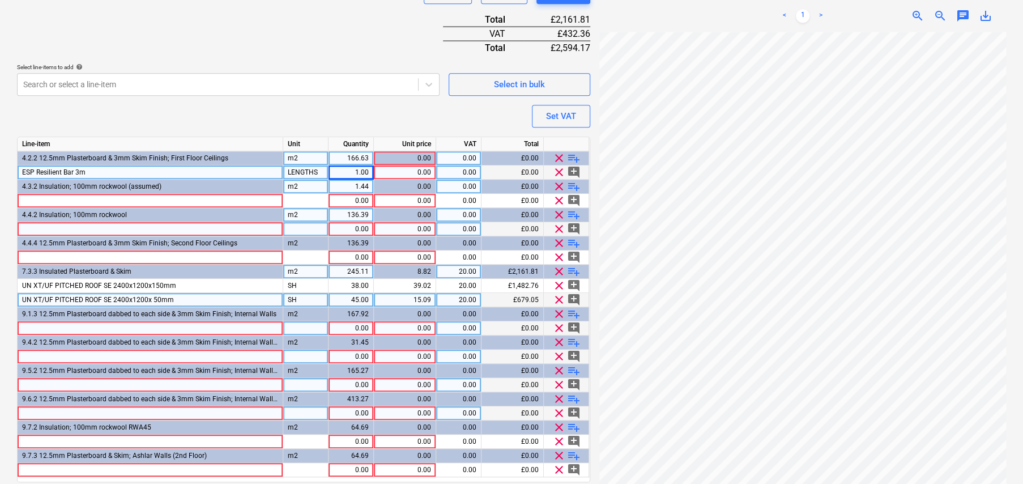
click at [360, 169] on div "1.00" at bounding box center [351, 172] width 36 height 14
click at [427, 171] on div "0.00" at bounding box center [404, 172] width 53 height 14
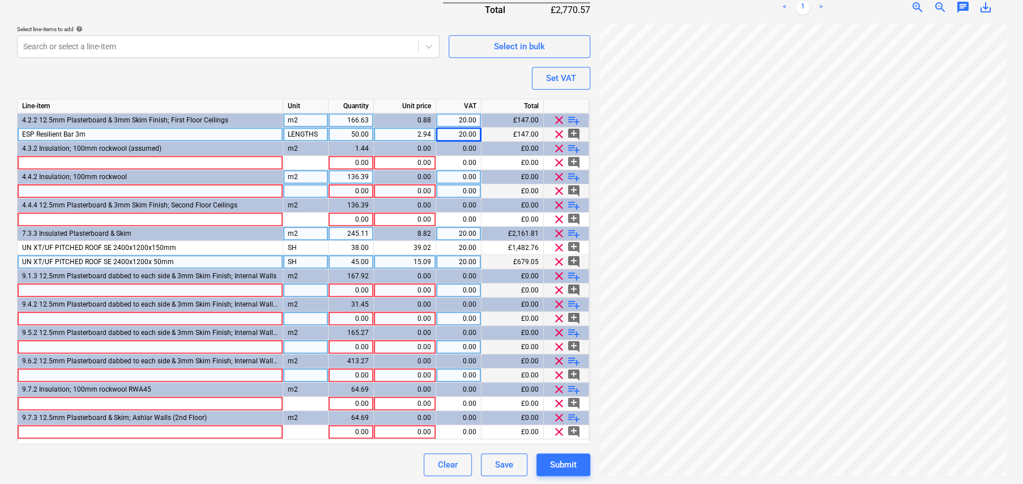
click at [124, 129] on div "ESP Resilient Bar 3m" at bounding box center [151, 134] width 266 height 14
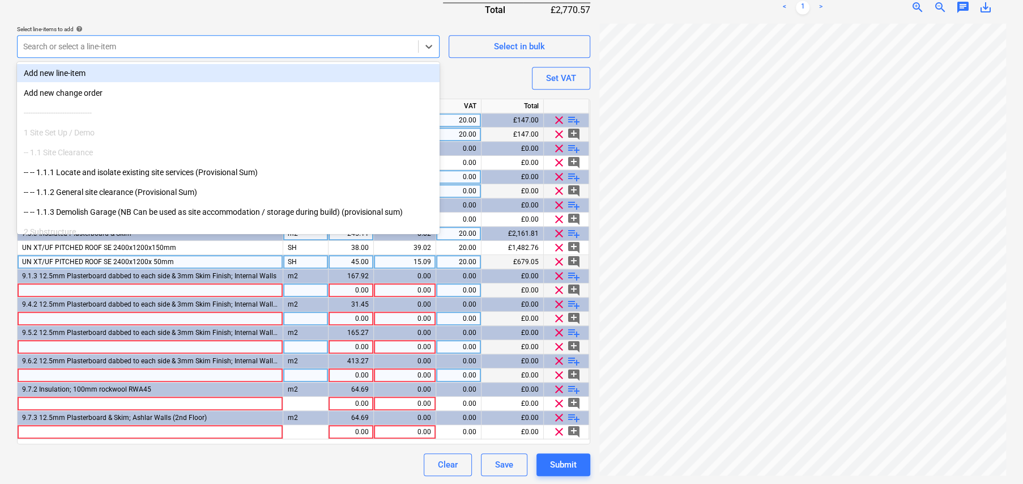
click at [321, 45] on div at bounding box center [217, 46] width 389 height 11
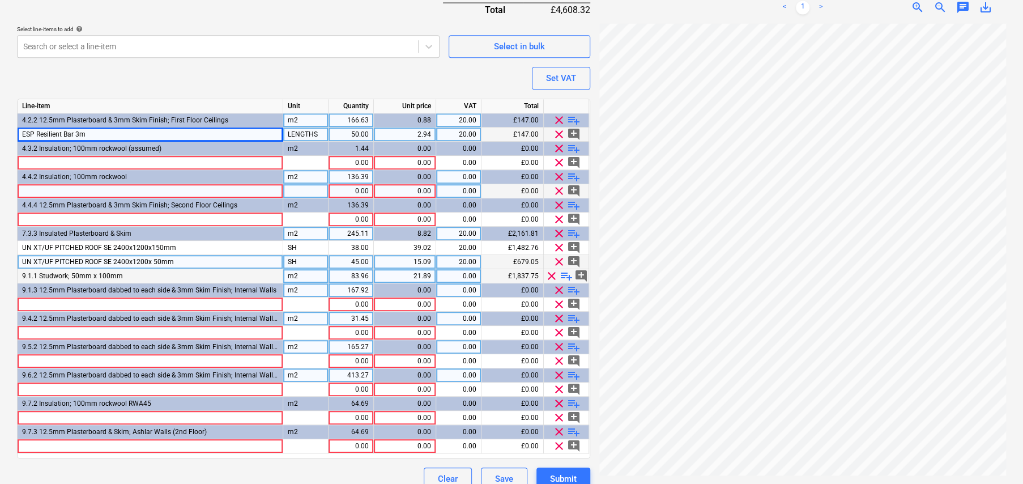
click at [566, 274] on span "playlist_add" at bounding box center [567, 276] width 14 height 14
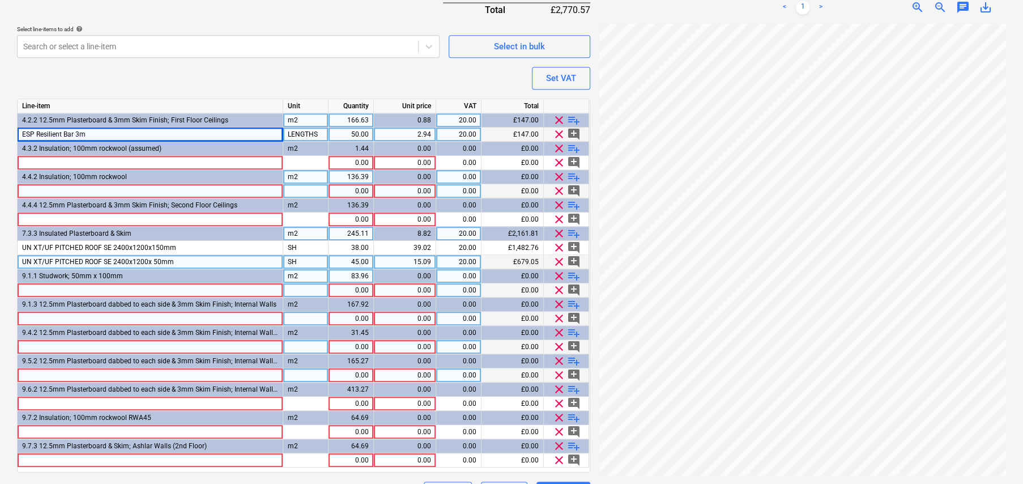
click at [559, 274] on span "clear" at bounding box center [559, 276] width 14 height 14
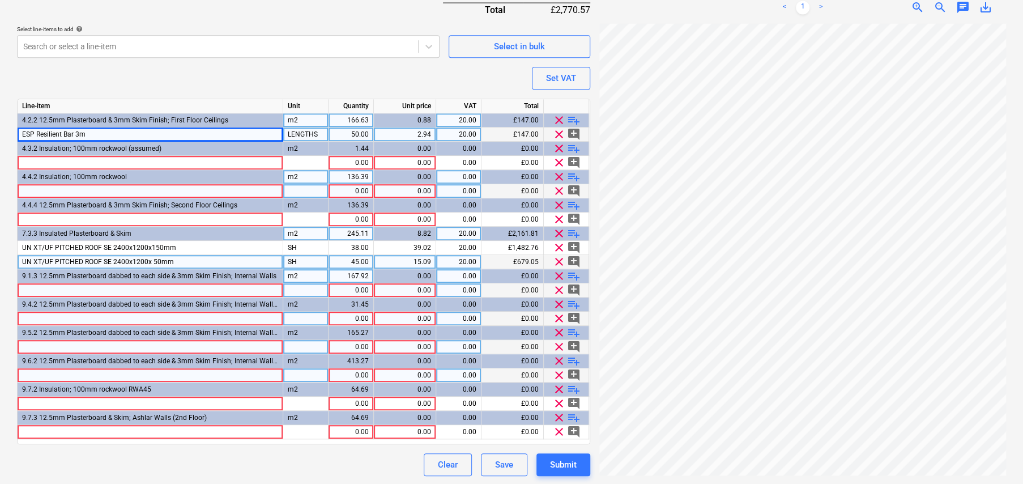
click at [76, 287] on div at bounding box center [151, 290] width 266 height 14
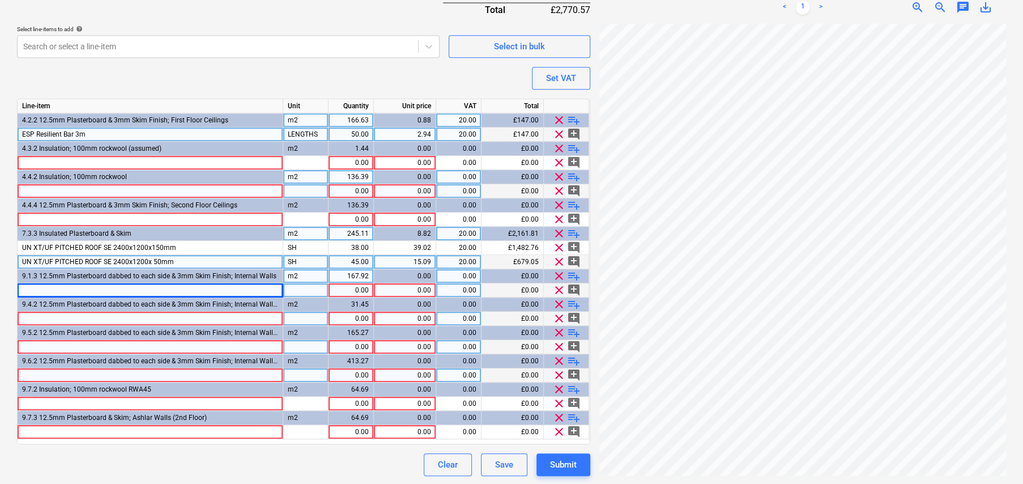
click at [70, 285] on div at bounding box center [151, 290] width 266 height 14
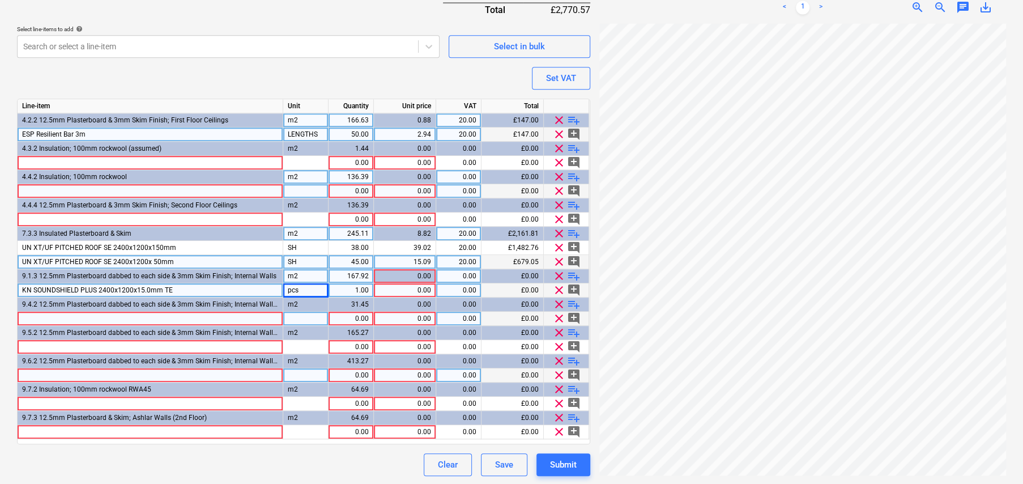
click at [307, 287] on div "pcs" at bounding box center [305, 290] width 45 height 14
click at [102, 186] on div at bounding box center [151, 191] width 266 height 14
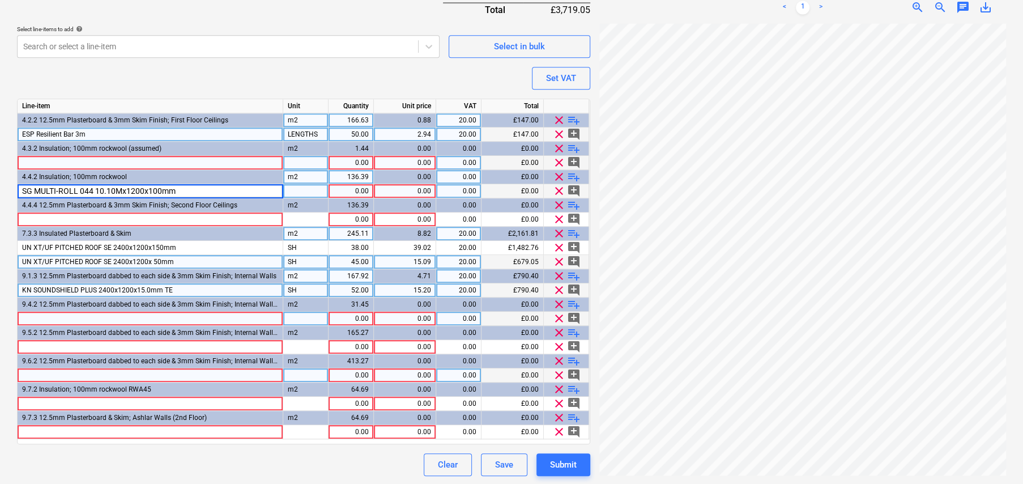
click at [108, 157] on div at bounding box center [151, 163] width 266 height 14
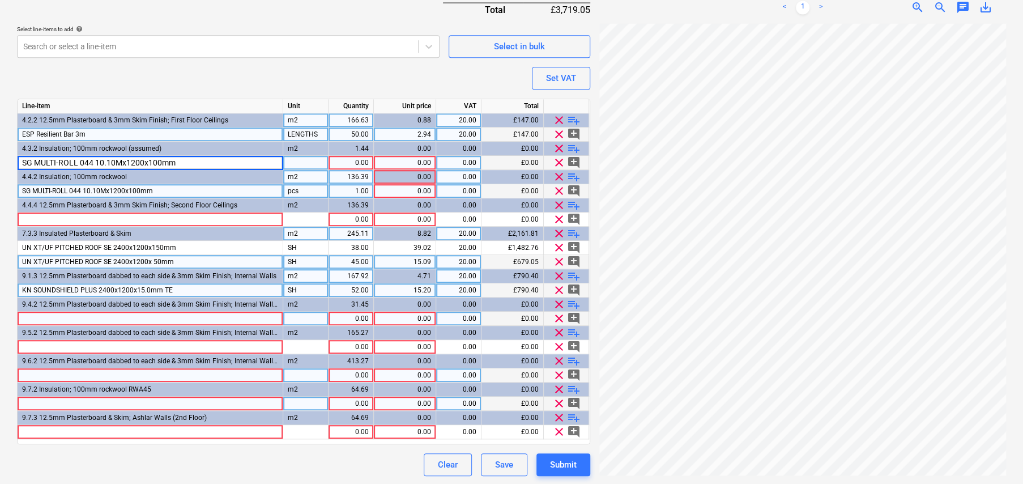
click at [135, 399] on div at bounding box center [151, 404] width 266 height 14
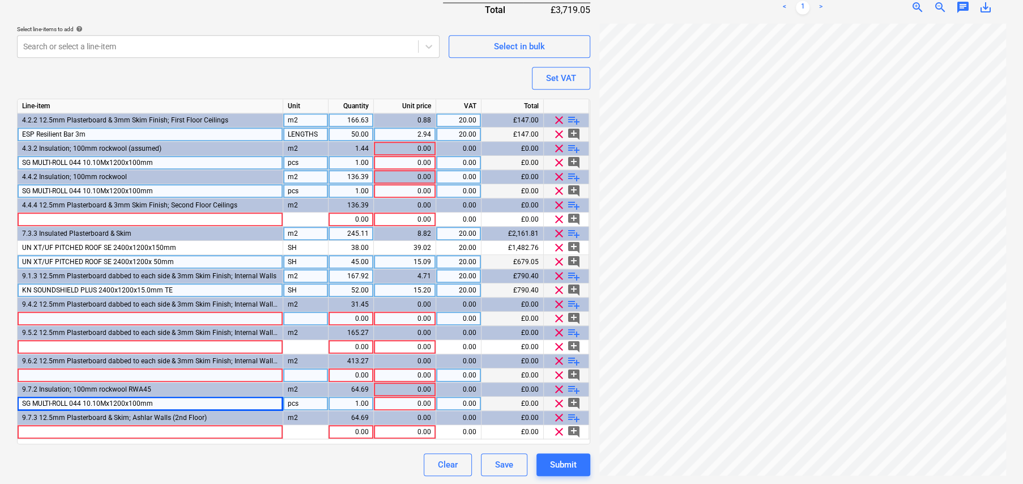
click at [322, 400] on div "pcs" at bounding box center [305, 404] width 45 height 14
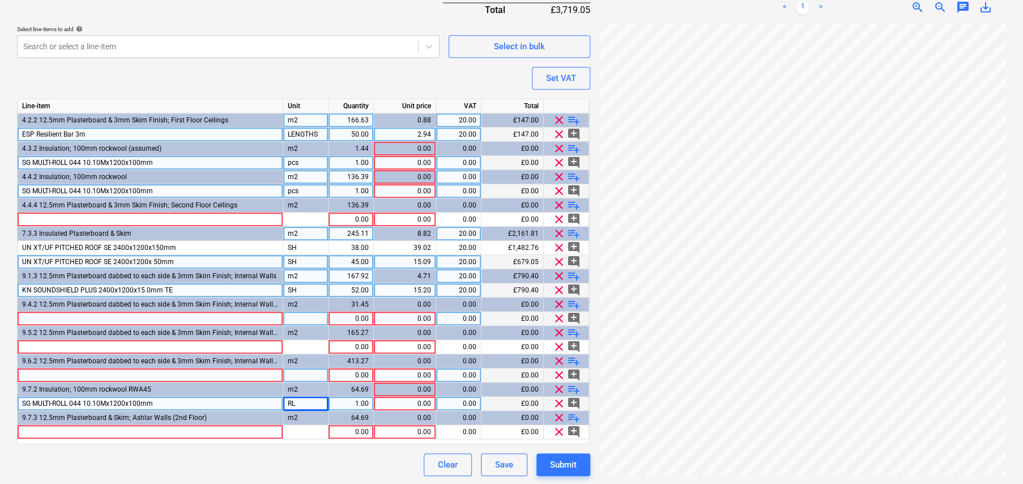
click at [304, 185] on div "pcs" at bounding box center [305, 191] width 45 height 14
click at [361, 159] on div "1.00" at bounding box center [351, 163] width 36 height 14
click at [558, 147] on span "clear" at bounding box center [559, 149] width 14 height 14
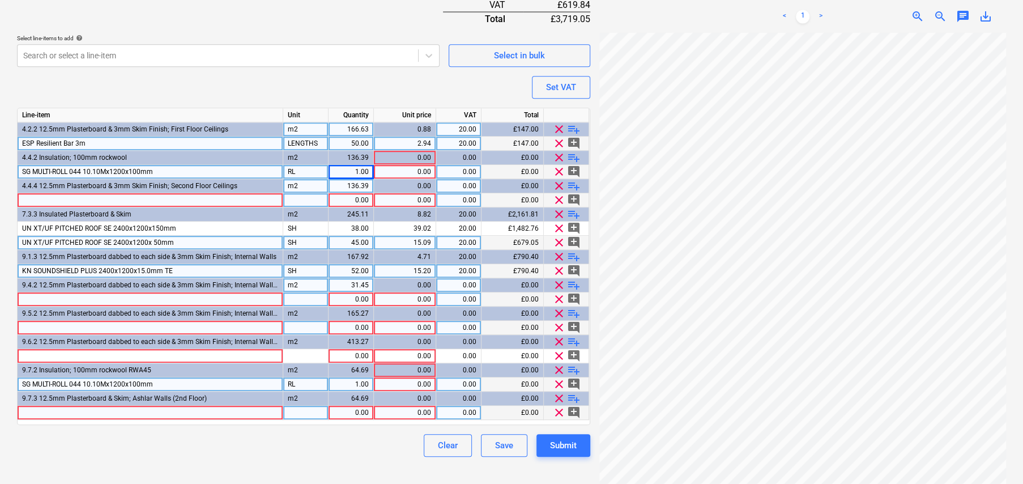
click at [367, 169] on div "1.00" at bounding box center [351, 172] width 36 height 14
click at [349, 165] on div "5.00" at bounding box center [351, 172] width 36 height 14
click at [373, 384] on div "1.00" at bounding box center [351, 384] width 45 height 14
click at [348, 169] on div "10.00" at bounding box center [351, 172] width 36 height 14
click at [302, 195] on div at bounding box center [305, 200] width 45 height 14
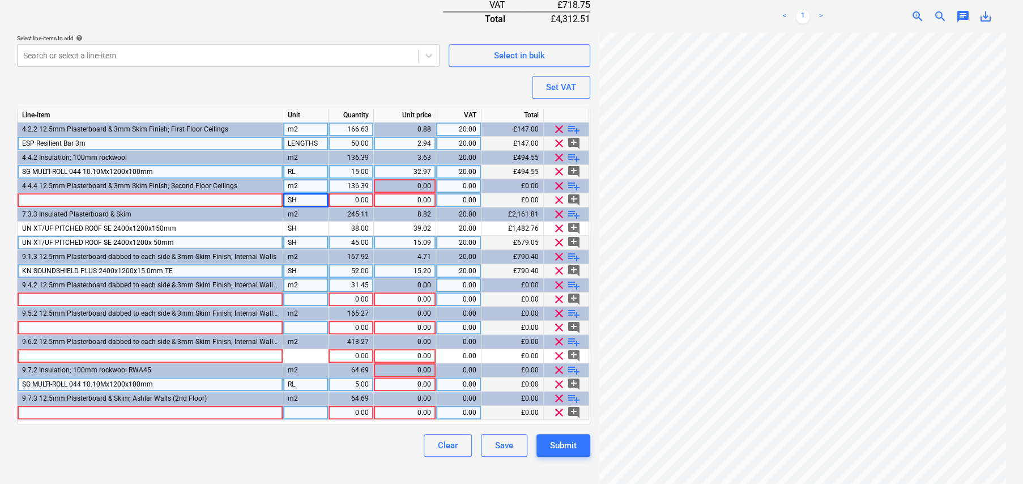
click at [88, 197] on div at bounding box center [151, 200] width 266 height 14
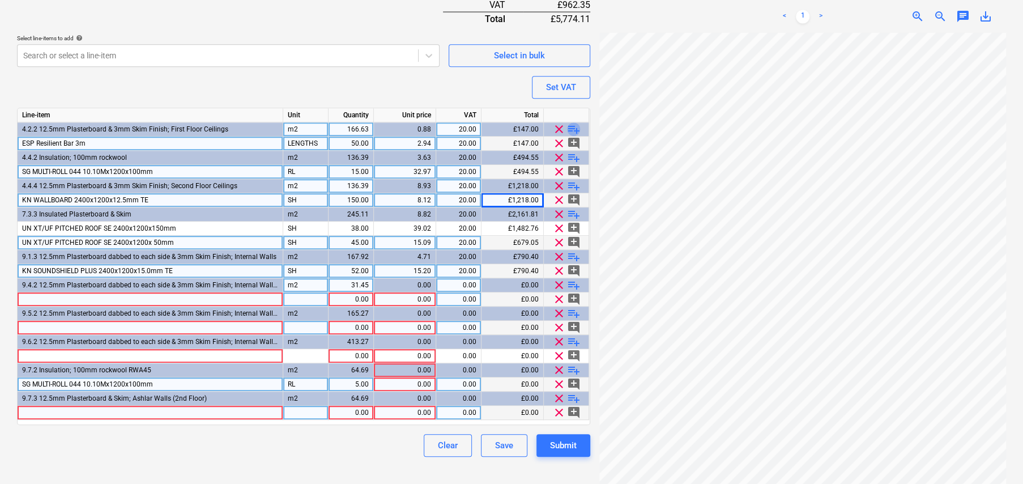
click at [576, 126] on span "playlist_add" at bounding box center [574, 129] width 14 height 14
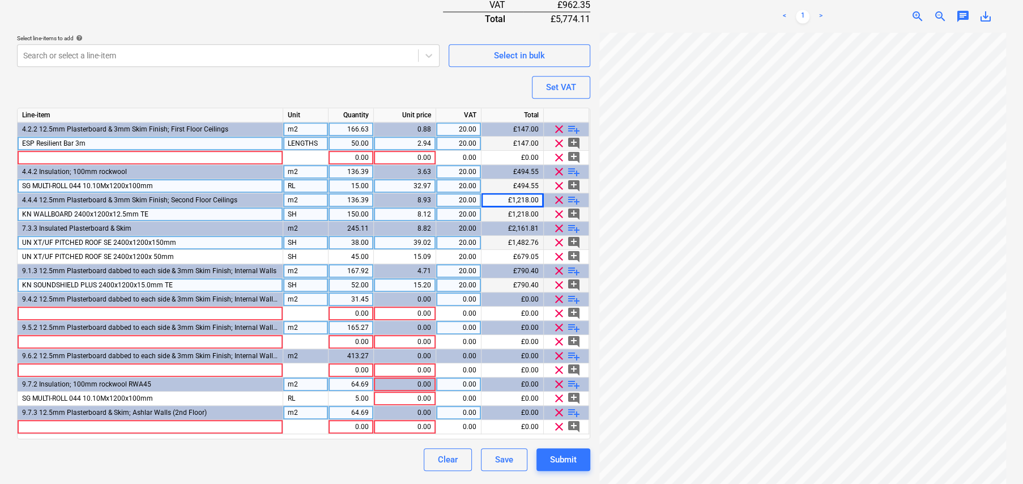
click at [78, 212] on span "KN WALLBOARD 2400x1200x12.5mm TE" at bounding box center [85, 214] width 126 height 8
click at [78, 212] on input "KN WALLBOARD 2400x1200x12.5mm TE" at bounding box center [150, 214] width 265 height 14
click at [81, 155] on div at bounding box center [151, 158] width 266 height 14
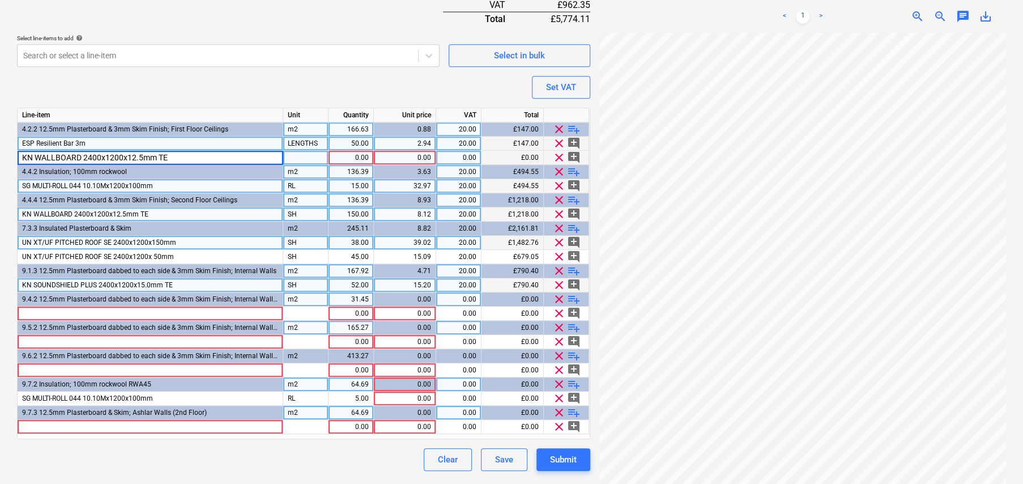
click at [289, 152] on div at bounding box center [305, 158] width 45 height 14
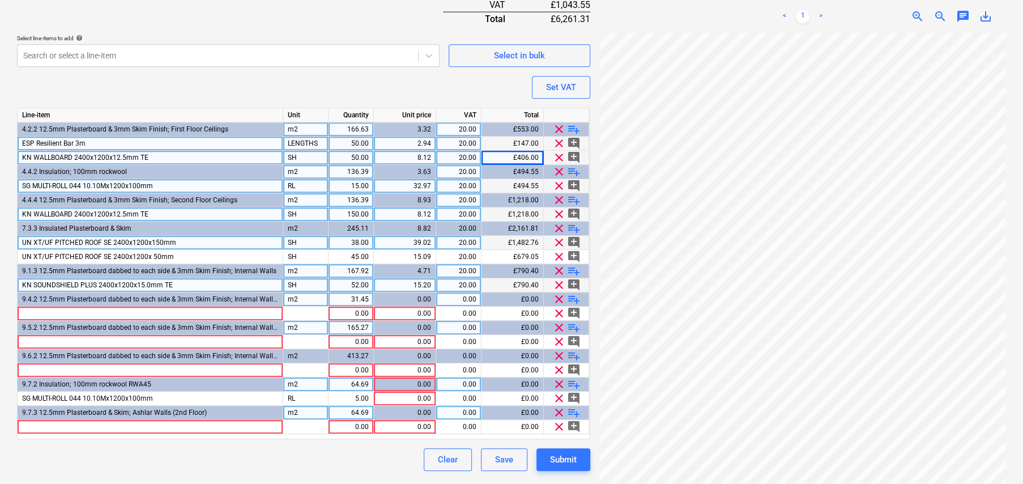
click at [358, 152] on div "50.00" at bounding box center [351, 158] width 36 height 14
click at [359, 214] on div "75.00" at bounding box center [351, 214] width 36 height 14
click at [249, 209] on div "KN WALLBOARD 2400x1200x12.5mm TE" at bounding box center [151, 214] width 266 height 14
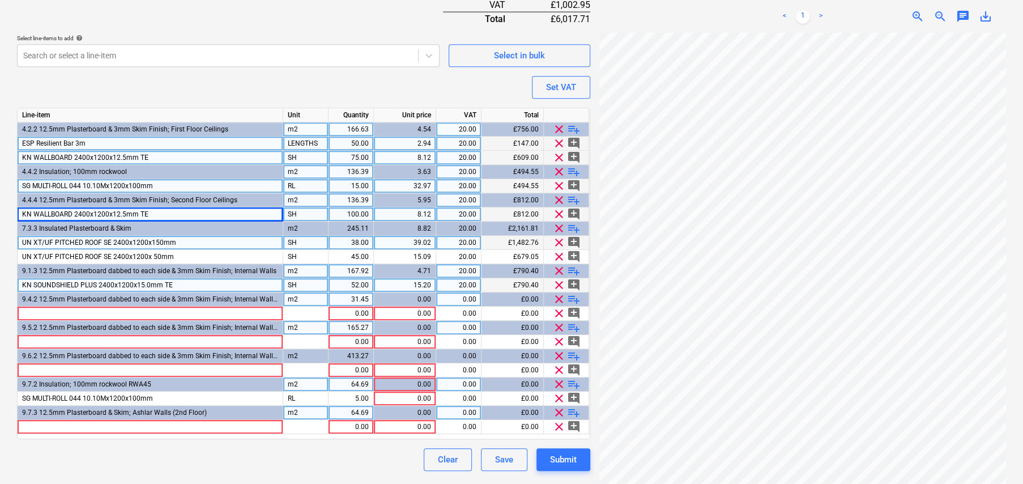
click at [359, 154] on div "75.00" at bounding box center [351, 158] width 36 height 14
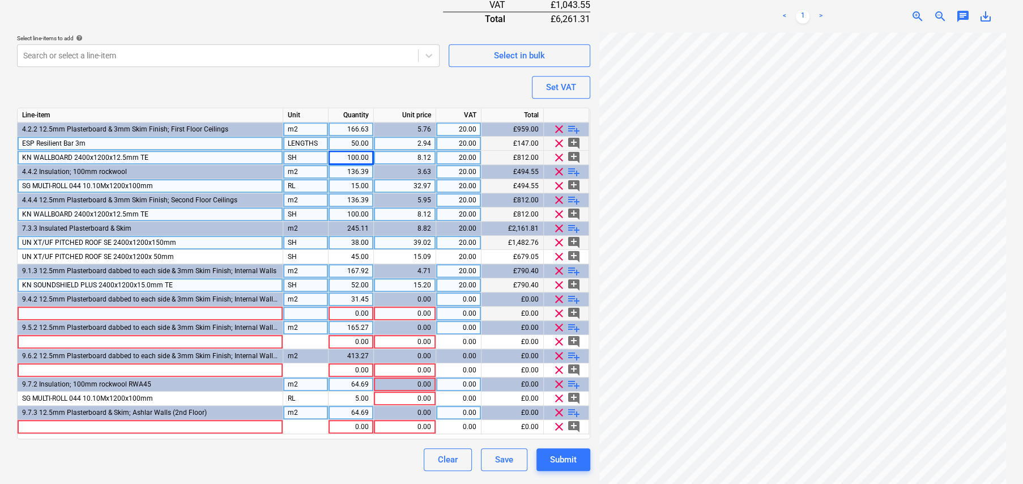
click at [358, 309] on div "0.00" at bounding box center [351, 314] width 36 height 14
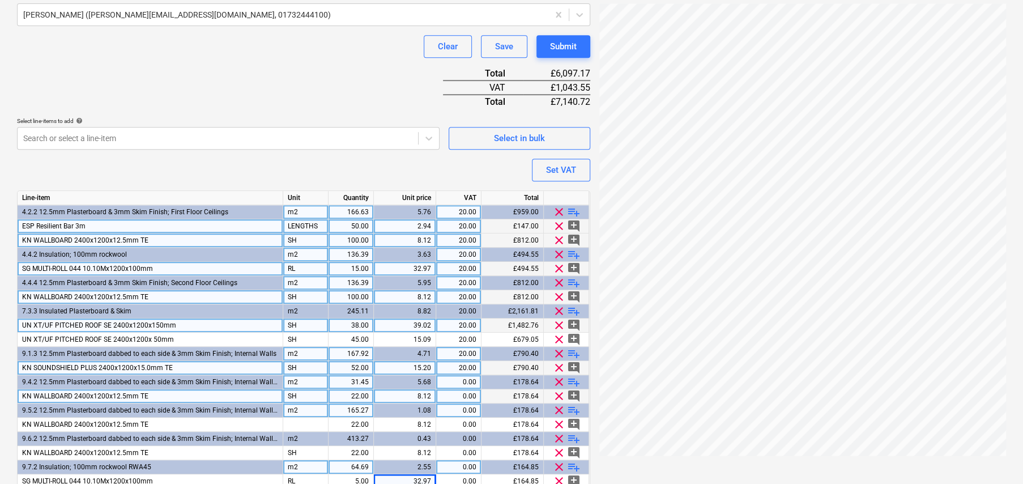
scroll to position [368, 0]
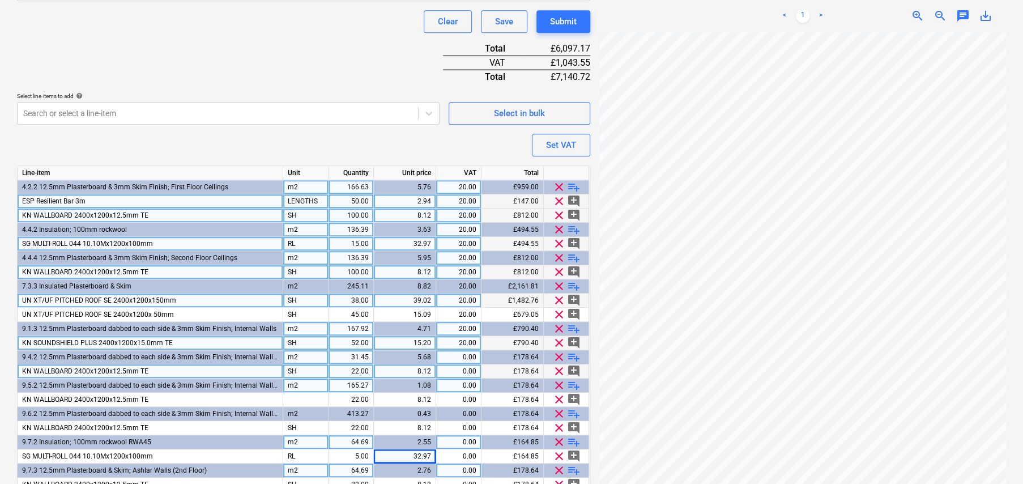
click at [301, 199] on div "LENGTHS" at bounding box center [305, 201] width 45 height 14
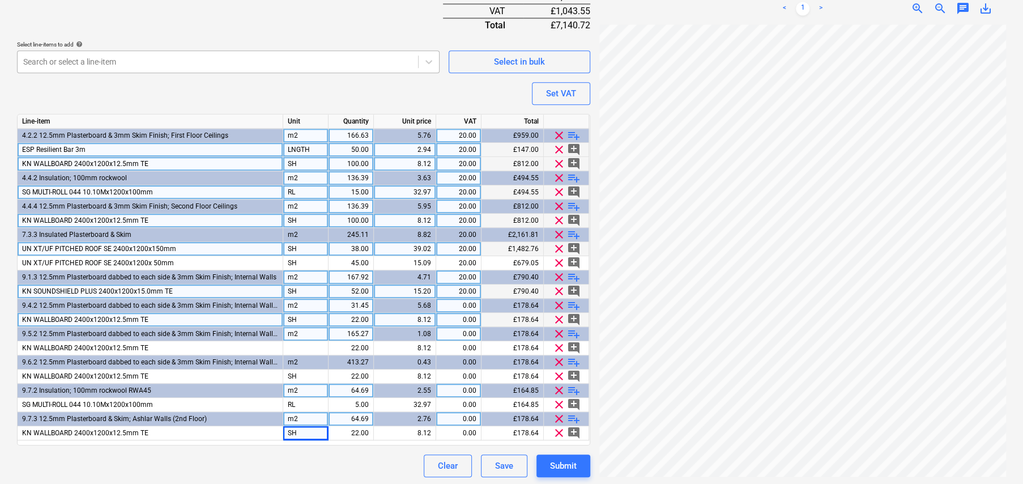
scroll to position [421, 0]
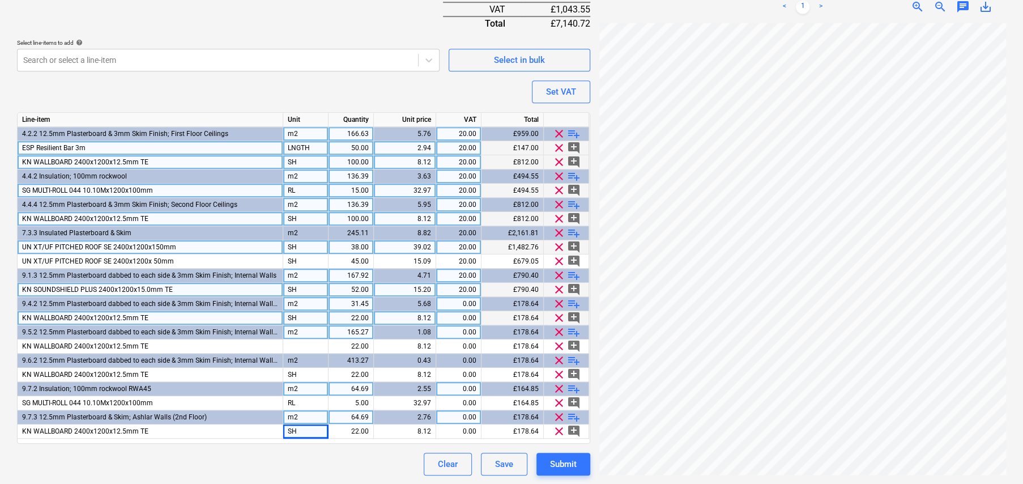
click at [291, 147] on div "LNGTH" at bounding box center [305, 148] width 45 height 14
click at [308, 91] on div "Purchase order name help ENCON - Insulation and Plaster Boards (1st & 2nd Floor…" at bounding box center [303, 73] width 573 height 803
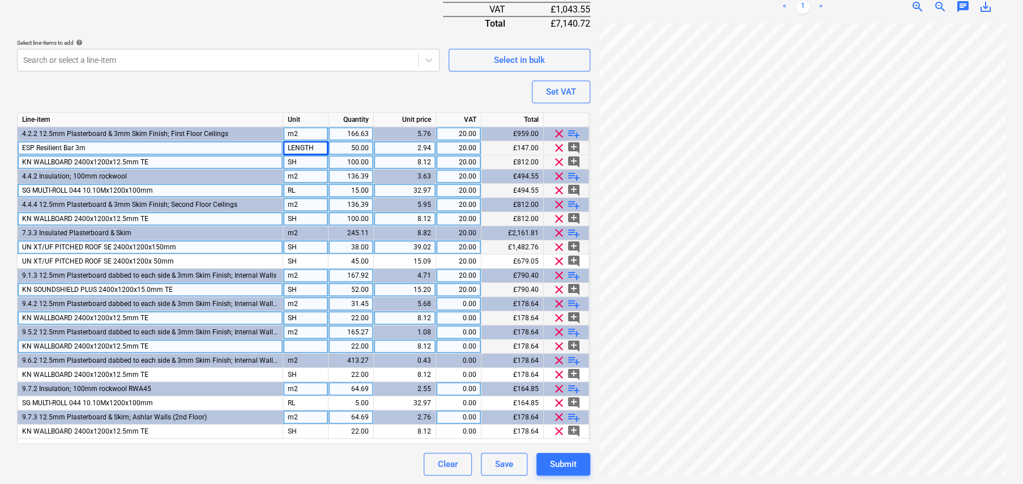
click at [307, 344] on div at bounding box center [305, 346] width 45 height 14
click at [571, 80] on button "Set VAT" at bounding box center [561, 91] width 58 height 23
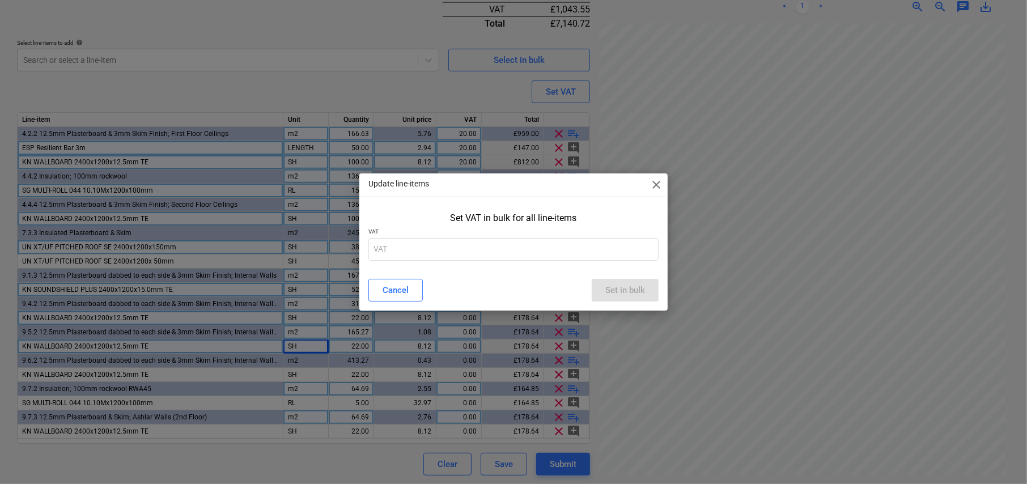
click at [568, 85] on div "Update line-items close Set VAT in bulk for all line-items VAT Cancel Set in bu…" at bounding box center [513, 242] width 1027 height 484
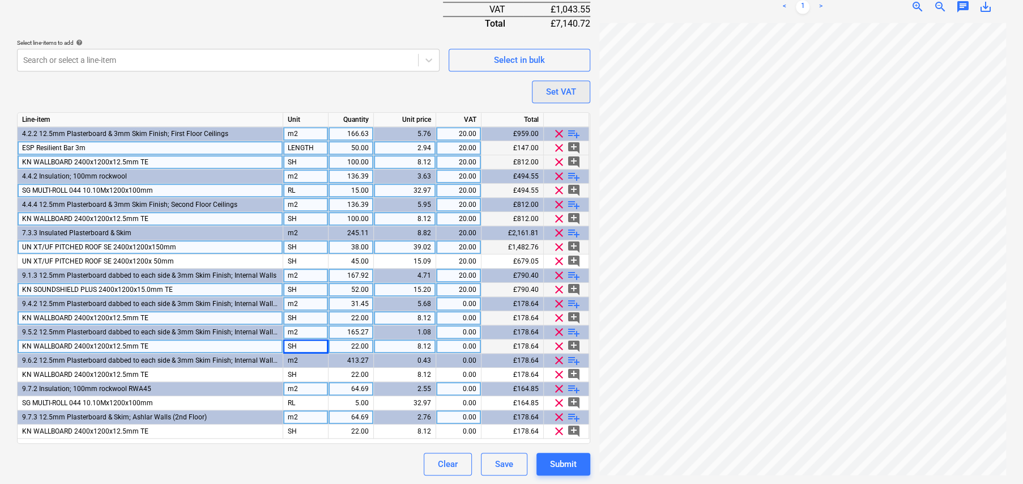
click at [547, 82] on button "Set VAT" at bounding box center [561, 91] width 58 height 23
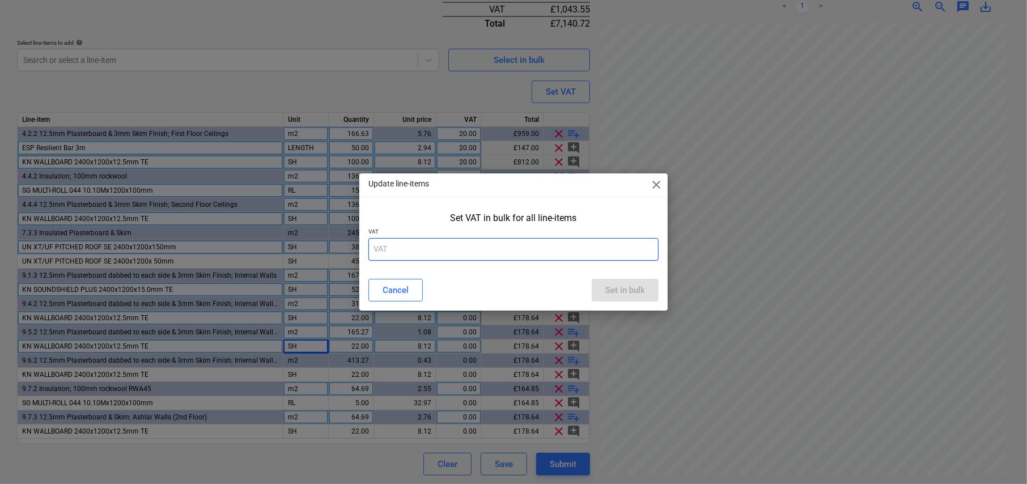
click at [473, 248] on input "text" at bounding box center [513, 249] width 290 height 23
click at [641, 293] on div "Set in bulk" at bounding box center [625, 290] width 40 height 15
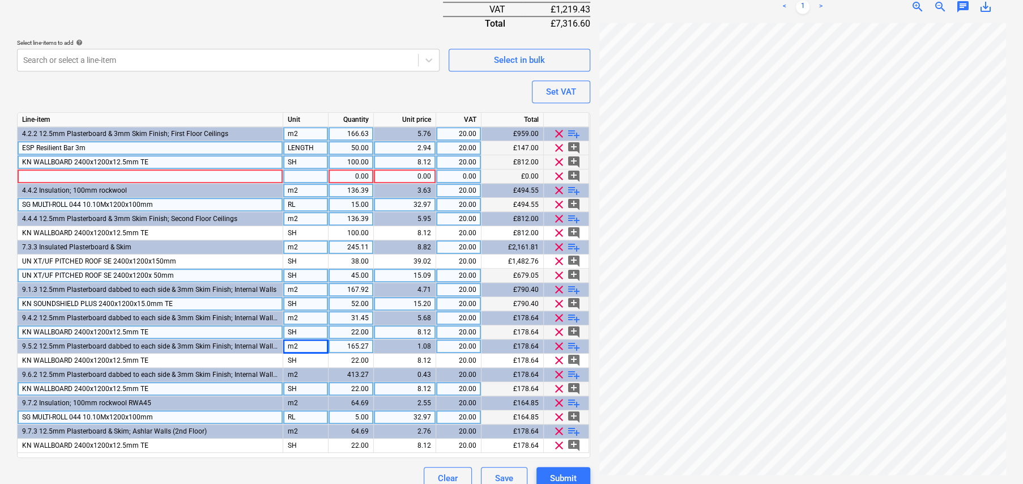
click at [361, 386] on div "22.00" at bounding box center [351, 389] width 36 height 14
click at [558, 344] on span "clear" at bounding box center [559, 346] width 14 height 14
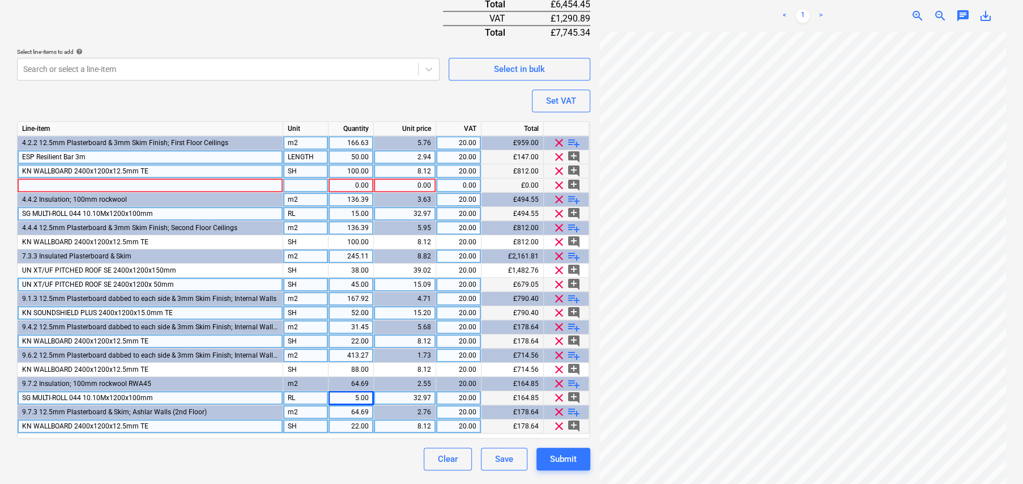
click at [557, 410] on span "clear" at bounding box center [559, 412] width 14 height 14
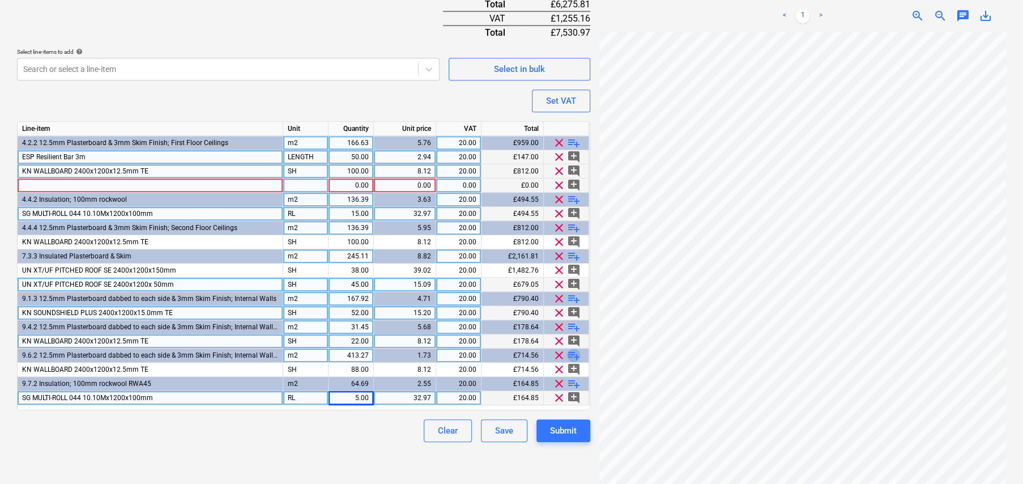
click at [576, 351] on span "playlist_add" at bounding box center [574, 355] width 14 height 14
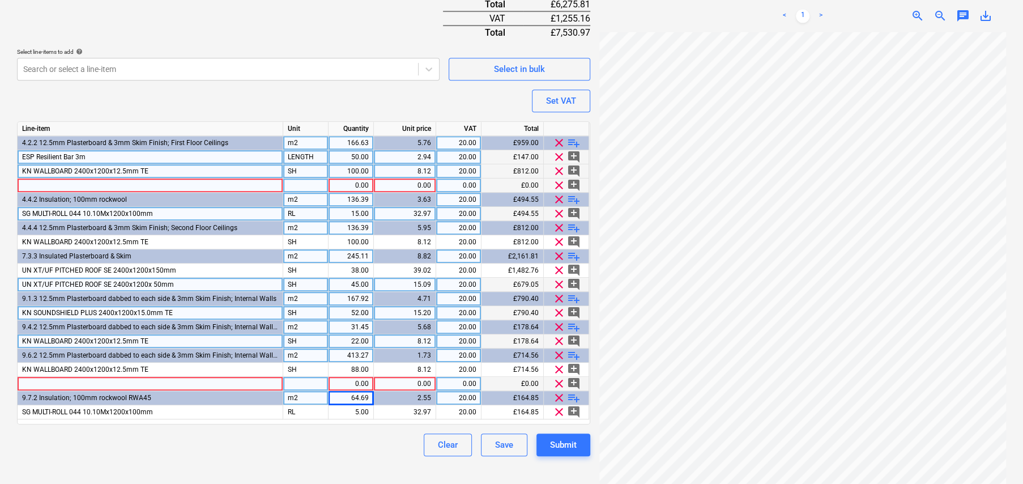
click at [98, 379] on div at bounding box center [151, 384] width 266 height 14
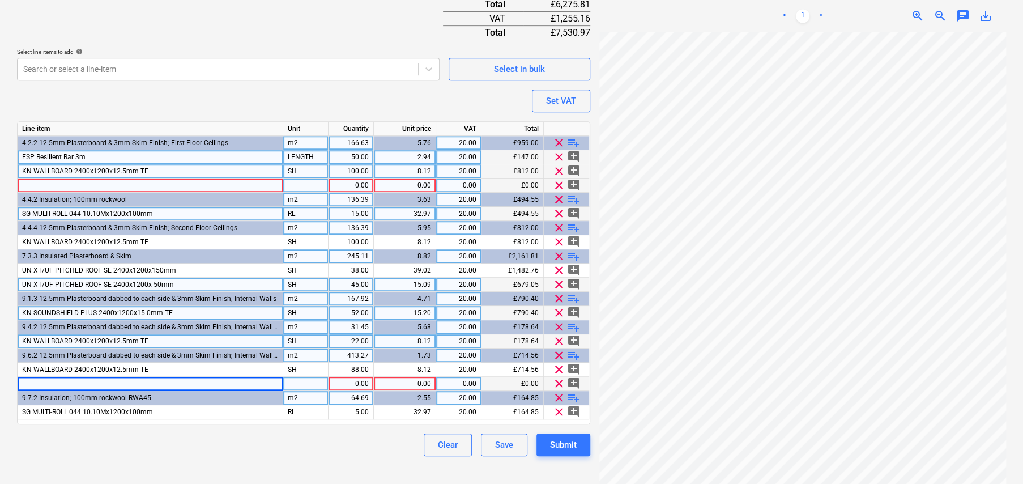
click at [59, 381] on div at bounding box center [151, 384] width 266 height 14
click at [297, 385] on div at bounding box center [305, 384] width 45 height 14
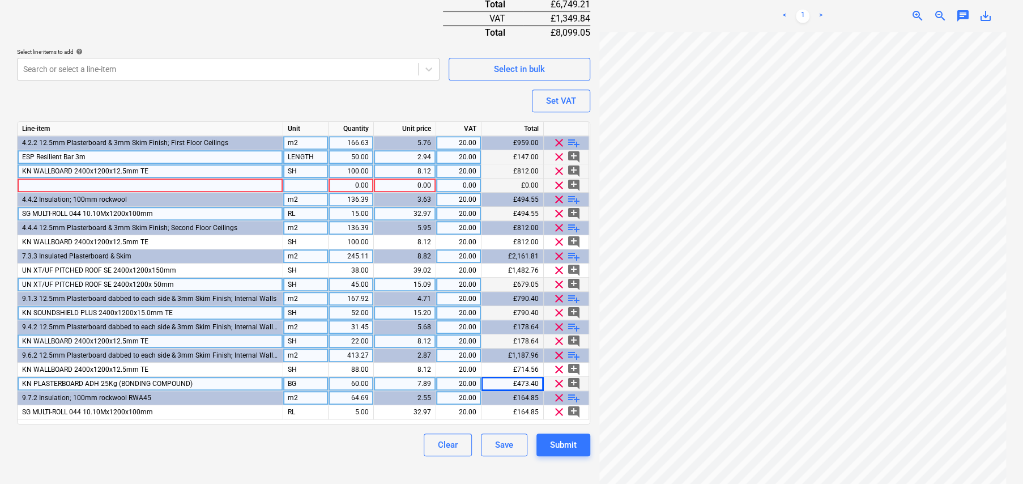
click at [130, 181] on div at bounding box center [151, 185] width 266 height 14
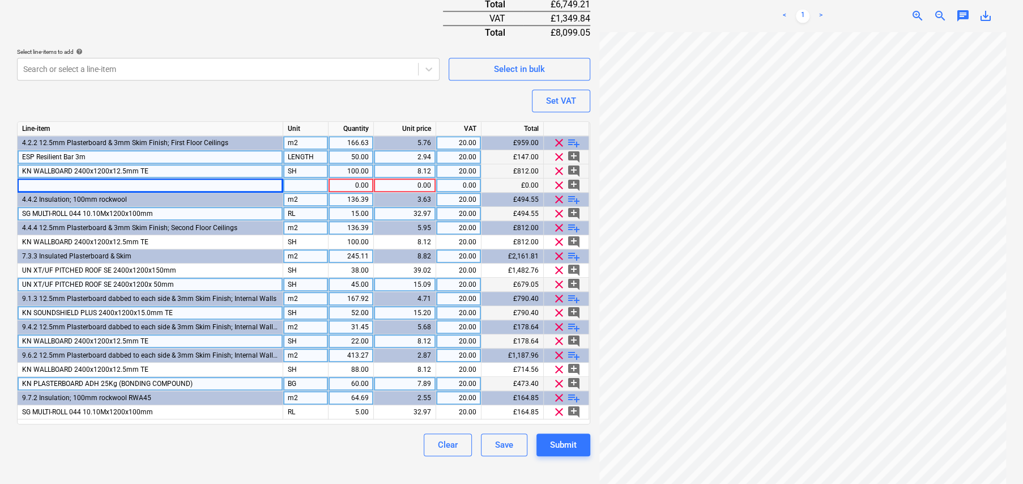
click at [75, 183] on div at bounding box center [151, 185] width 266 height 14
click at [295, 184] on div at bounding box center [305, 185] width 45 height 14
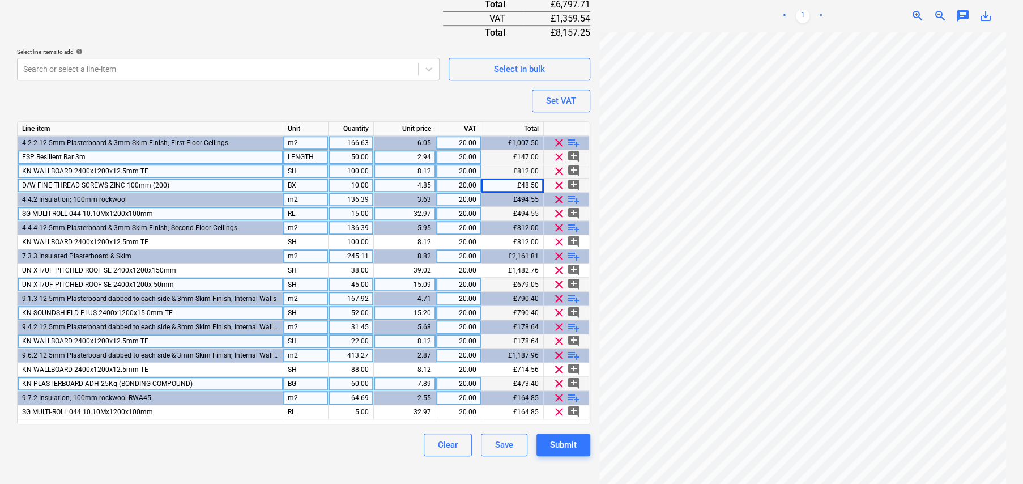
click at [559, 323] on span "clear" at bounding box center [559, 327] width 14 height 14
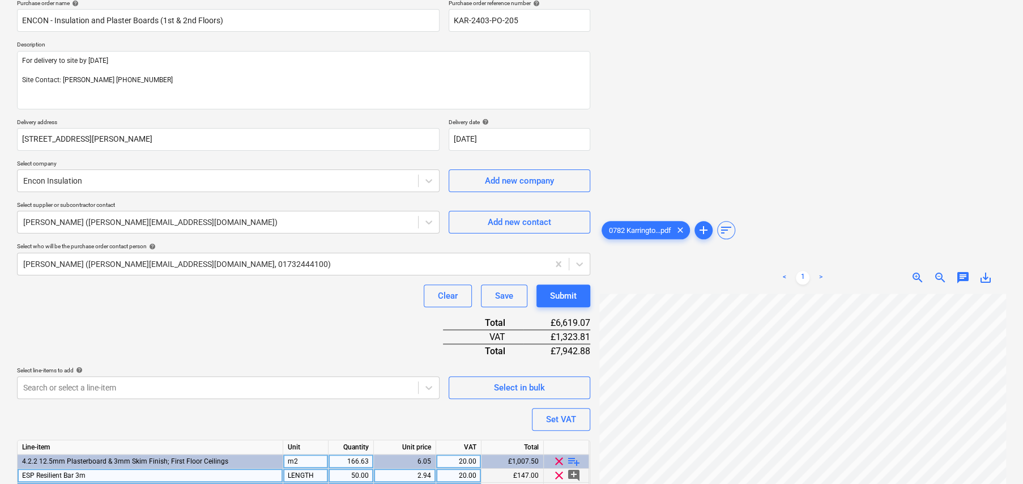
scroll to position [92, 0]
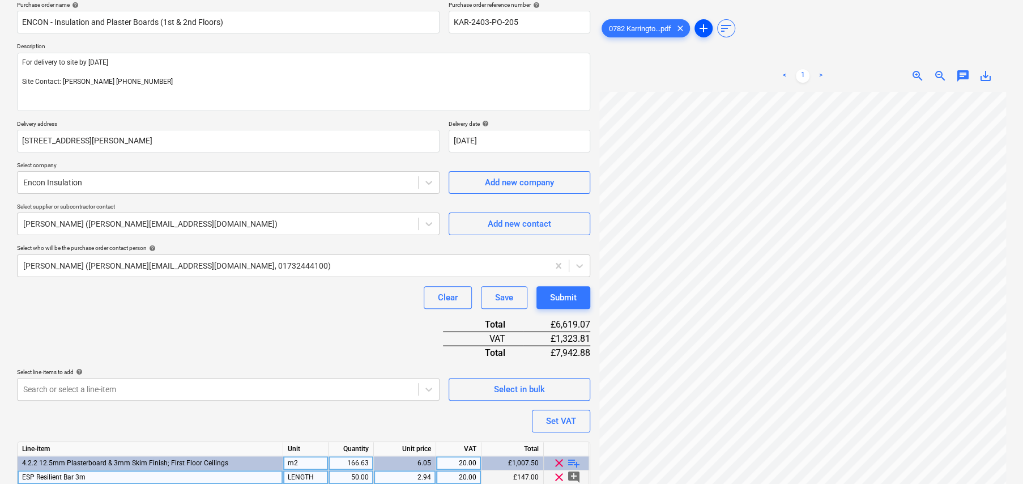
click at [704, 32] on span "add" at bounding box center [704, 29] width 14 height 14
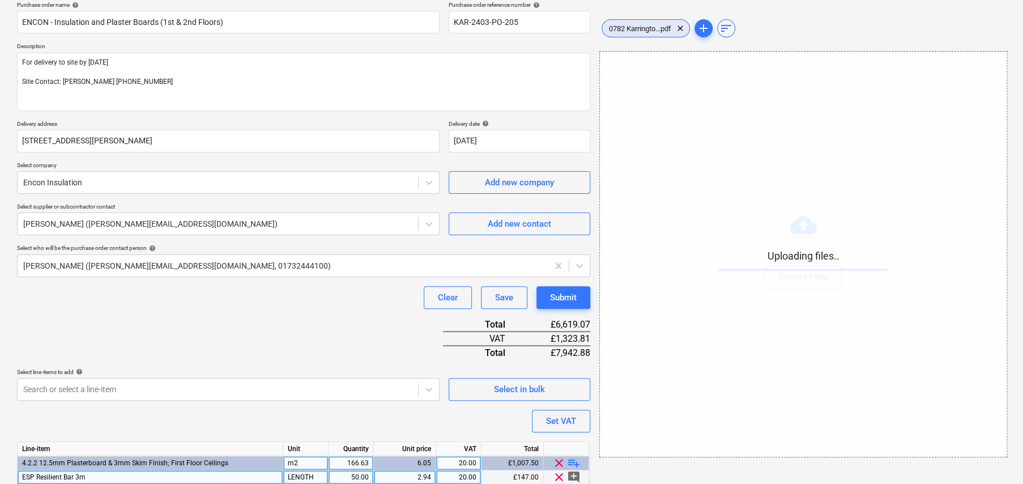
click at [646, 29] on span "0782 Karringto...pdf" at bounding box center [640, 28] width 76 height 8
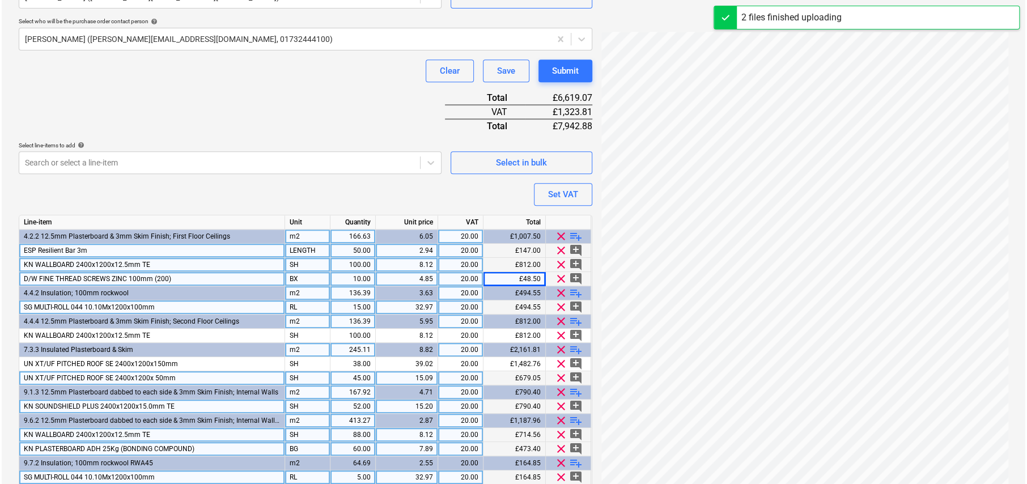
scroll to position [364, 0]
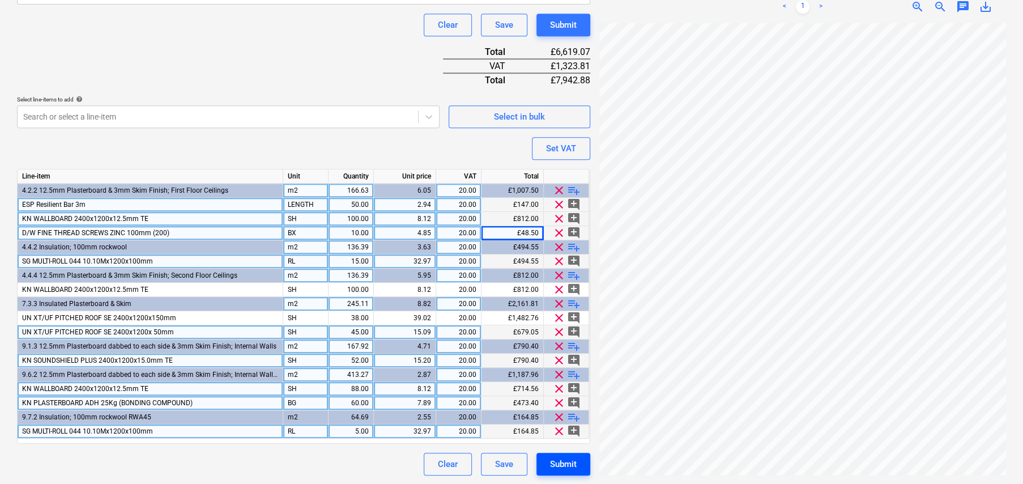
click at [560, 457] on div "Submit" at bounding box center [563, 464] width 27 height 15
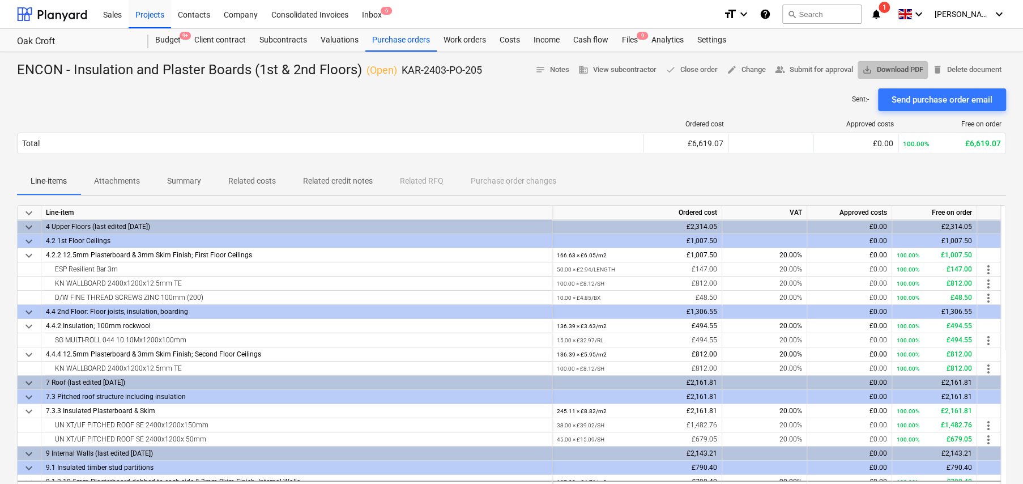
click at [874, 73] on span "save_alt Download PDF" at bounding box center [892, 69] width 61 height 13
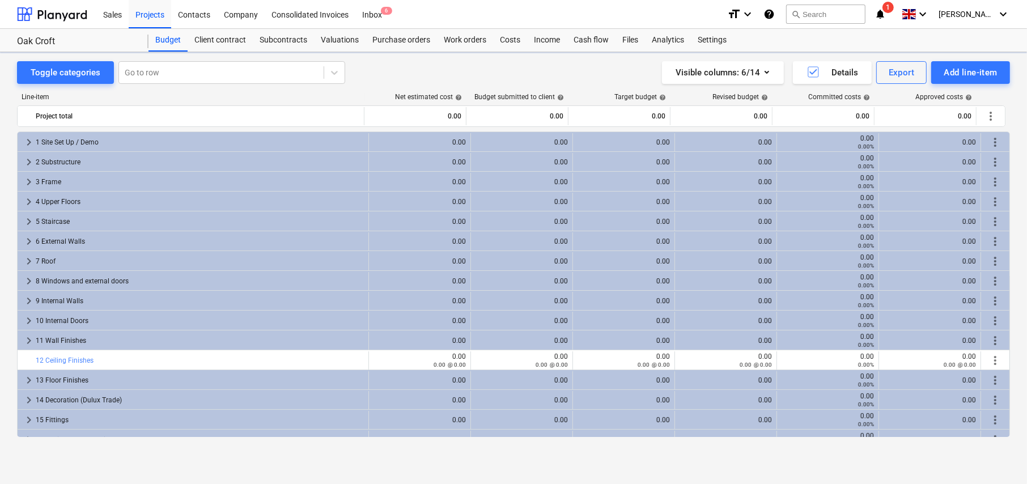
scroll to position [340, 0]
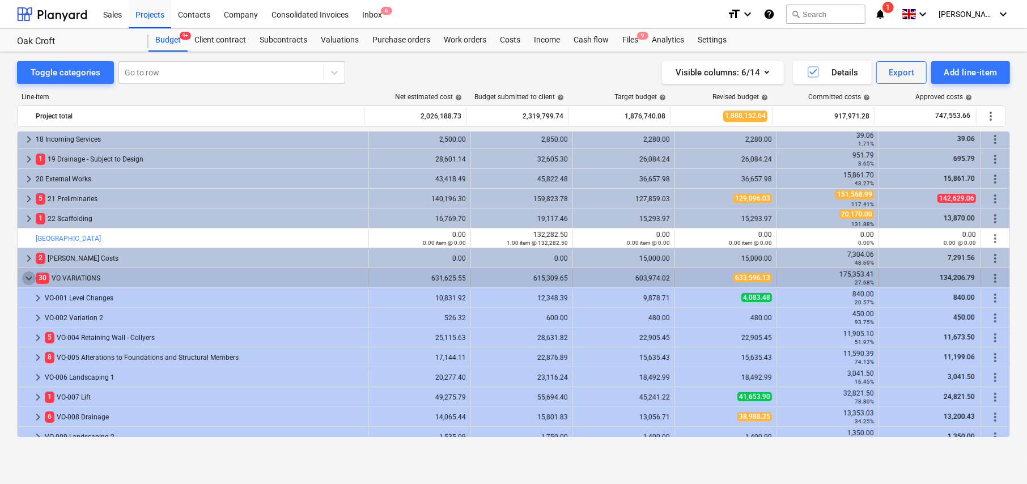
click at [26, 276] on span "keyboard_arrow_down" at bounding box center [29, 278] width 14 height 14
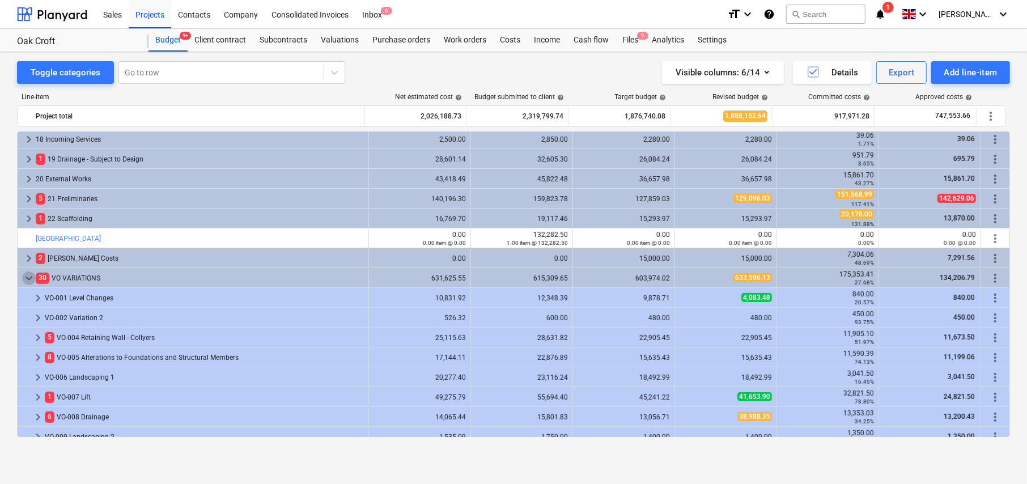
scroll to position [190, 0]
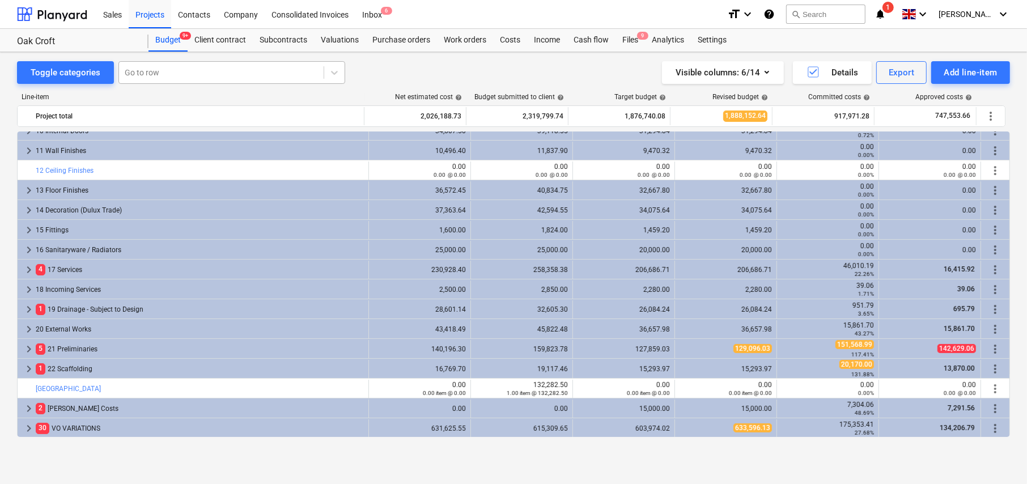
click at [175, 69] on div at bounding box center [221, 72] width 193 height 11
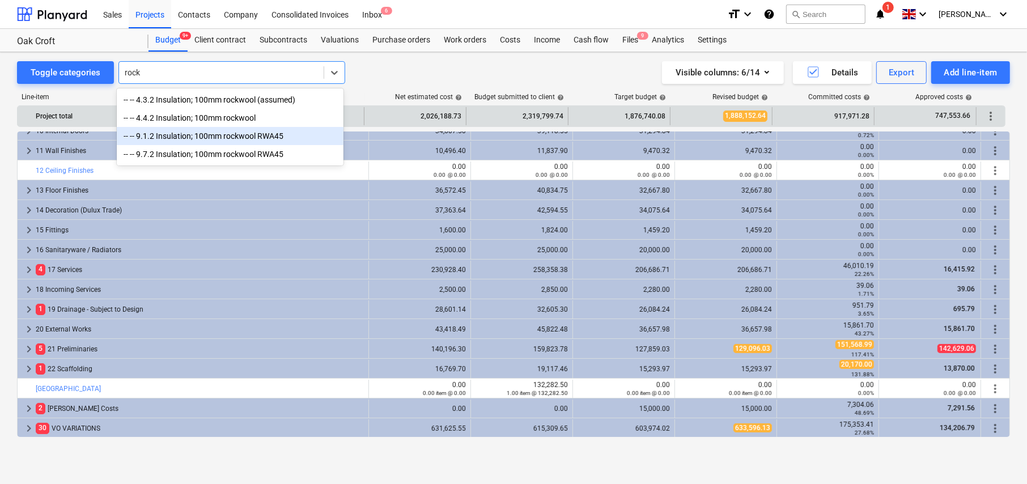
type input "rock"
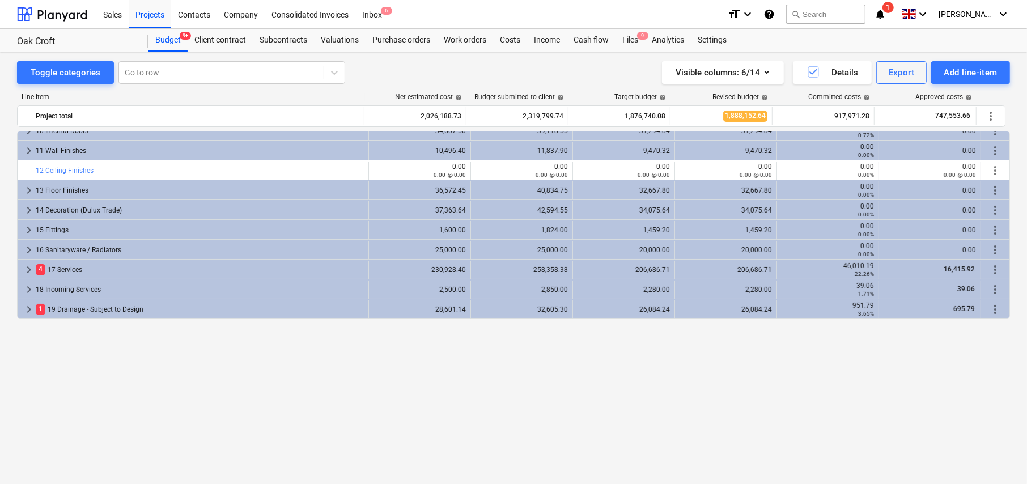
scroll to position [0, 0]
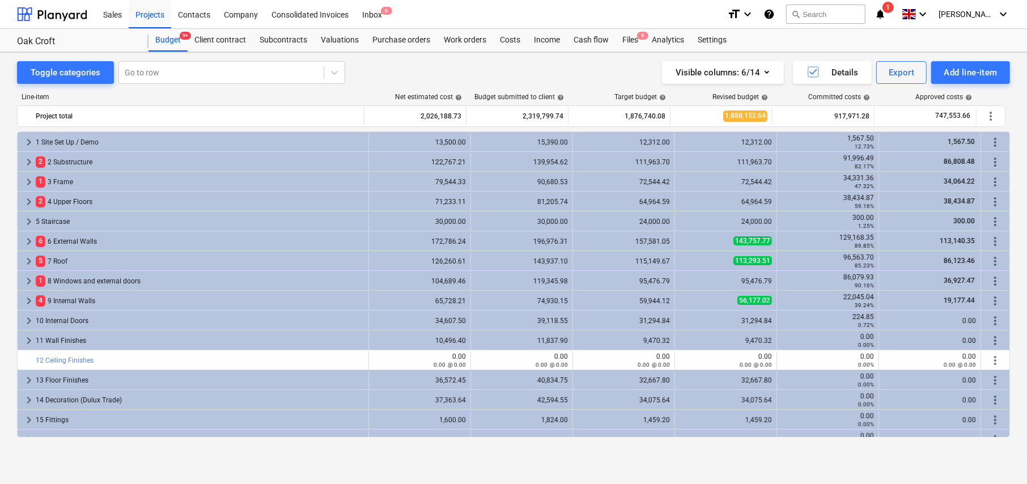
click at [28, 201] on span "keyboard_arrow_right" at bounding box center [29, 202] width 14 height 14
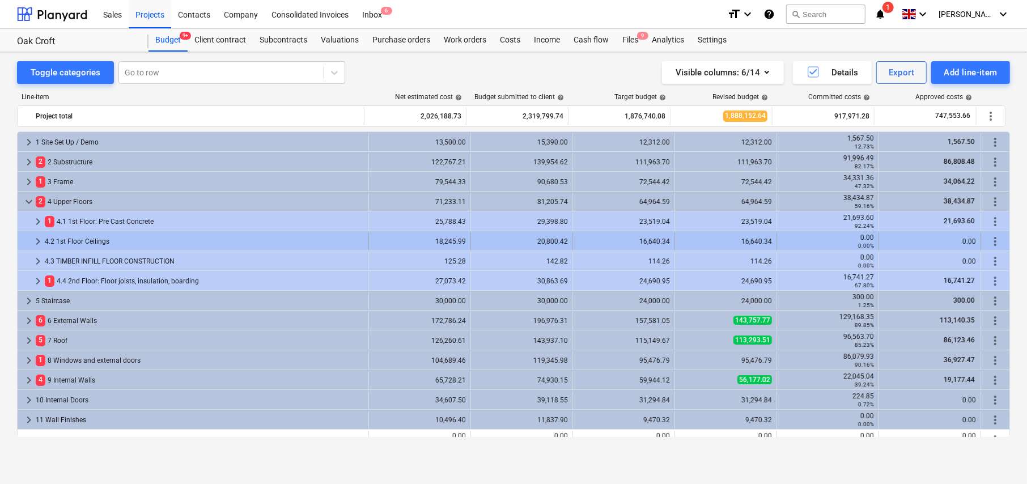
click at [36, 240] on span "keyboard_arrow_right" at bounding box center [38, 242] width 14 height 14
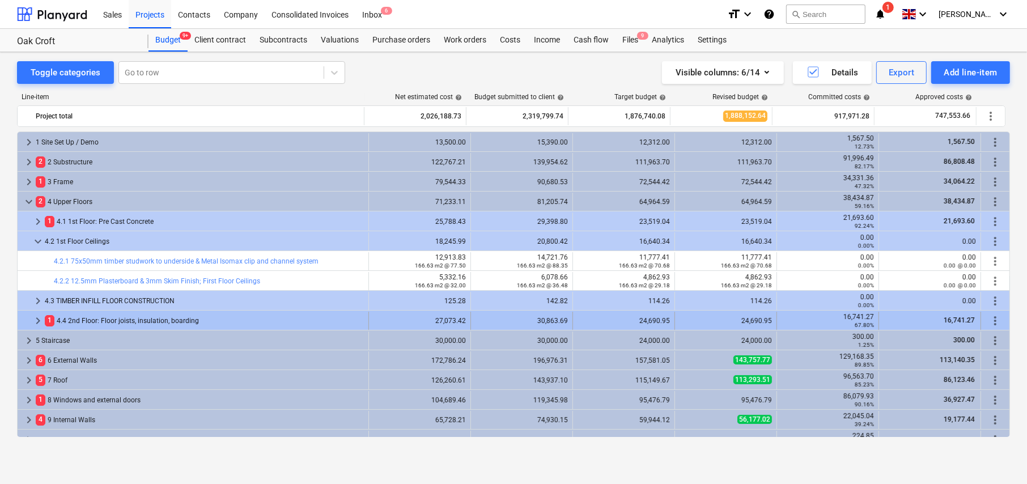
click at [37, 320] on span "keyboard_arrow_right" at bounding box center [38, 321] width 14 height 14
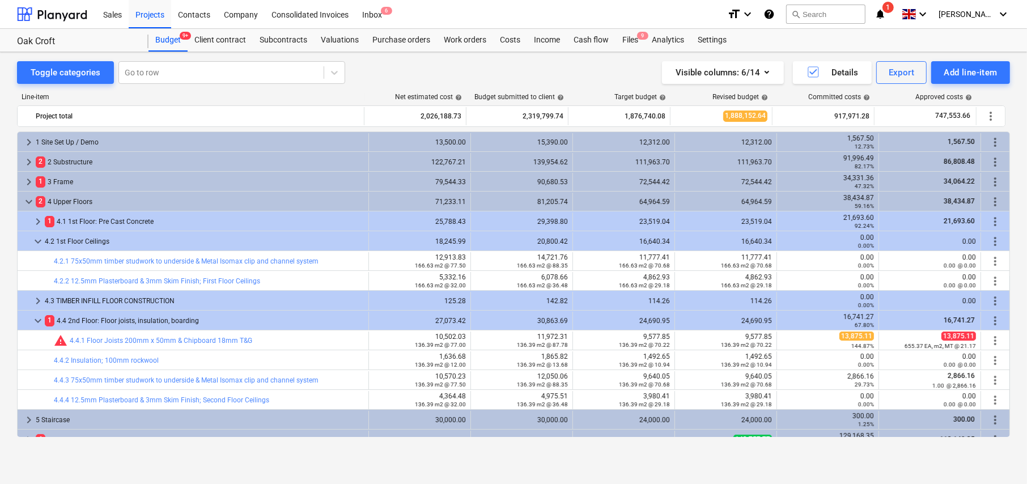
scroll to position [227, 0]
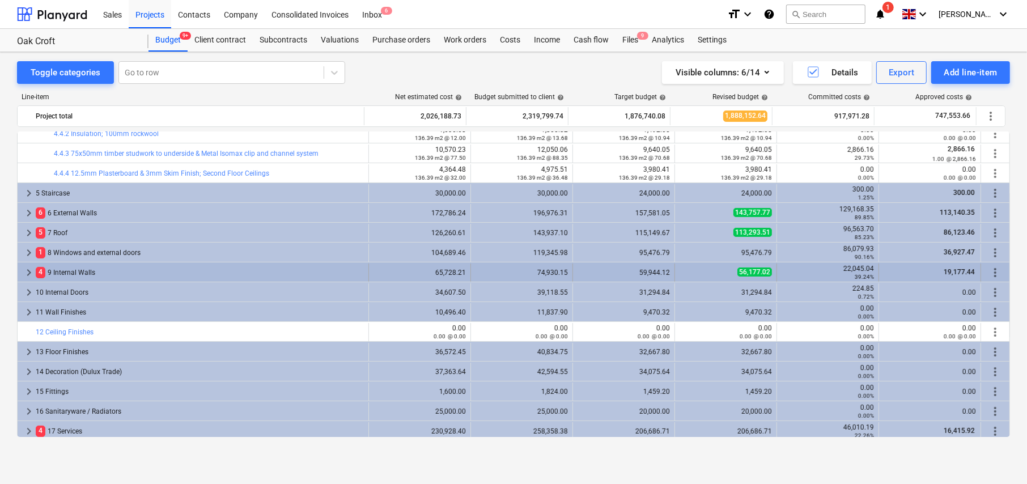
click at [29, 271] on span "keyboard_arrow_right" at bounding box center [29, 273] width 14 height 14
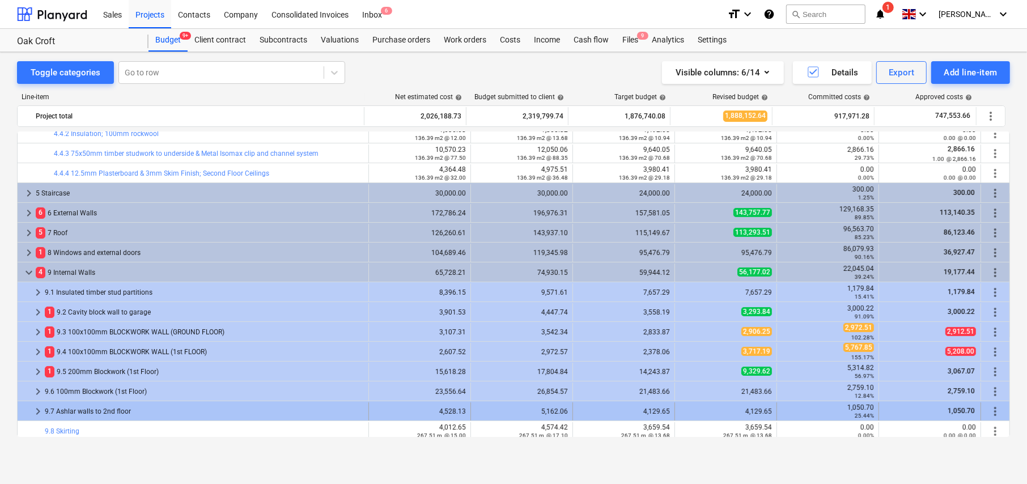
click at [37, 410] on span "keyboard_arrow_right" at bounding box center [38, 412] width 14 height 14
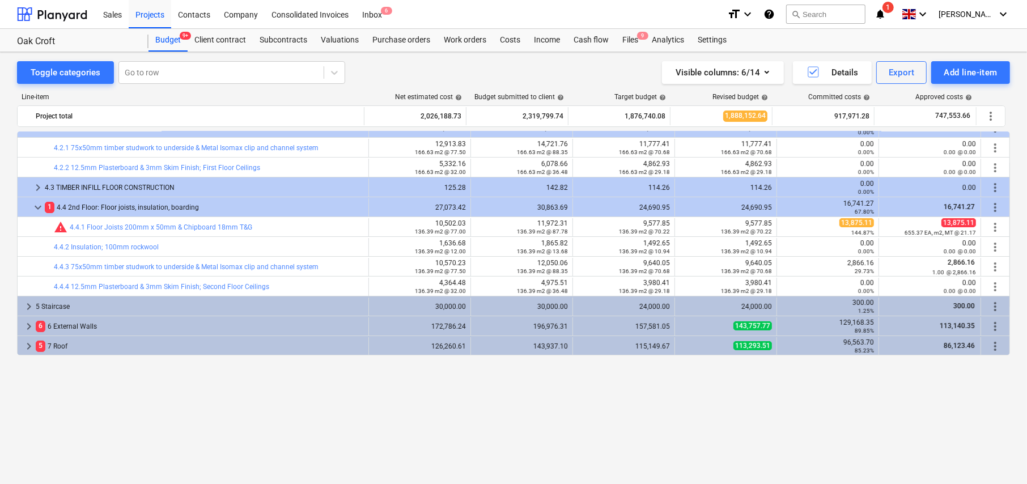
scroll to position [0, 0]
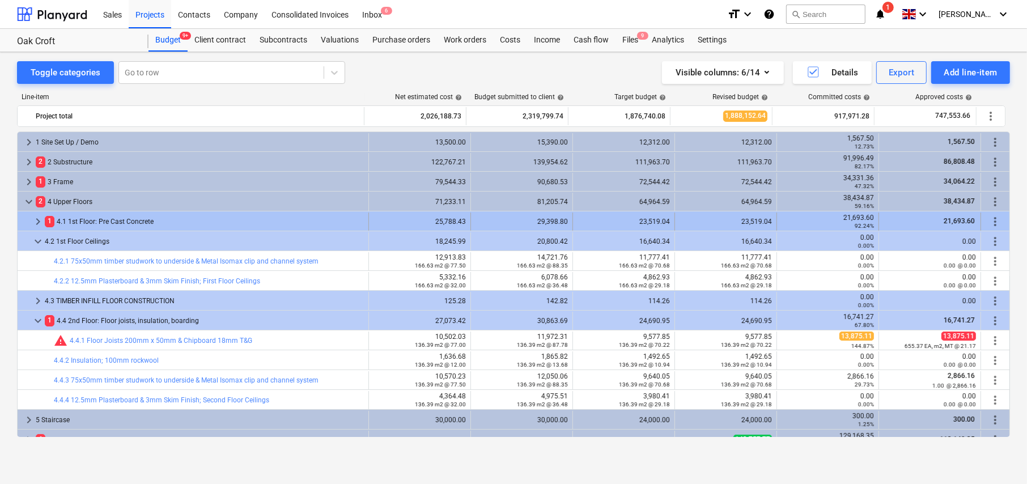
click at [38, 220] on span "keyboard_arrow_right" at bounding box center [38, 222] width 14 height 14
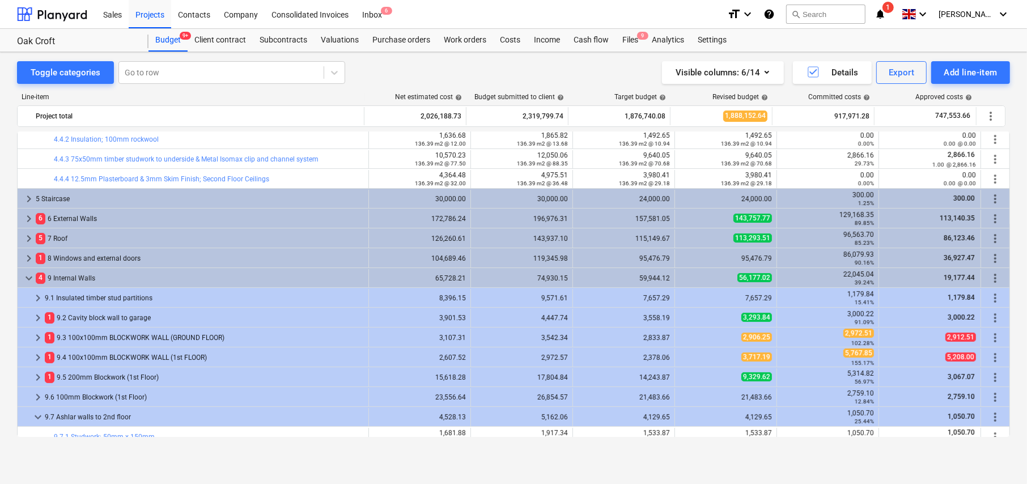
scroll to position [453, 0]
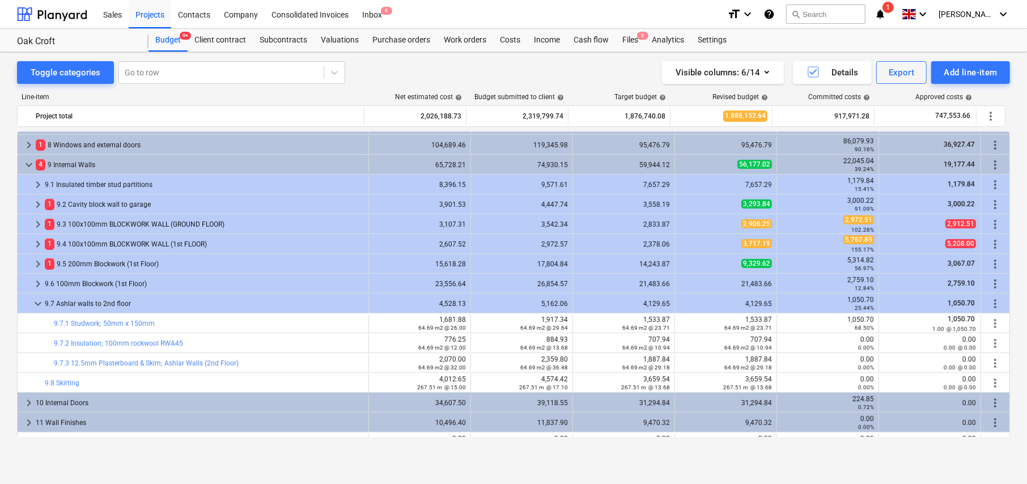
click at [35, 183] on span "keyboard_arrow_right" at bounding box center [38, 185] width 14 height 14
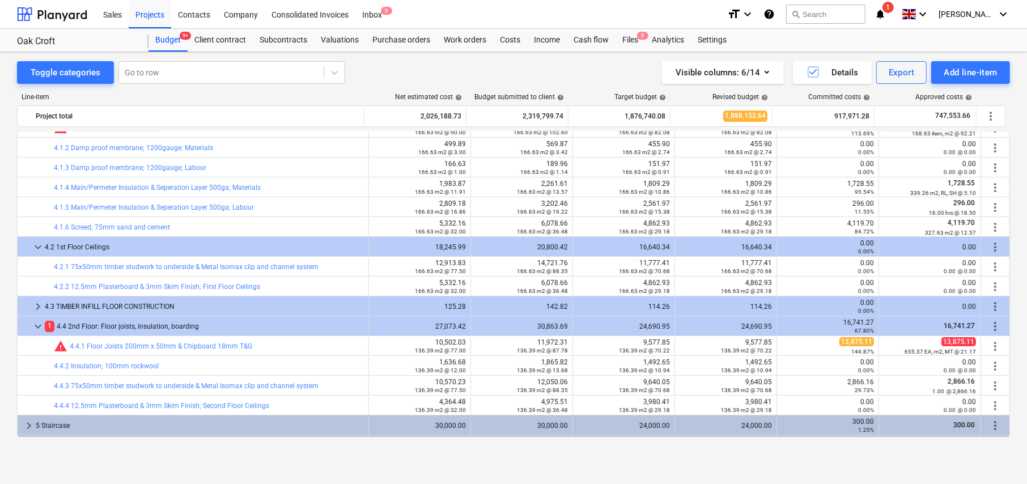
scroll to position [170, 0]
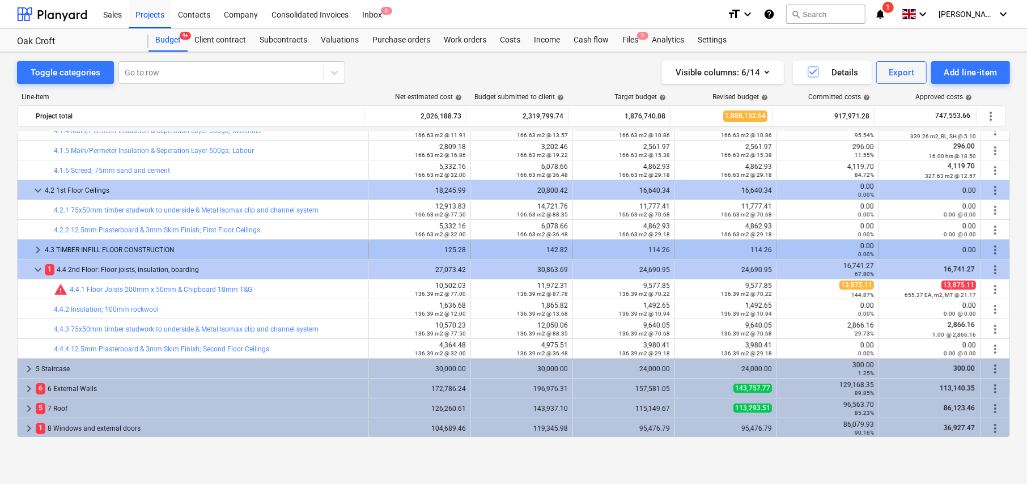
click at [36, 249] on span "keyboard_arrow_right" at bounding box center [38, 250] width 14 height 14
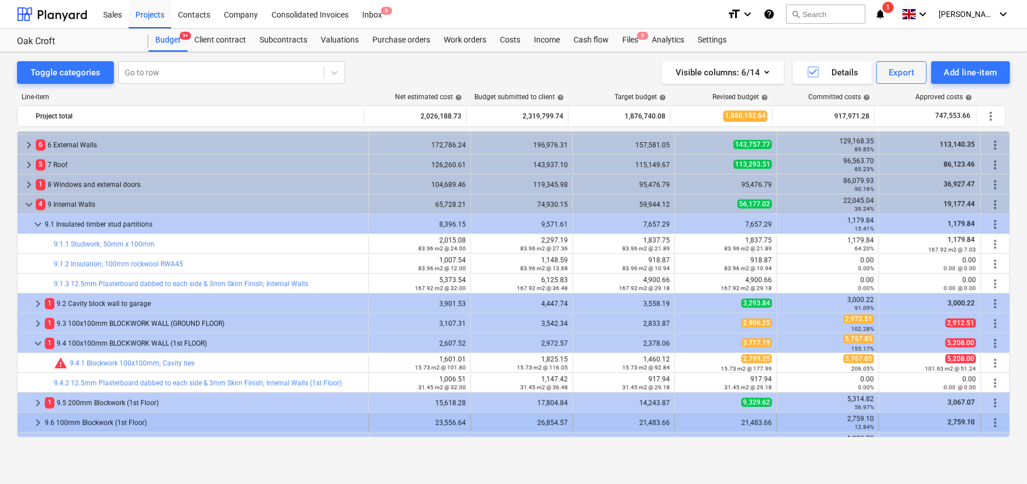
scroll to position [510, 0]
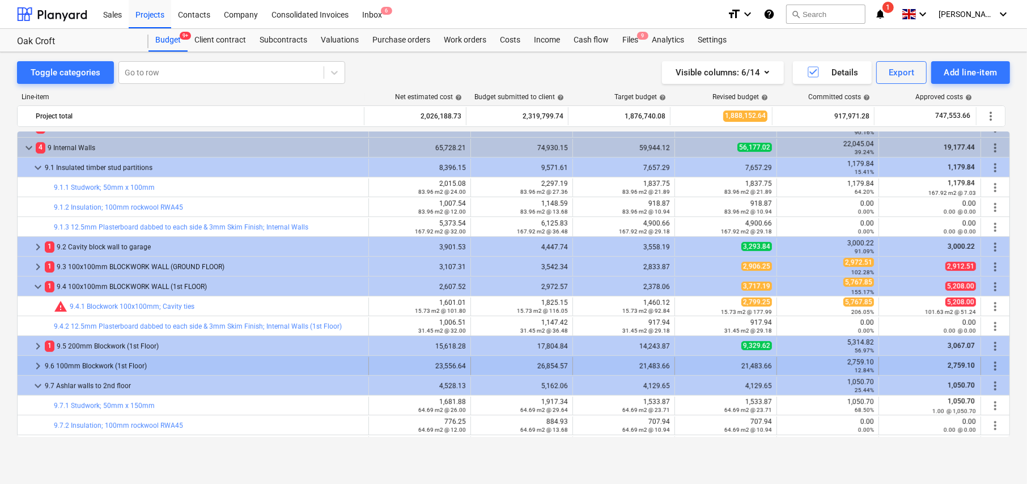
click at [35, 363] on span "keyboard_arrow_right" at bounding box center [38, 366] width 14 height 14
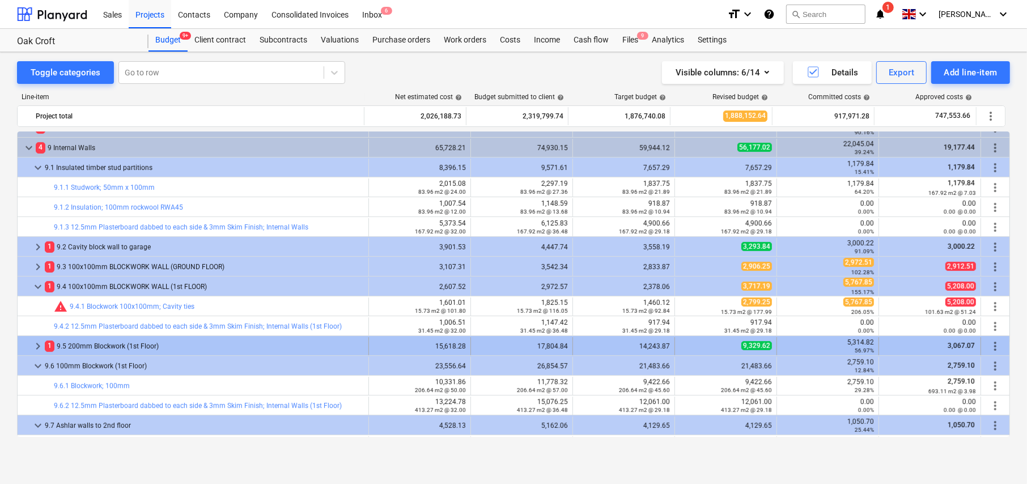
click at [36, 344] on span "keyboard_arrow_right" at bounding box center [38, 346] width 14 height 14
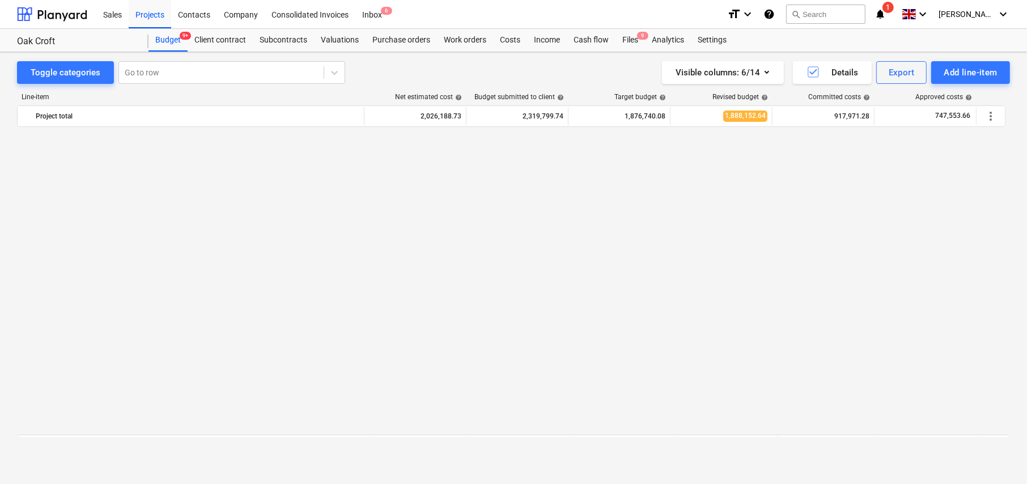
scroll to position [453, 0]
